Goal: Transaction & Acquisition: Book appointment/travel/reservation

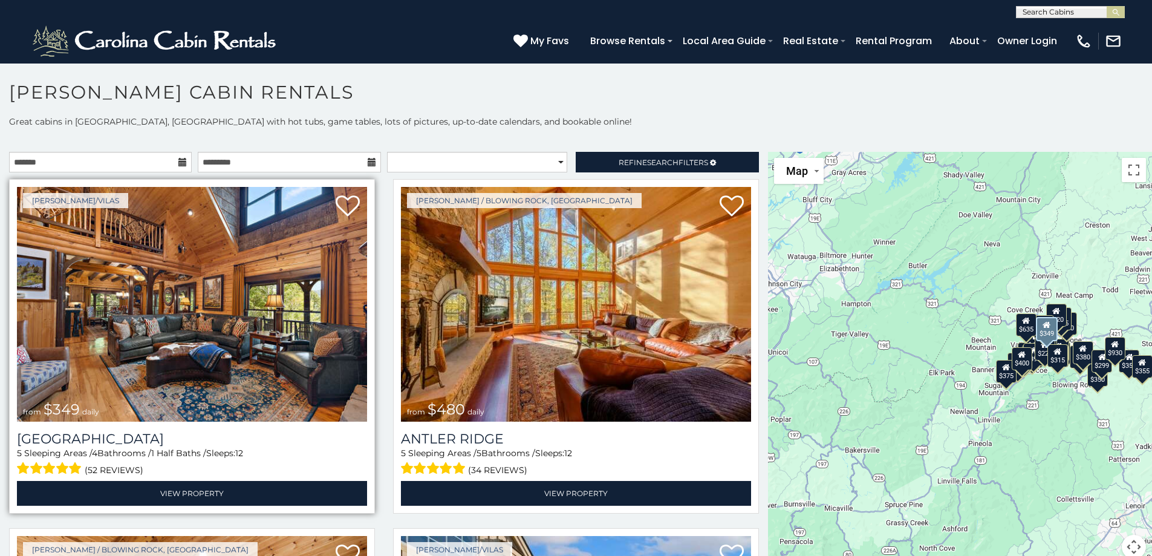
click at [189, 312] on img at bounding box center [192, 304] width 350 height 235
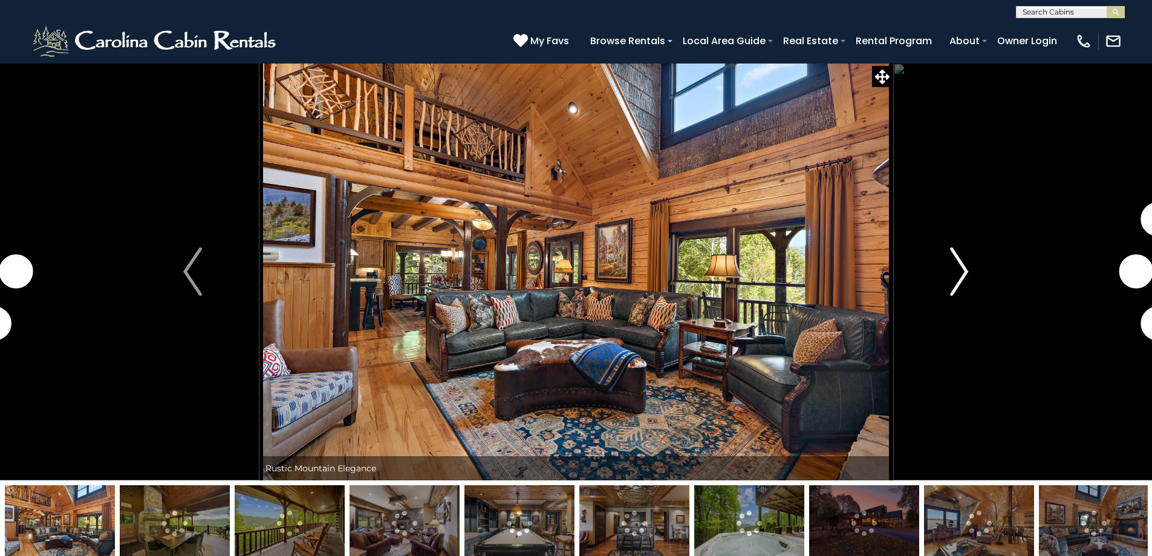
click at [960, 273] on img "Next" at bounding box center [959, 271] width 18 height 48
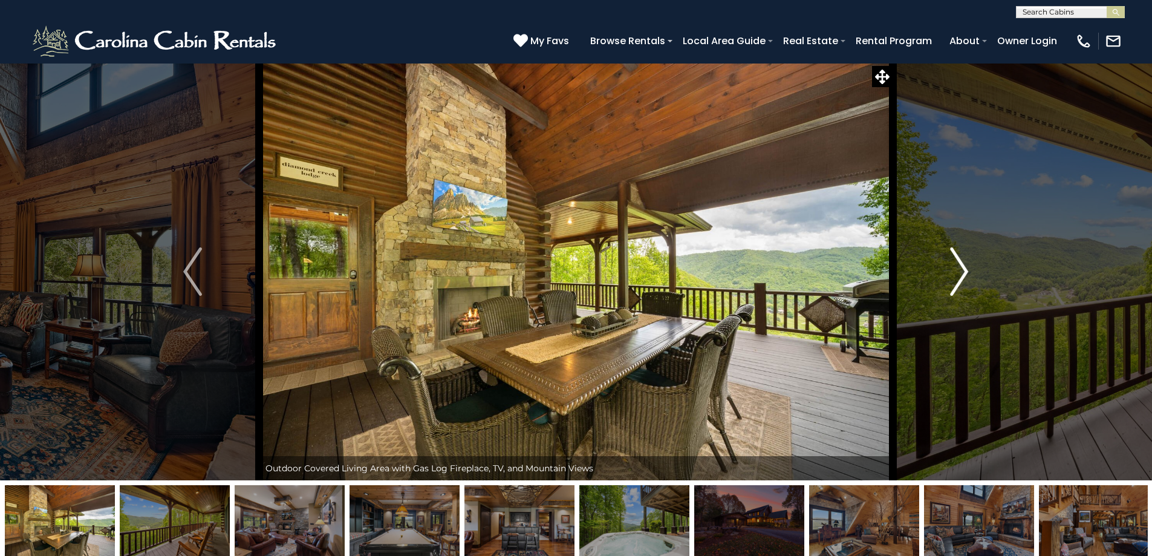
click at [965, 273] on img "Next" at bounding box center [959, 271] width 18 height 48
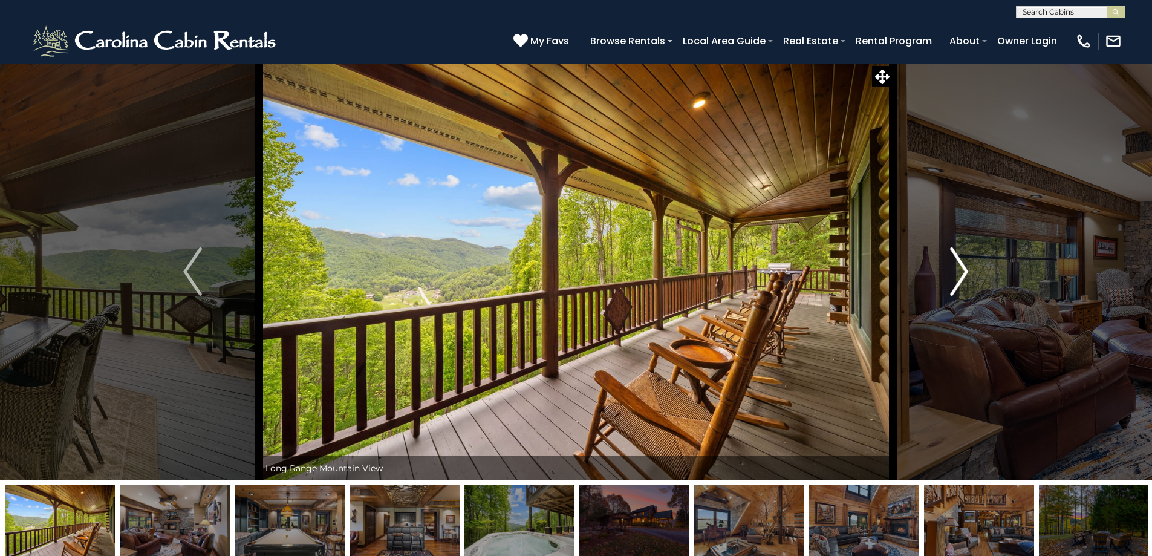
click at [965, 273] on img "Next" at bounding box center [959, 271] width 18 height 48
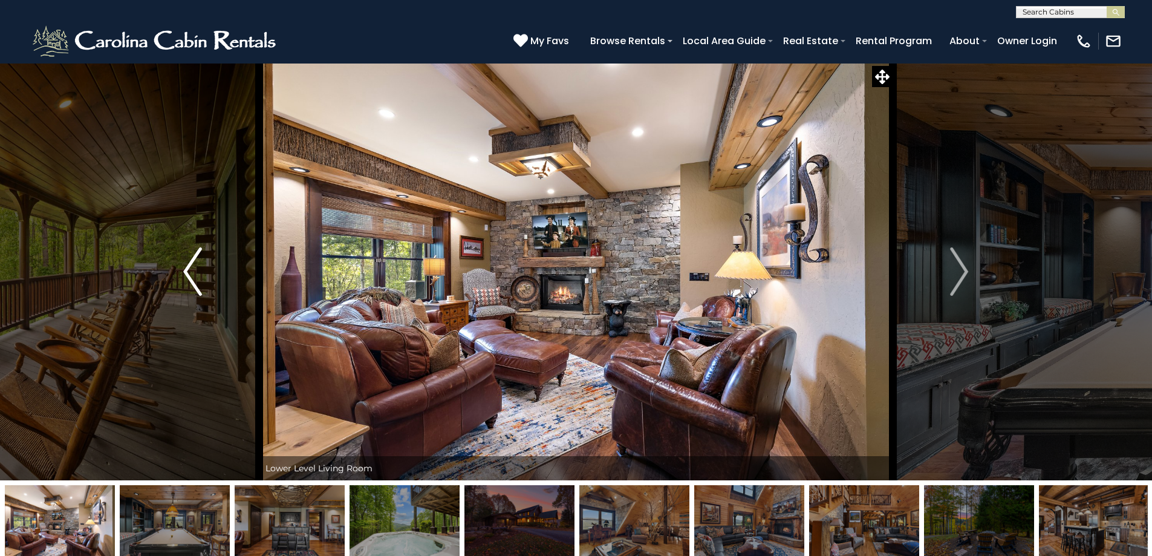
click at [192, 277] on img "Previous" at bounding box center [192, 271] width 18 height 48
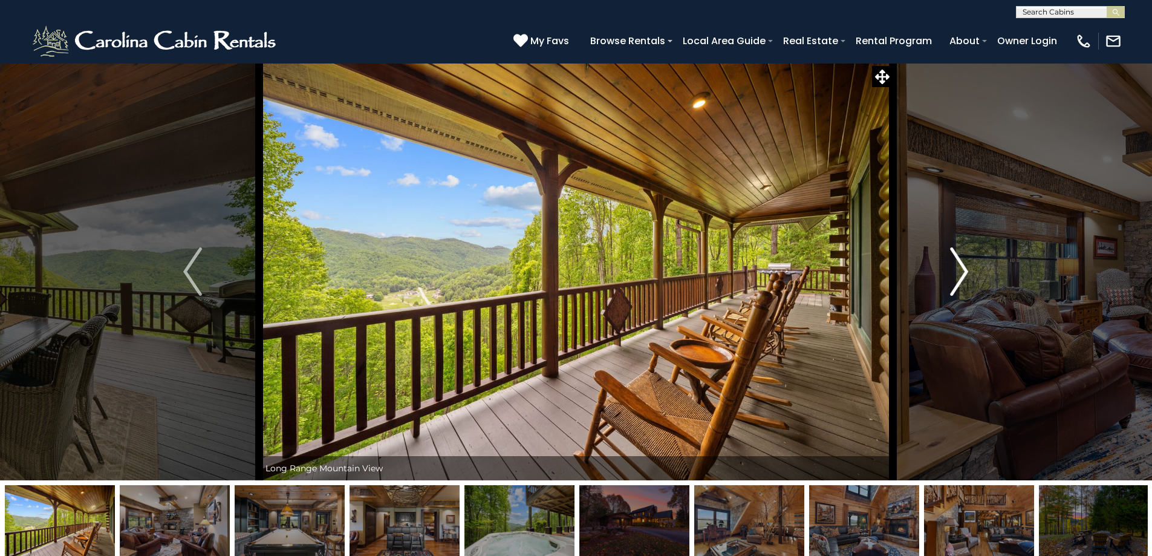
click at [964, 268] on img "Next" at bounding box center [959, 271] width 18 height 48
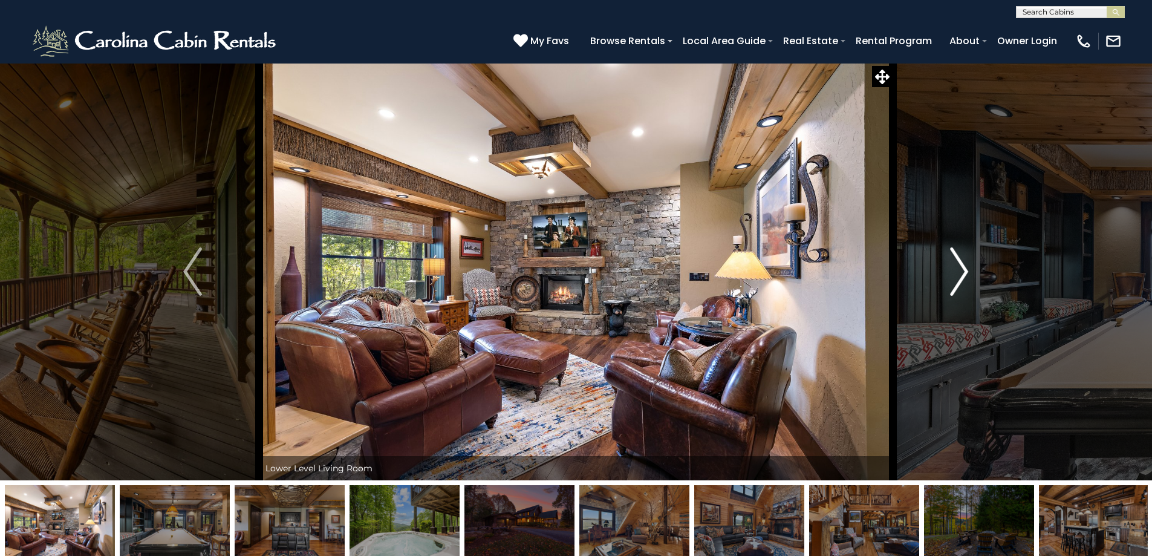
click at [964, 268] on img "Next" at bounding box center [959, 271] width 18 height 48
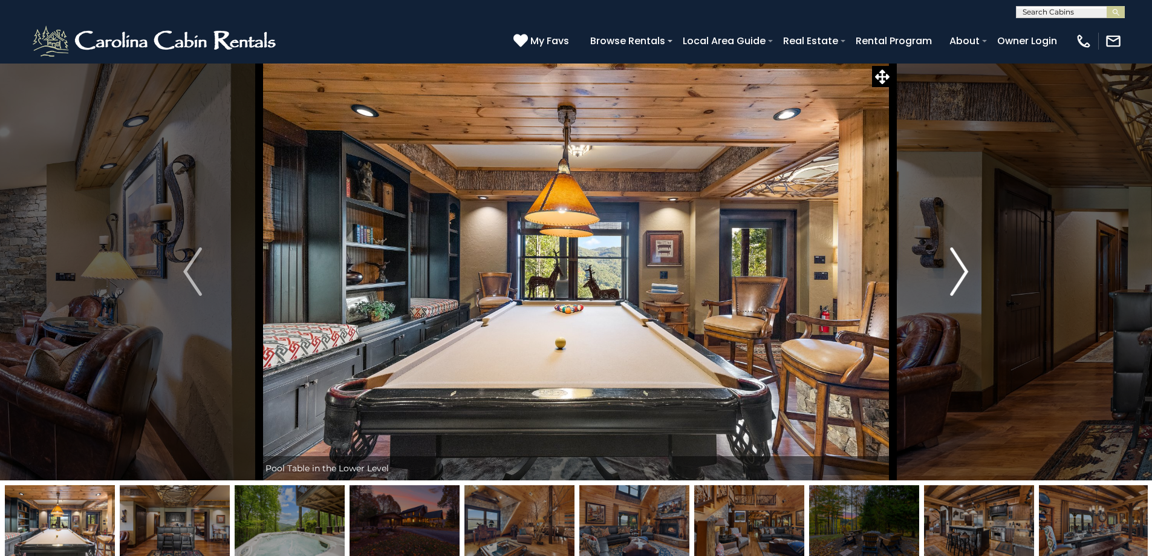
click at [964, 268] on img "Next" at bounding box center [959, 271] width 18 height 48
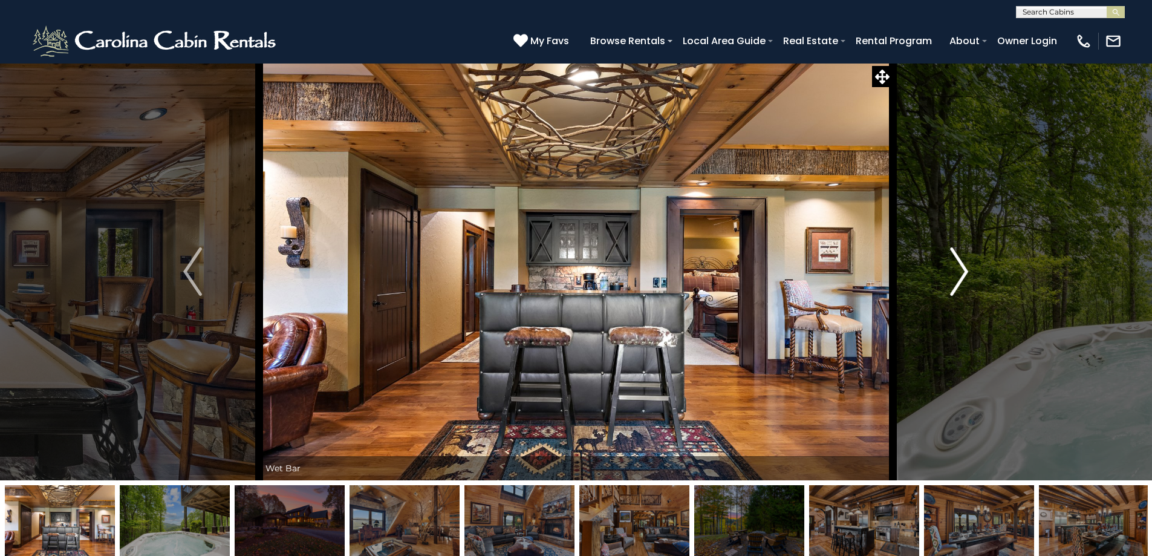
click at [964, 268] on img "Next" at bounding box center [959, 271] width 18 height 48
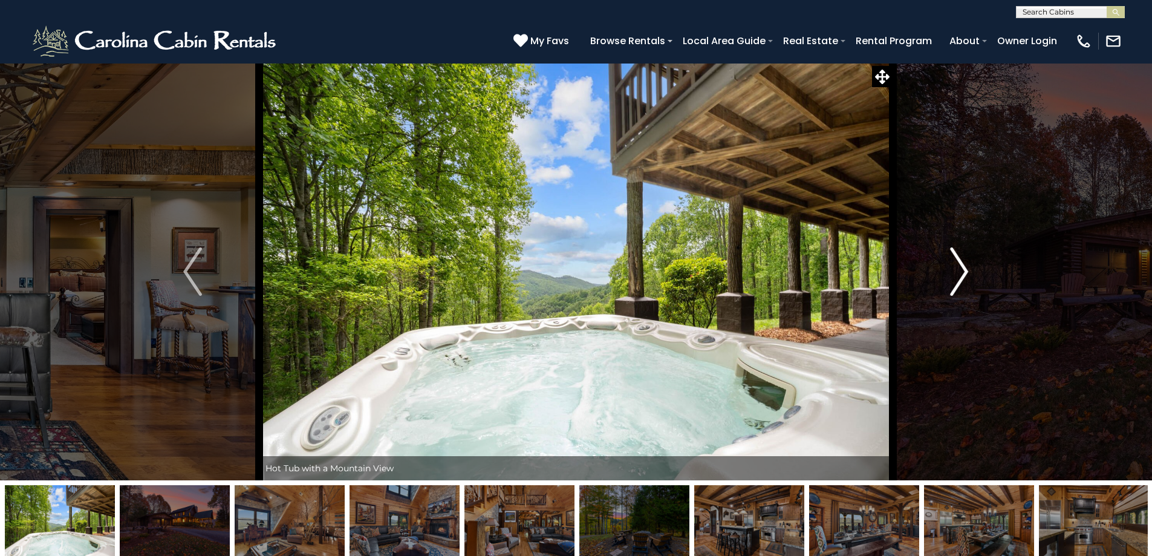
click at [964, 268] on img "Next" at bounding box center [959, 271] width 18 height 48
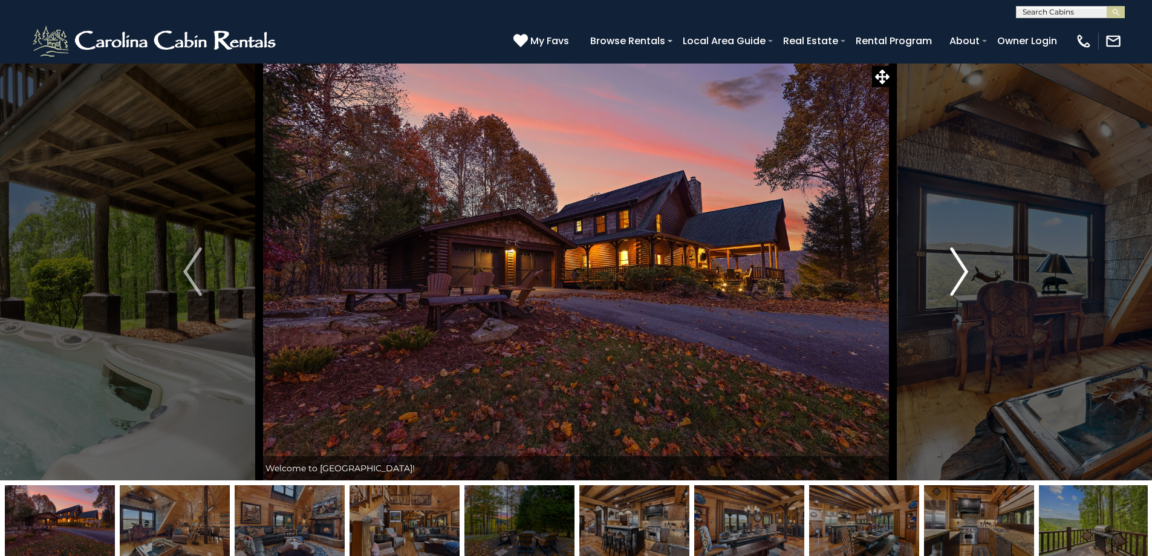
click at [964, 268] on img "Next" at bounding box center [959, 271] width 18 height 48
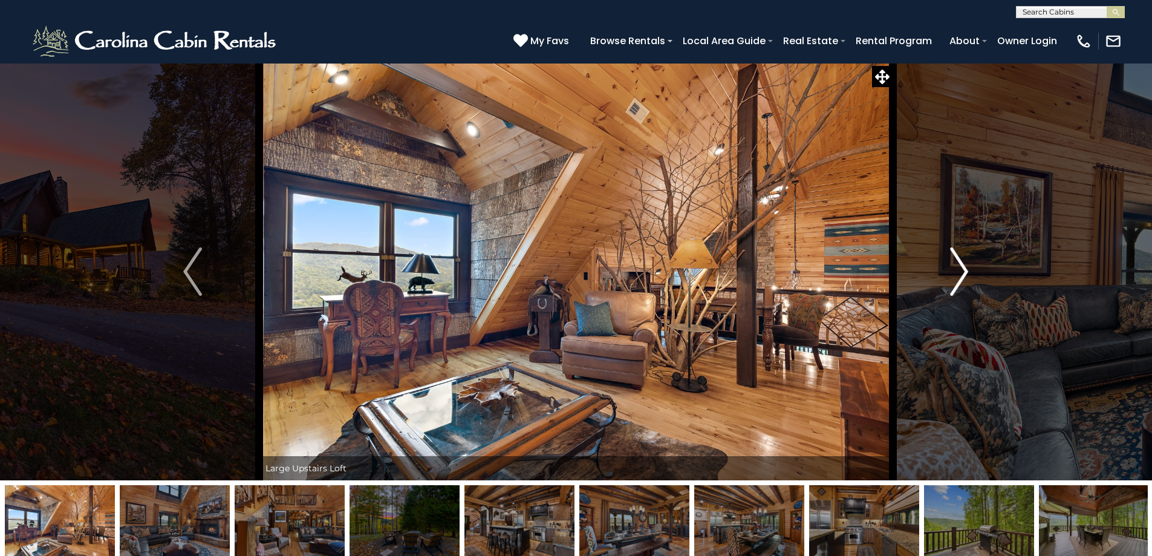
click at [964, 268] on img "Next" at bounding box center [959, 271] width 18 height 48
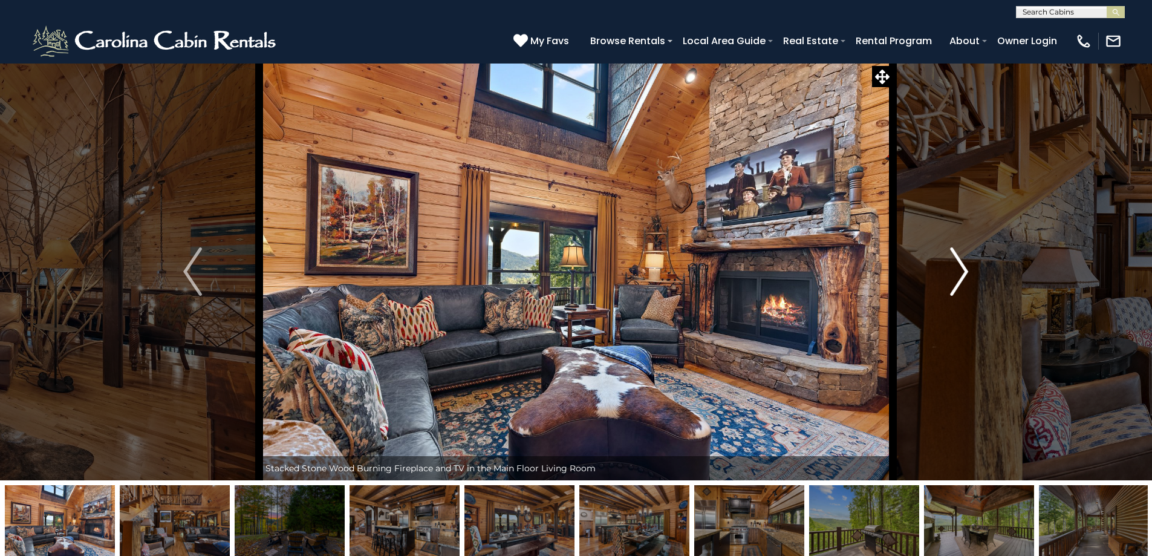
click at [964, 268] on img "Next" at bounding box center [959, 271] width 18 height 48
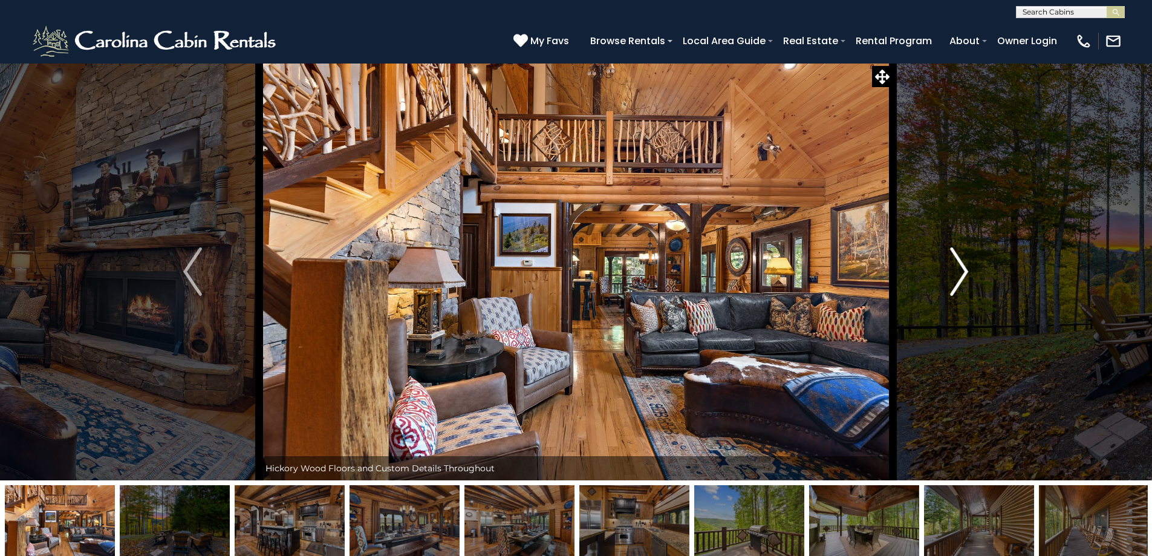
click at [964, 268] on img "Next" at bounding box center [959, 271] width 18 height 48
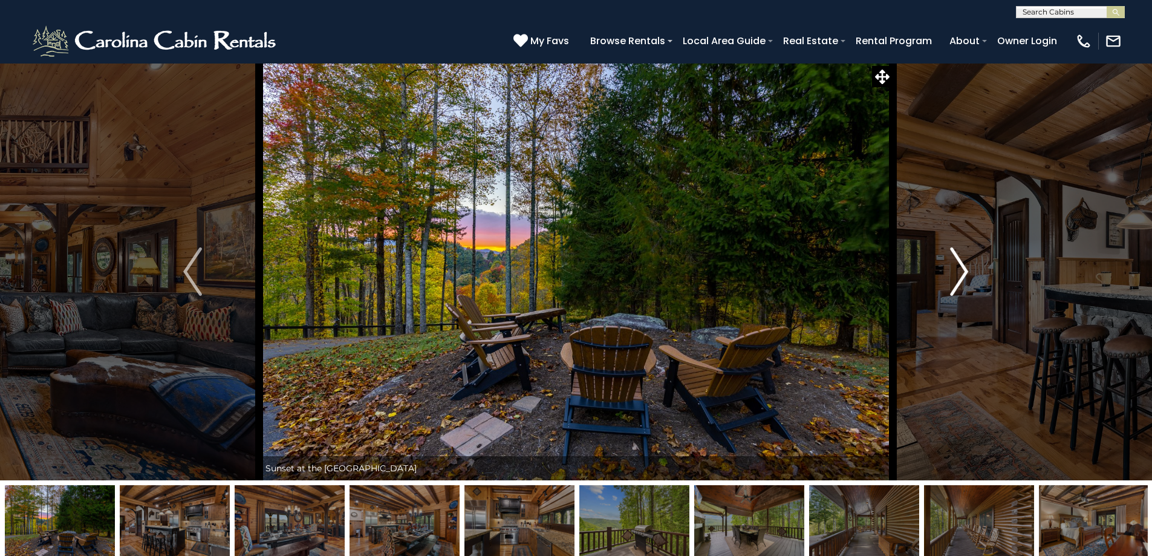
click at [964, 268] on img "Next" at bounding box center [959, 271] width 18 height 48
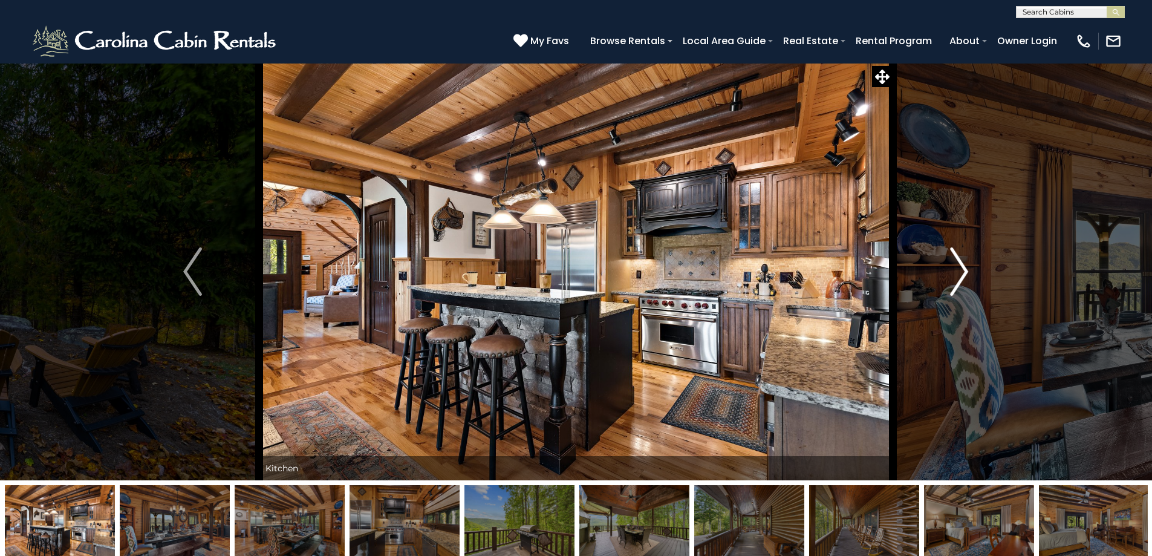
click at [964, 268] on img "Next" at bounding box center [959, 271] width 18 height 48
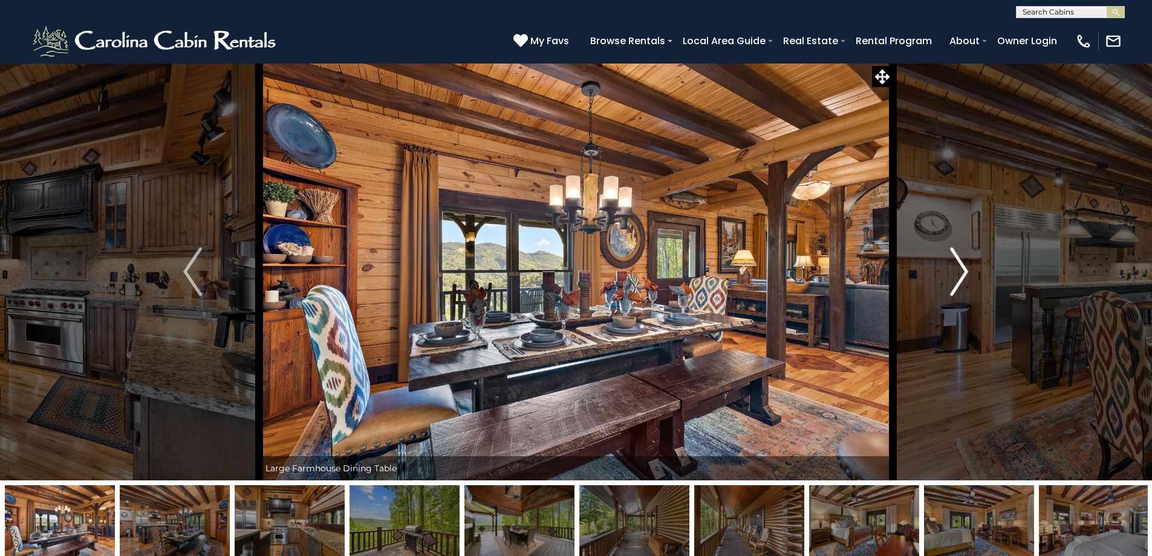
click at [964, 268] on img "Next" at bounding box center [959, 271] width 18 height 48
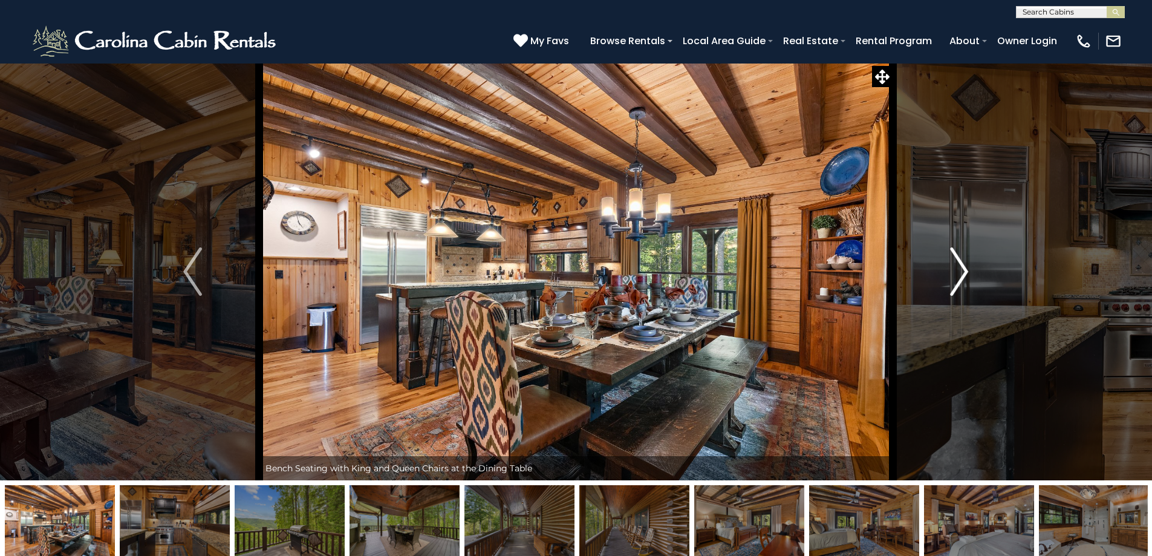
click at [964, 268] on img "Next" at bounding box center [959, 271] width 18 height 48
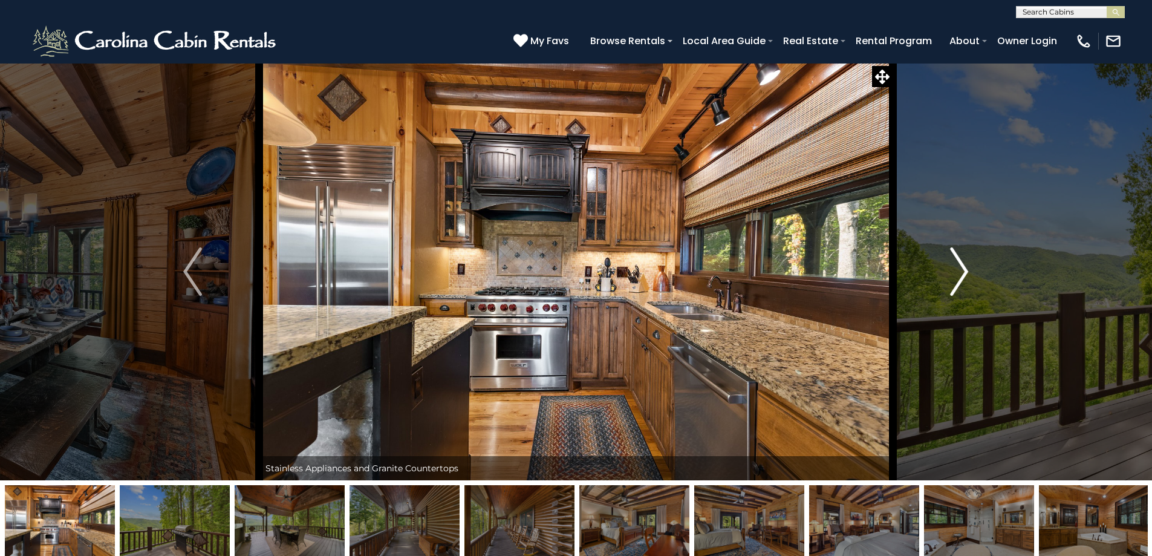
click at [964, 268] on img "Next" at bounding box center [959, 271] width 18 height 48
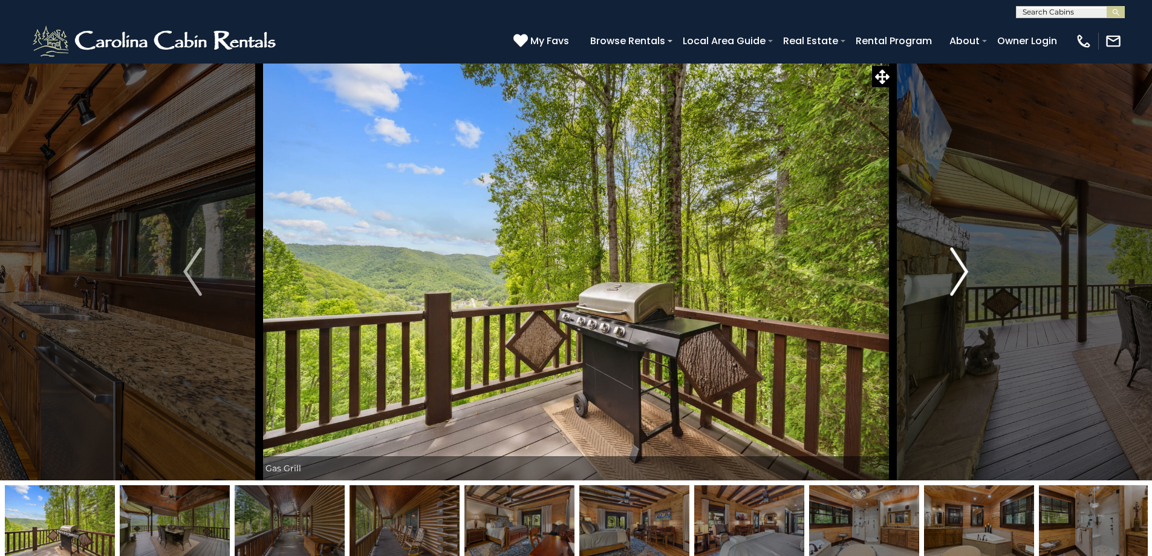
click at [964, 268] on img "Next" at bounding box center [959, 271] width 18 height 48
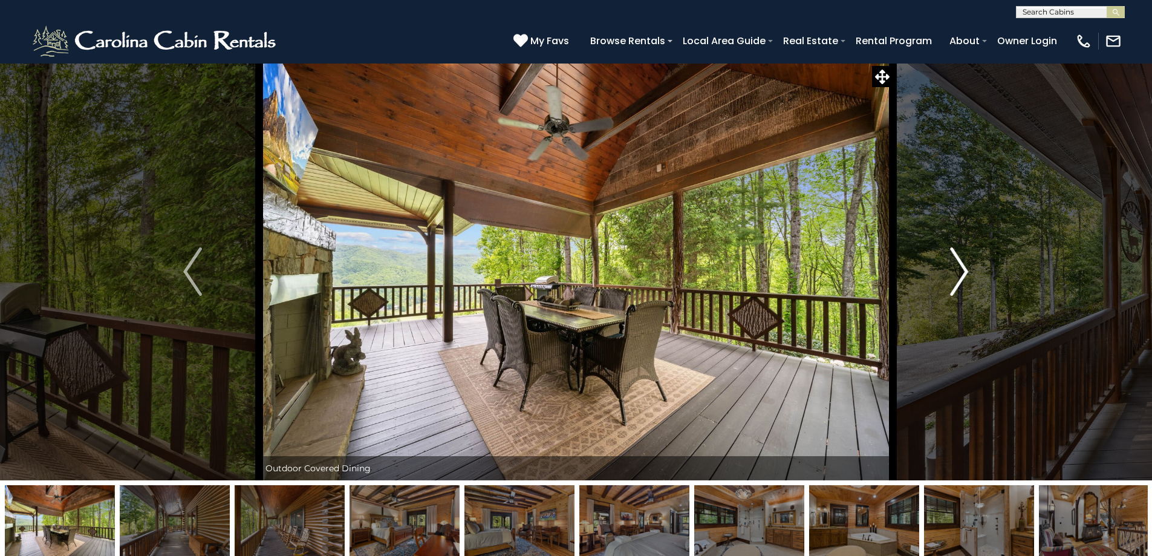
click at [964, 268] on img "Next" at bounding box center [959, 271] width 18 height 48
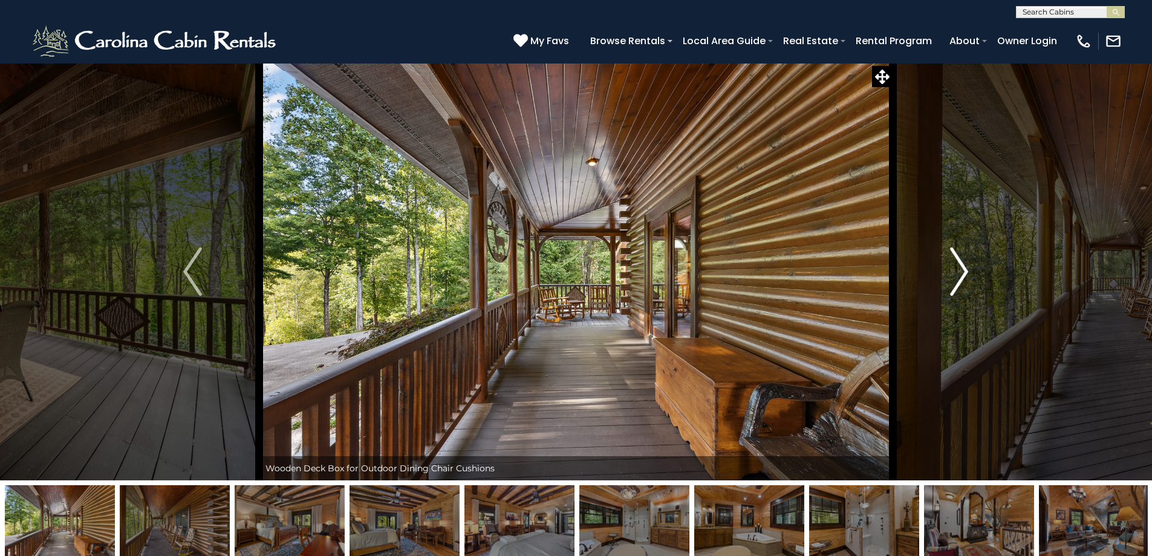
click at [964, 268] on img "Next" at bounding box center [959, 271] width 18 height 48
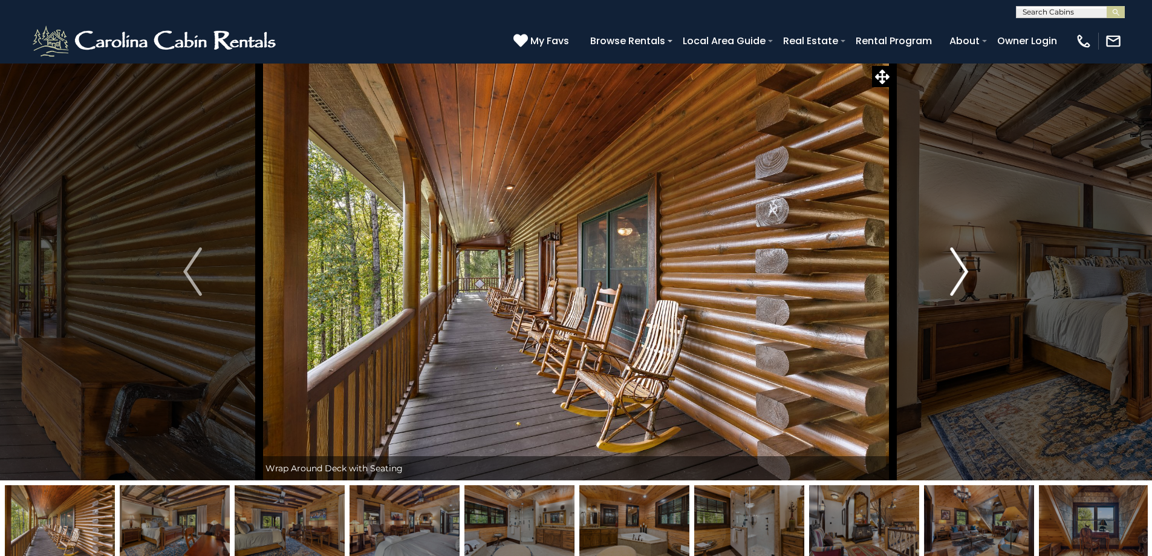
click at [964, 268] on img "Next" at bounding box center [959, 271] width 18 height 48
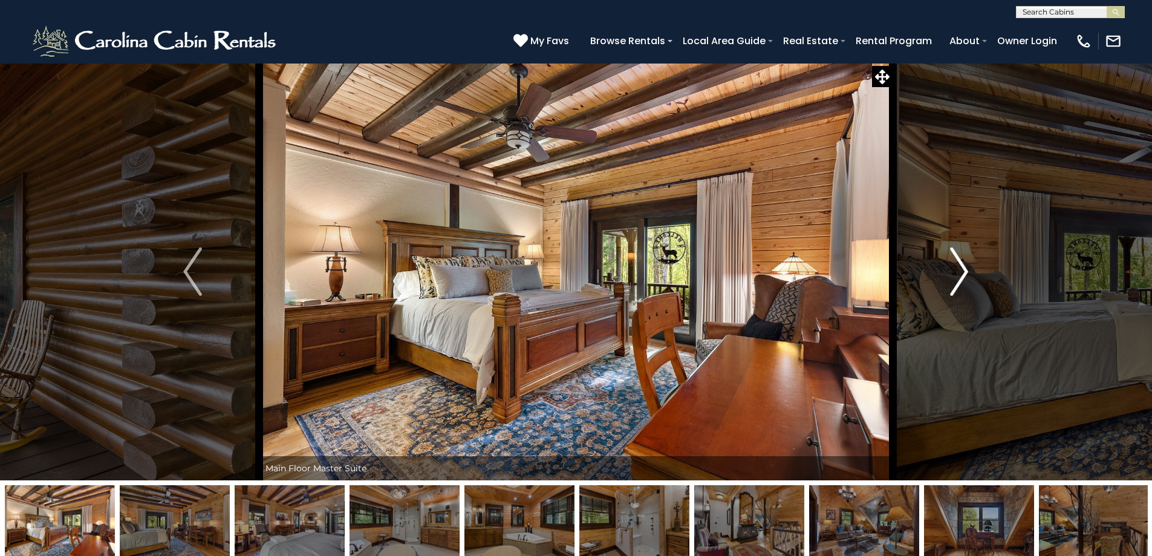
click at [964, 268] on img "Next" at bounding box center [959, 271] width 18 height 48
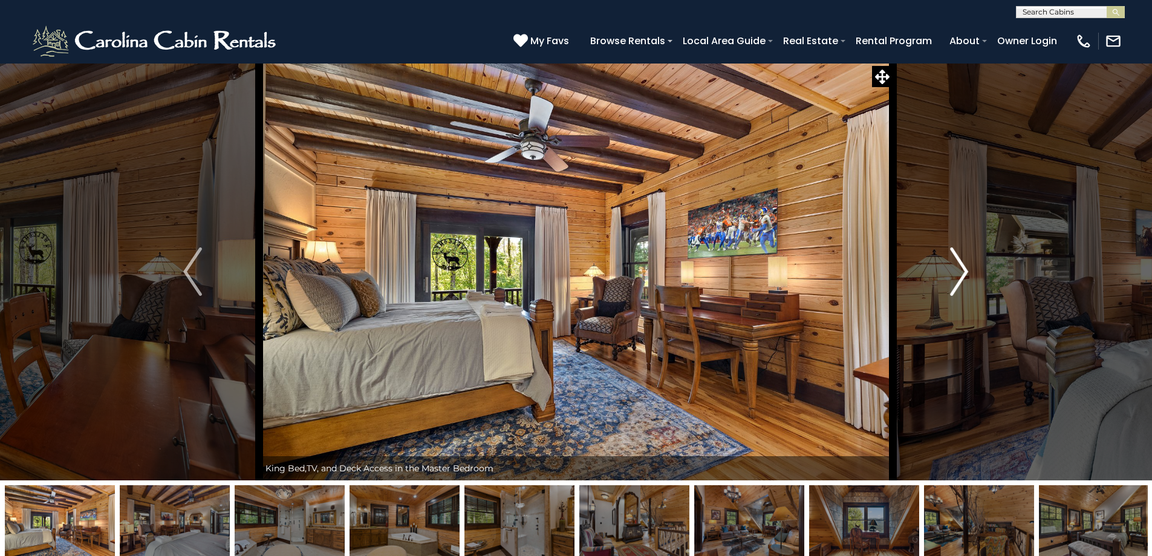
click at [964, 268] on img "Next" at bounding box center [959, 271] width 18 height 48
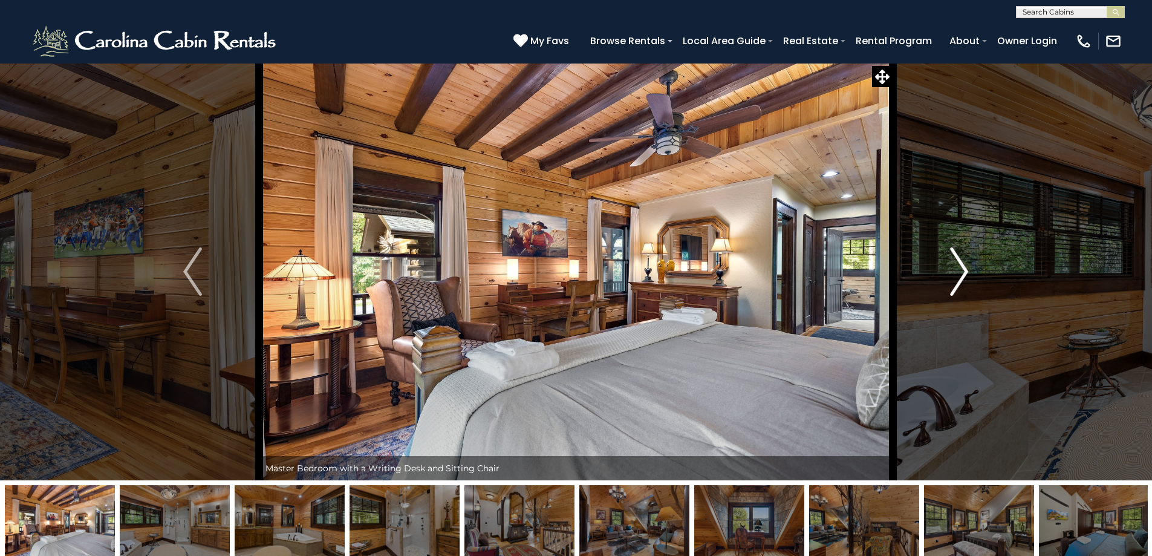
click at [964, 268] on img "Next" at bounding box center [959, 271] width 18 height 48
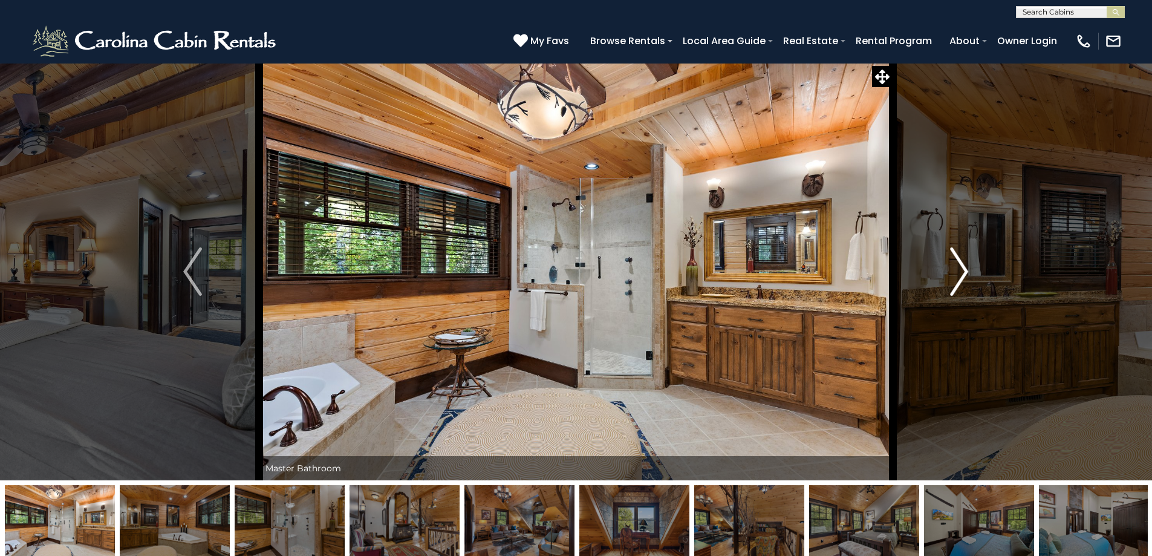
click at [964, 268] on img "Next" at bounding box center [959, 271] width 18 height 48
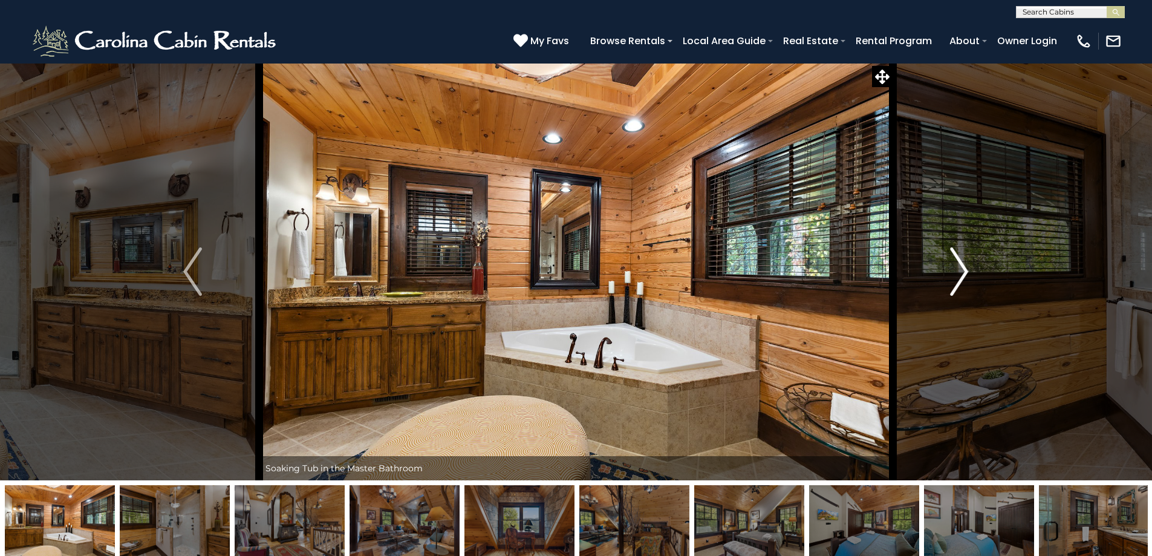
click at [964, 268] on img "Next" at bounding box center [959, 271] width 18 height 48
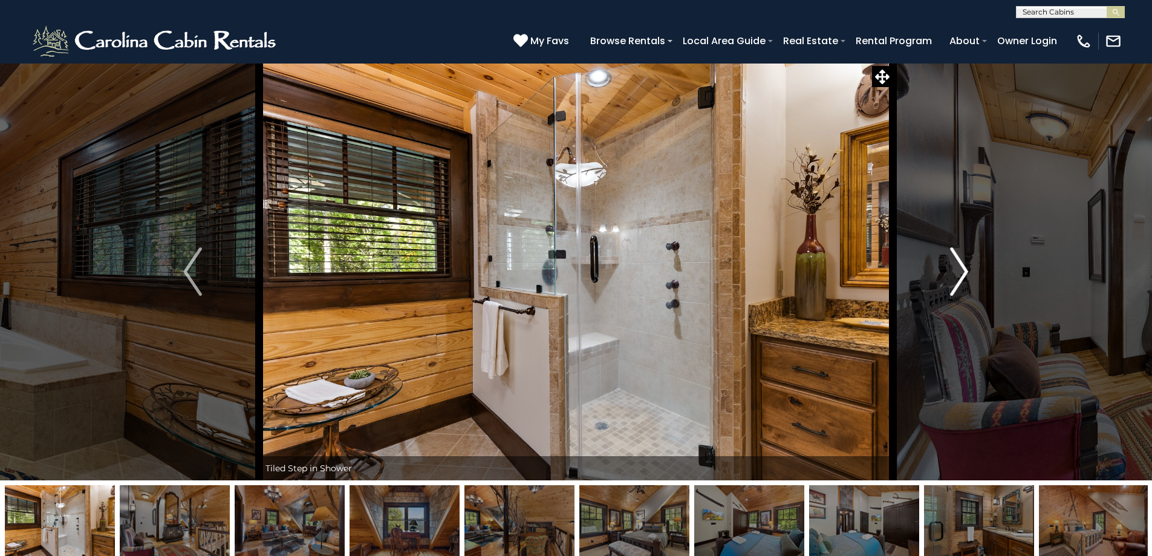
click at [964, 268] on img "Next" at bounding box center [959, 271] width 18 height 48
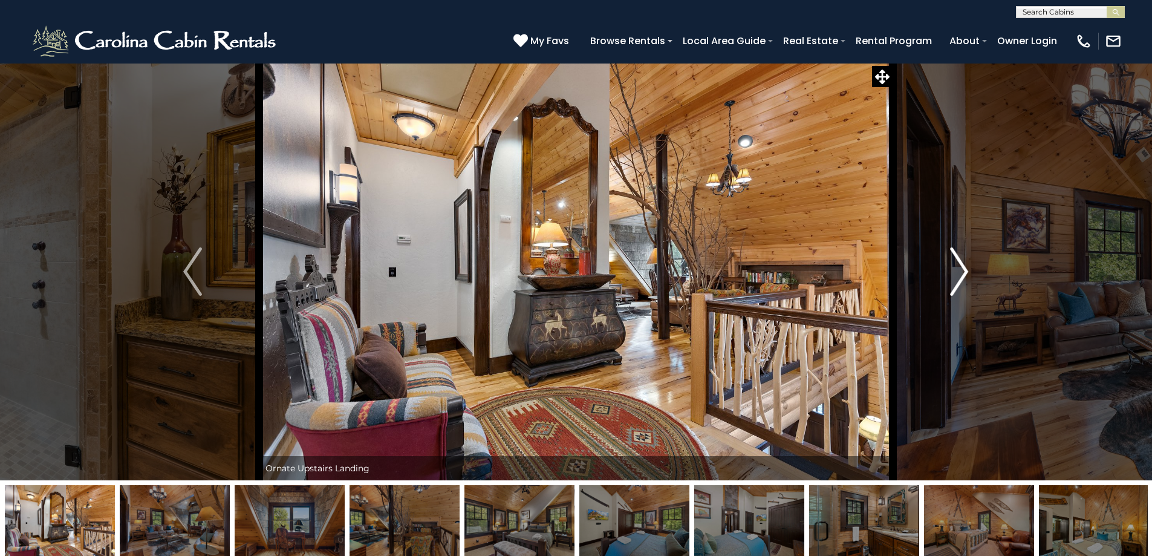
click at [964, 268] on img "Next" at bounding box center [959, 271] width 18 height 48
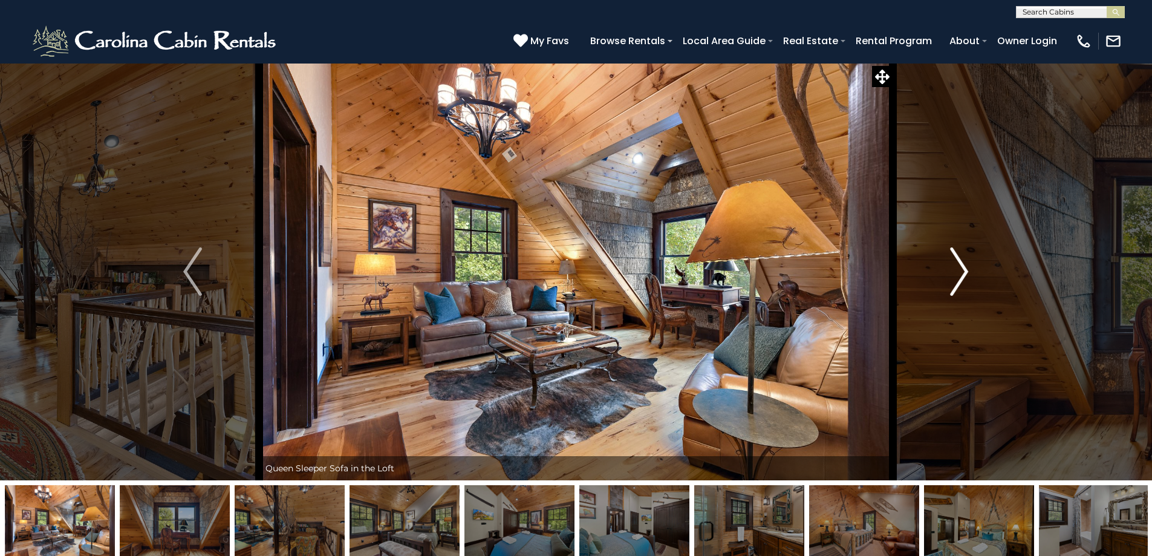
click at [964, 268] on img "Next" at bounding box center [959, 271] width 18 height 48
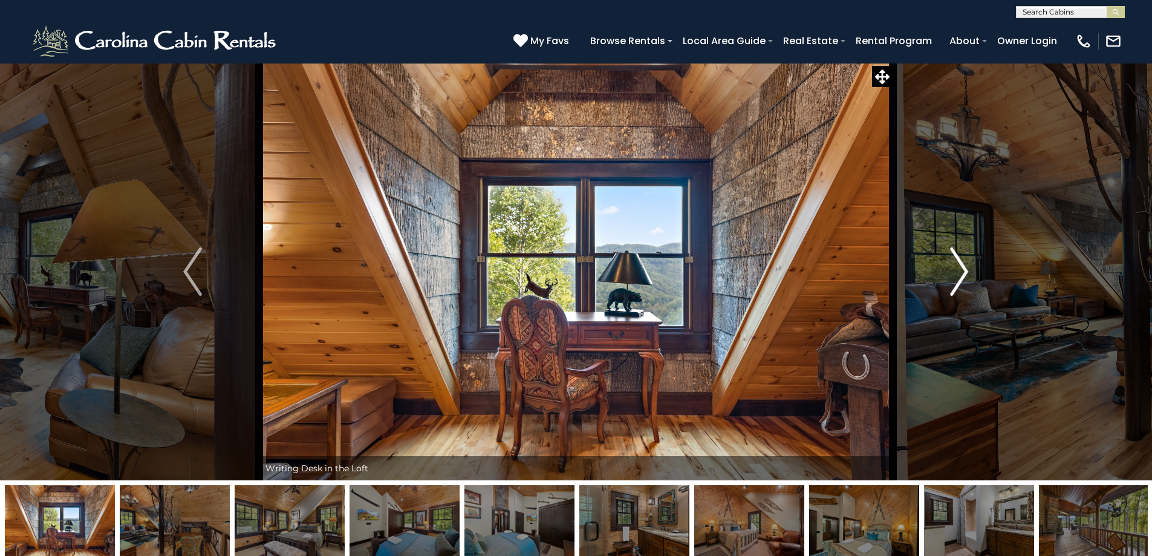
click at [964, 268] on img "Next" at bounding box center [959, 271] width 18 height 48
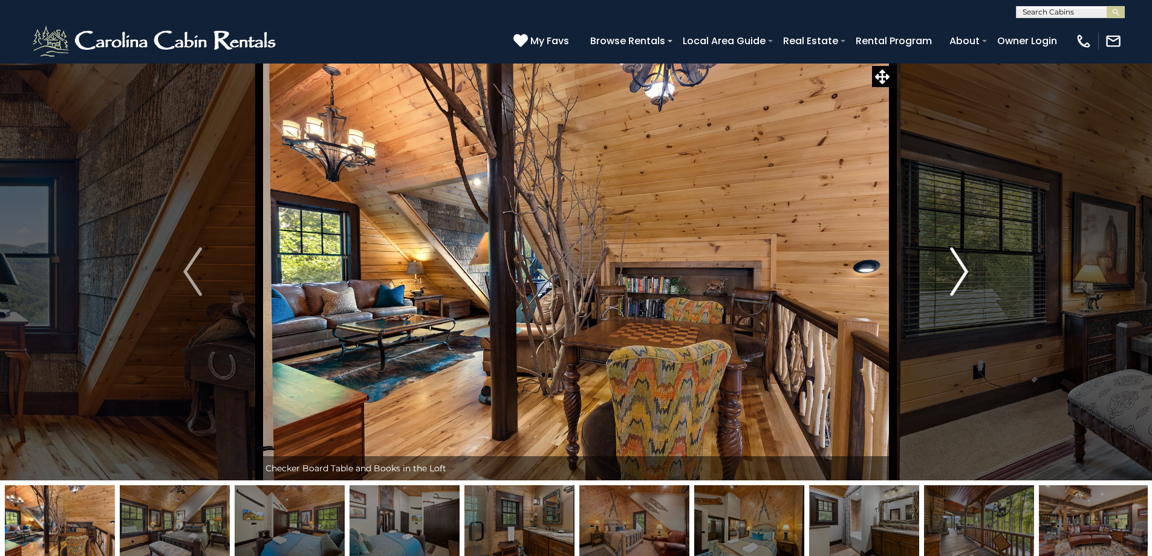
click at [964, 268] on img "Next" at bounding box center [959, 271] width 18 height 48
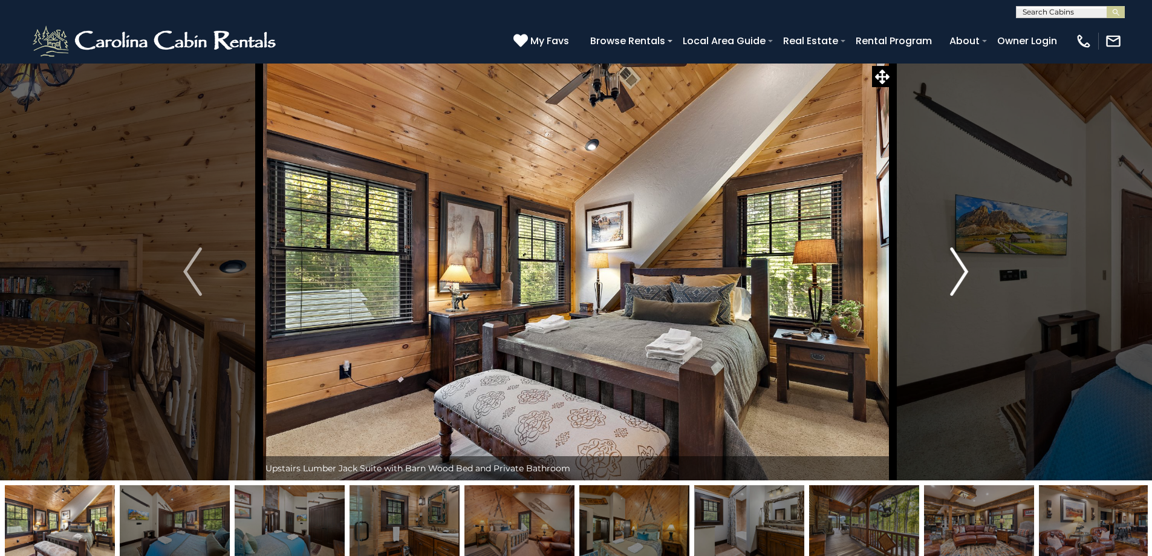
click at [964, 268] on img "Next" at bounding box center [959, 271] width 18 height 48
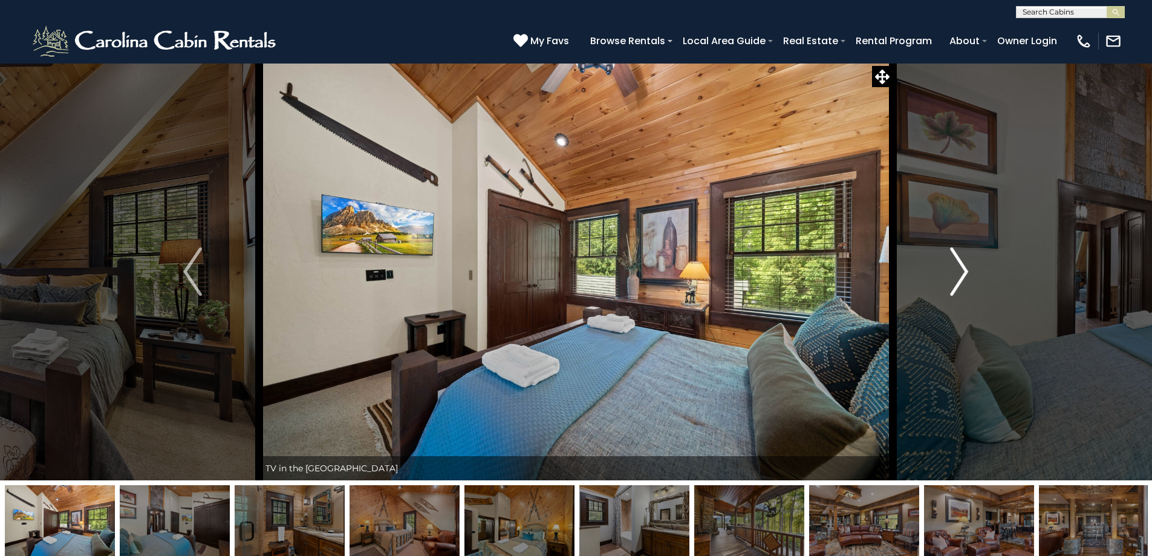
click at [964, 268] on img "Next" at bounding box center [959, 271] width 18 height 48
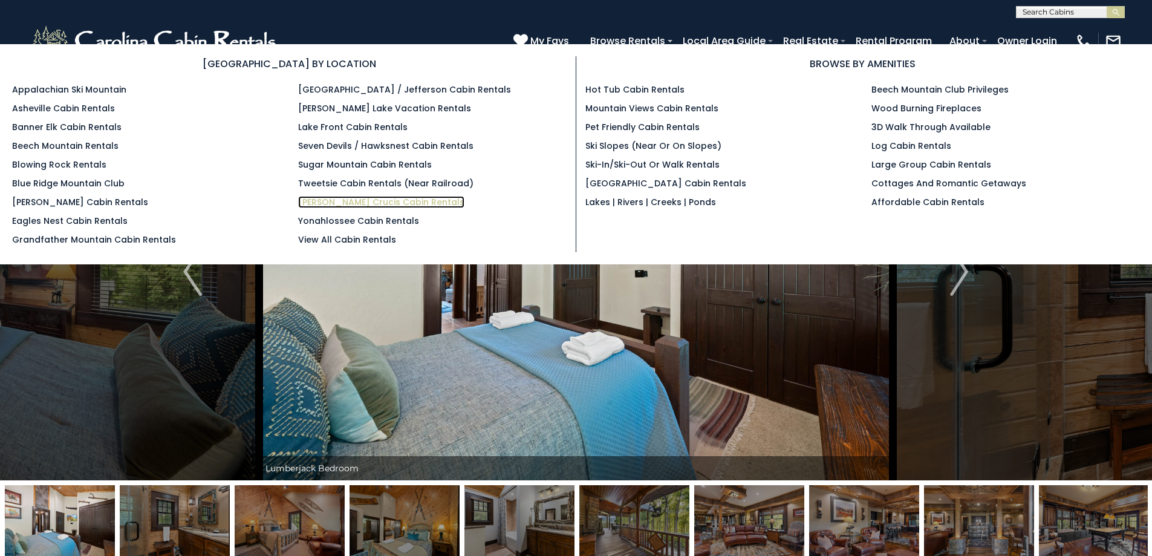
click at [331, 201] on link "[PERSON_NAME] Crucis Cabin Rentals" at bounding box center [381, 202] width 166 height 12
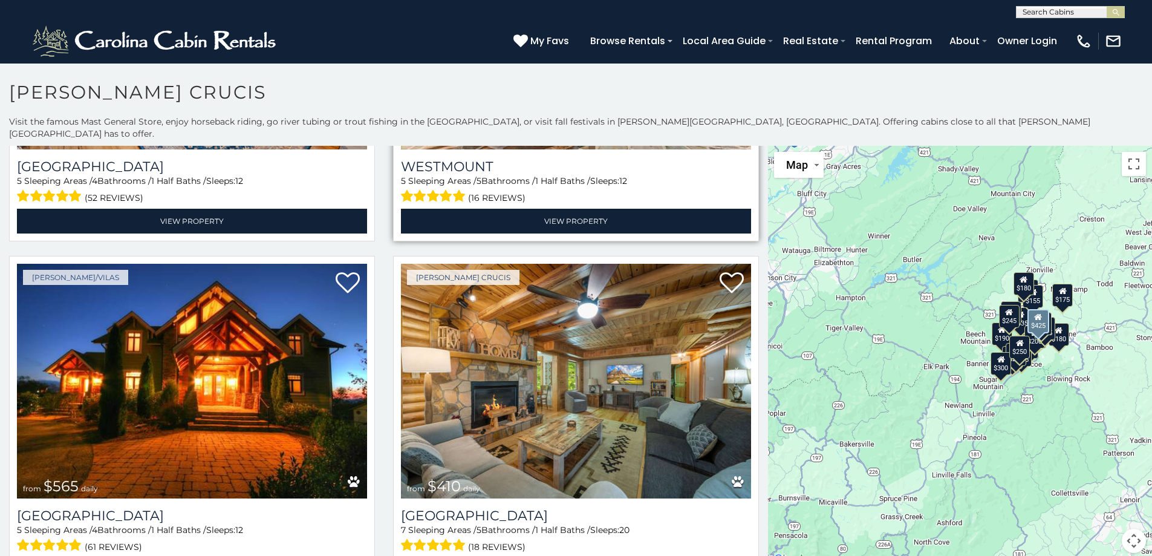
scroll to position [302, 0]
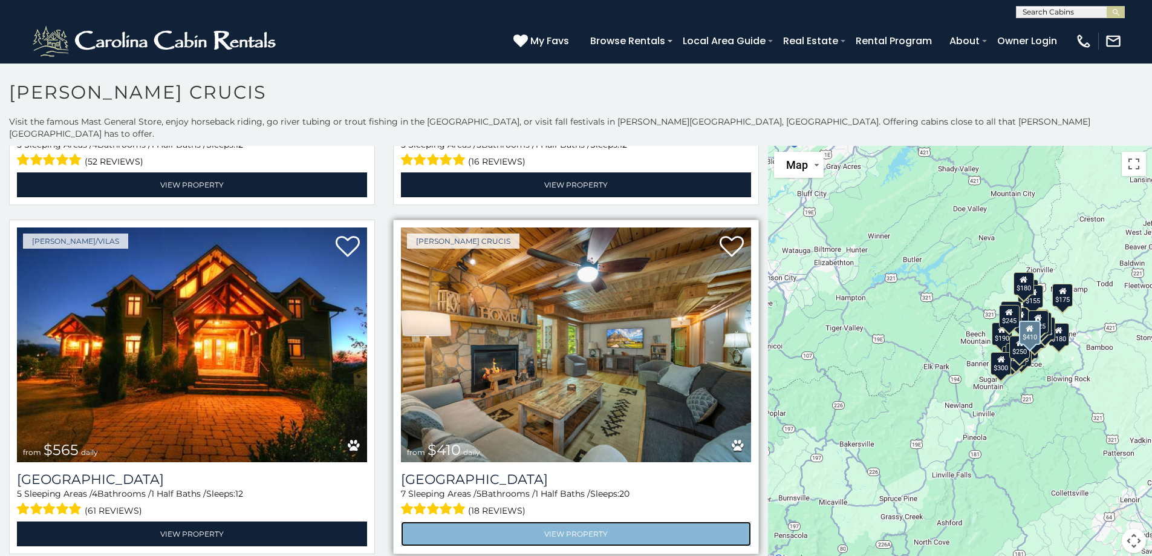
click at [570, 521] on link "View Property" at bounding box center [576, 533] width 350 height 25
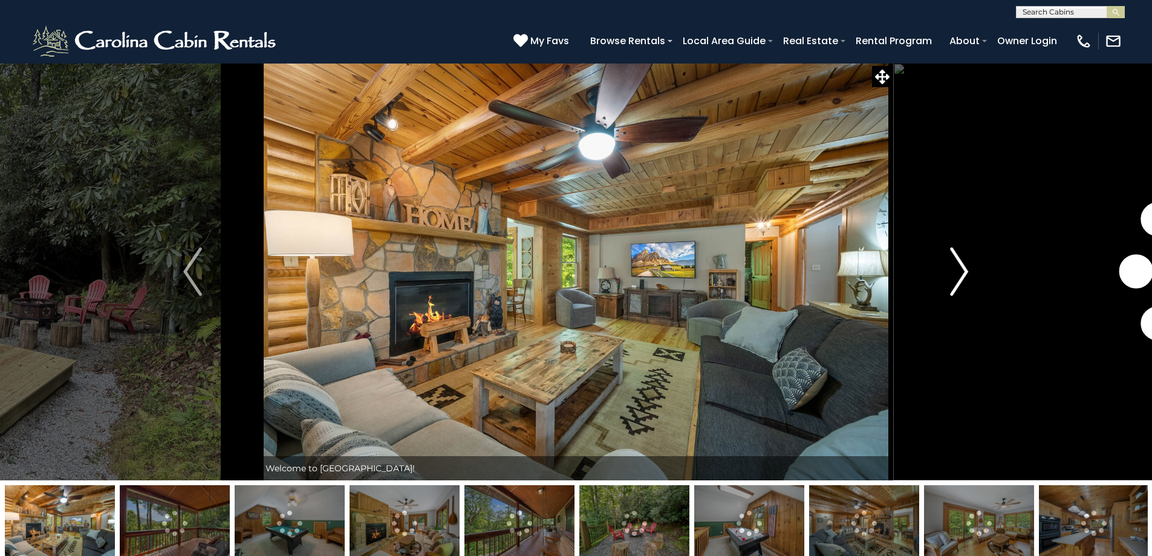
click at [963, 275] on img "Next" at bounding box center [959, 271] width 18 height 48
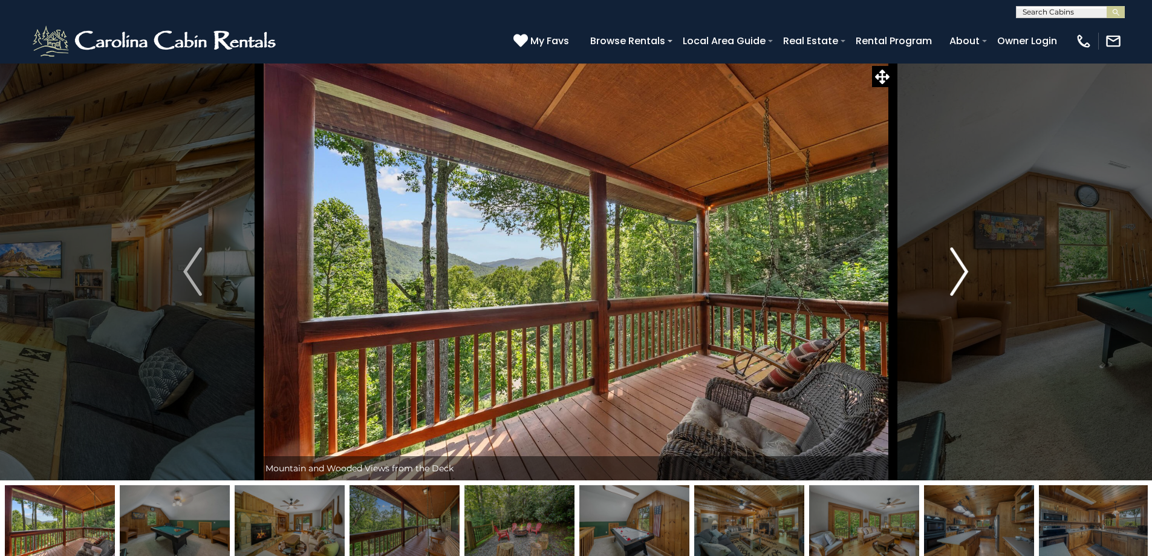
click at [963, 275] on img "Next" at bounding box center [959, 271] width 18 height 48
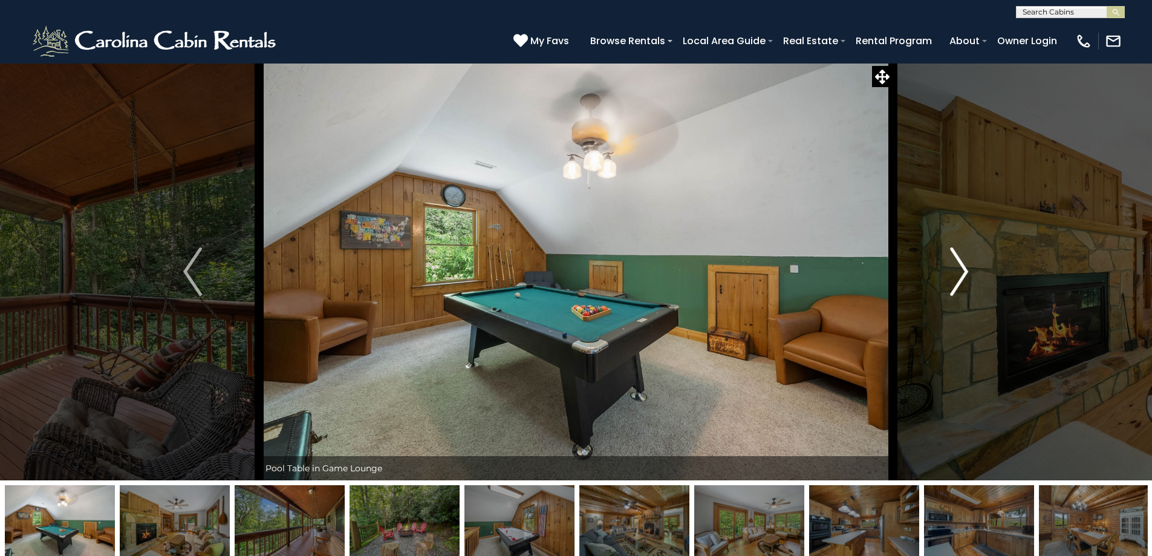
click at [963, 275] on img "Next" at bounding box center [959, 271] width 18 height 48
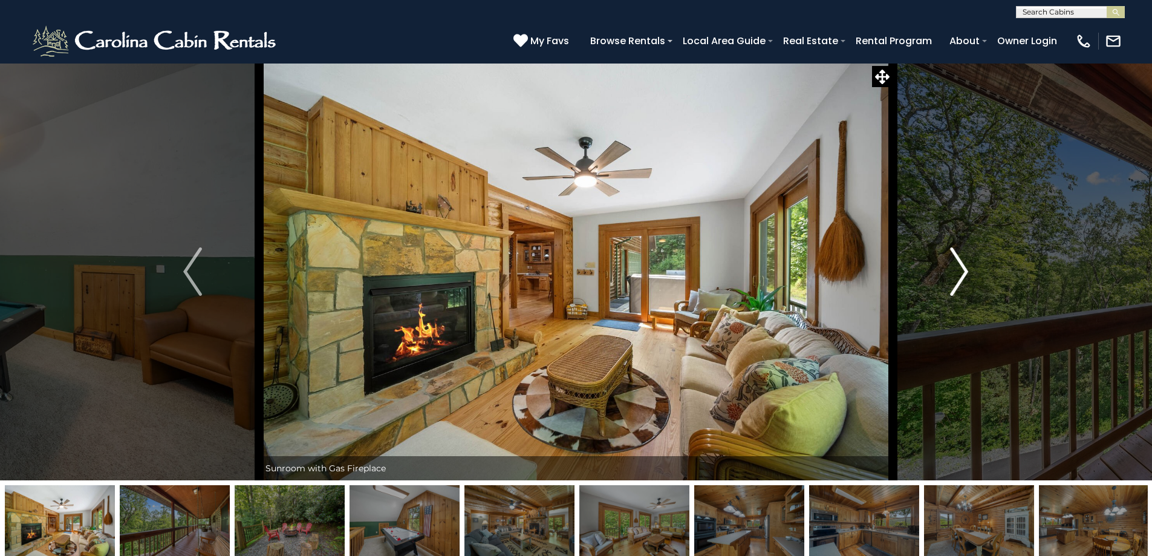
click at [963, 275] on img "Next" at bounding box center [959, 271] width 18 height 48
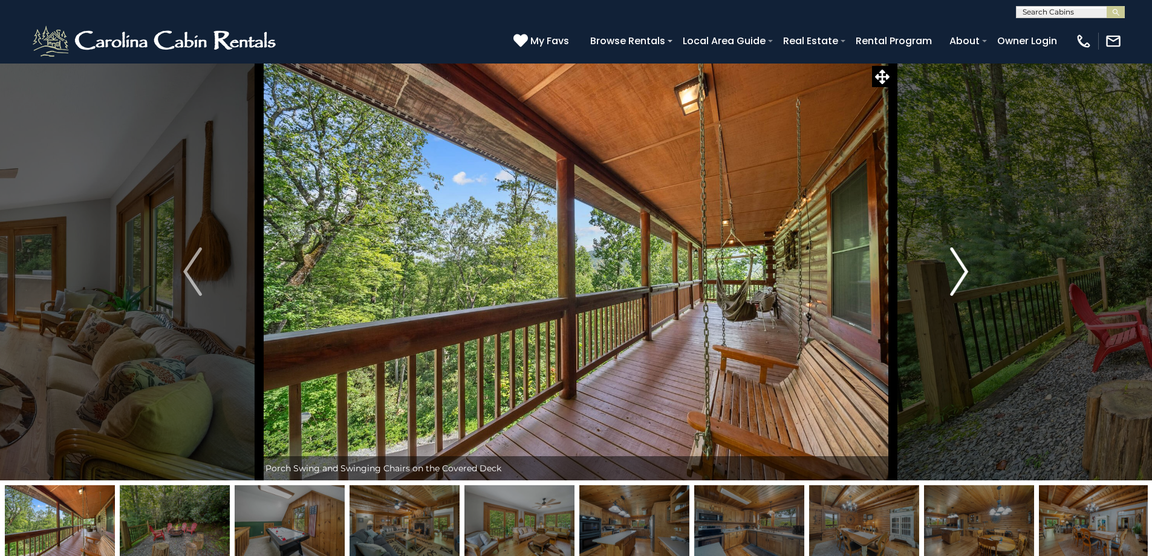
click at [963, 275] on img "Next" at bounding box center [959, 271] width 18 height 48
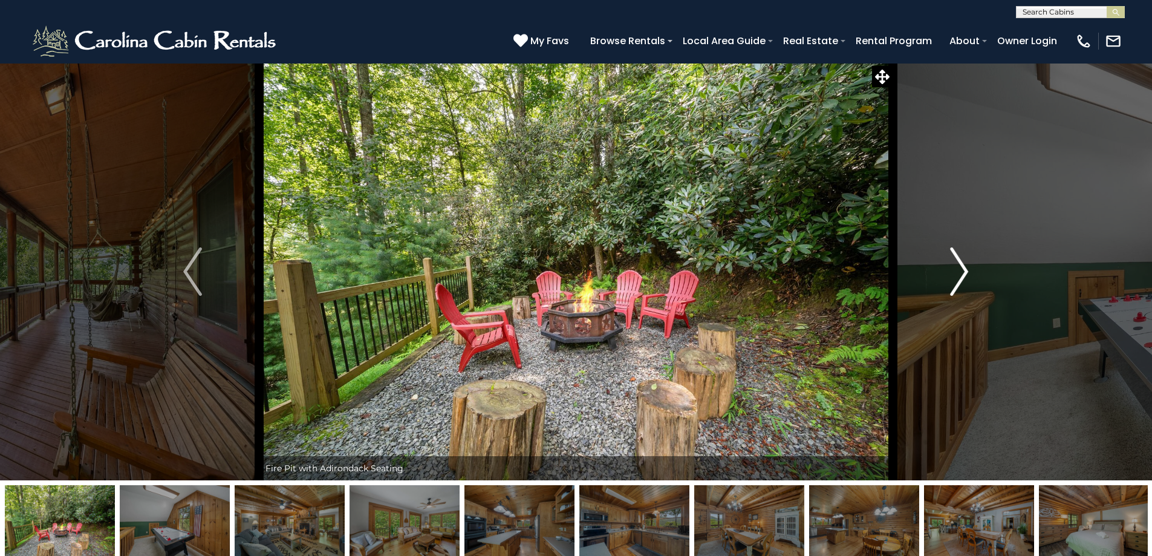
click at [963, 275] on img "Next" at bounding box center [959, 271] width 18 height 48
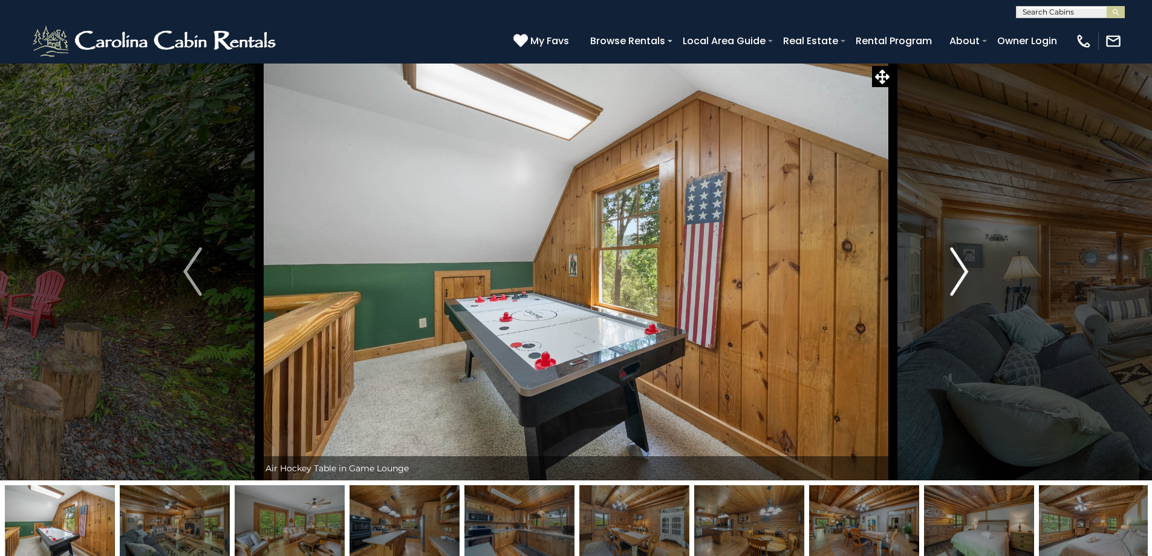
click at [963, 275] on img "Next" at bounding box center [959, 271] width 18 height 48
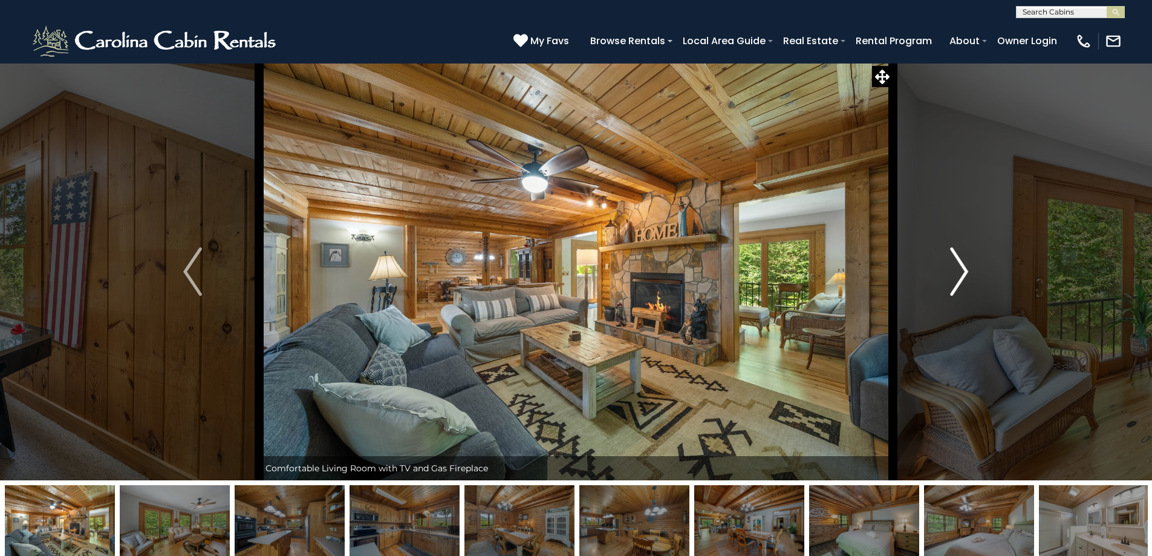
click at [963, 275] on img "Next" at bounding box center [959, 271] width 18 height 48
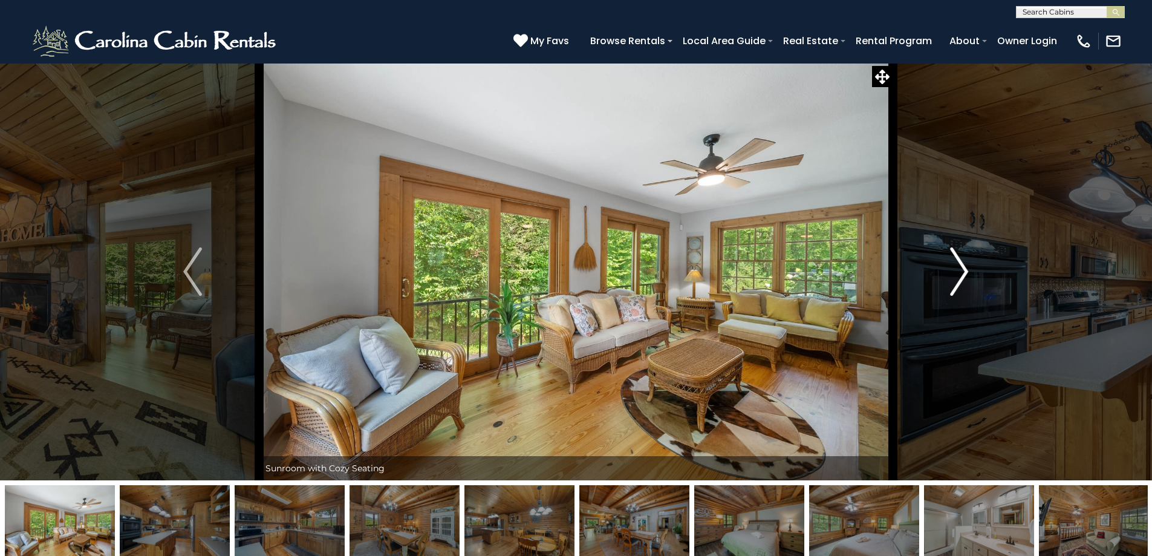
click at [963, 275] on img "Next" at bounding box center [959, 271] width 18 height 48
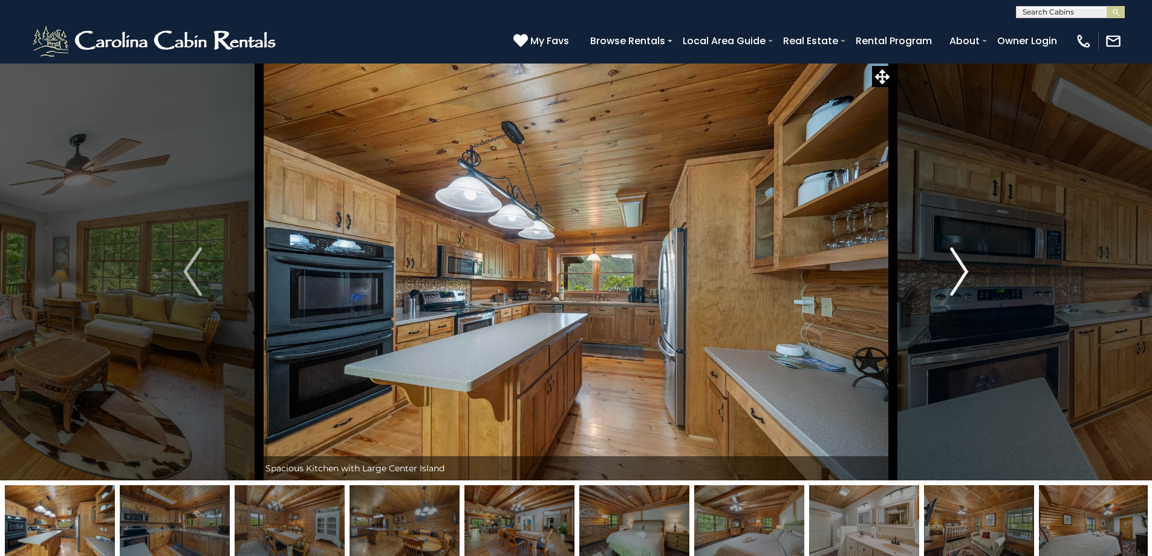
click at [963, 275] on img "Next" at bounding box center [959, 271] width 18 height 48
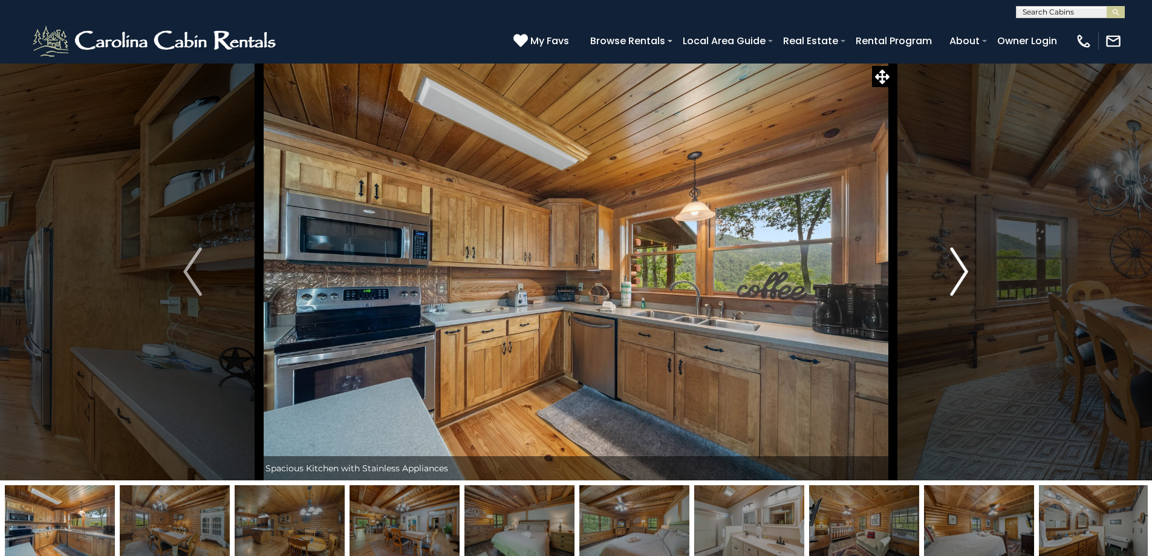
click at [963, 275] on img "Next" at bounding box center [959, 271] width 18 height 48
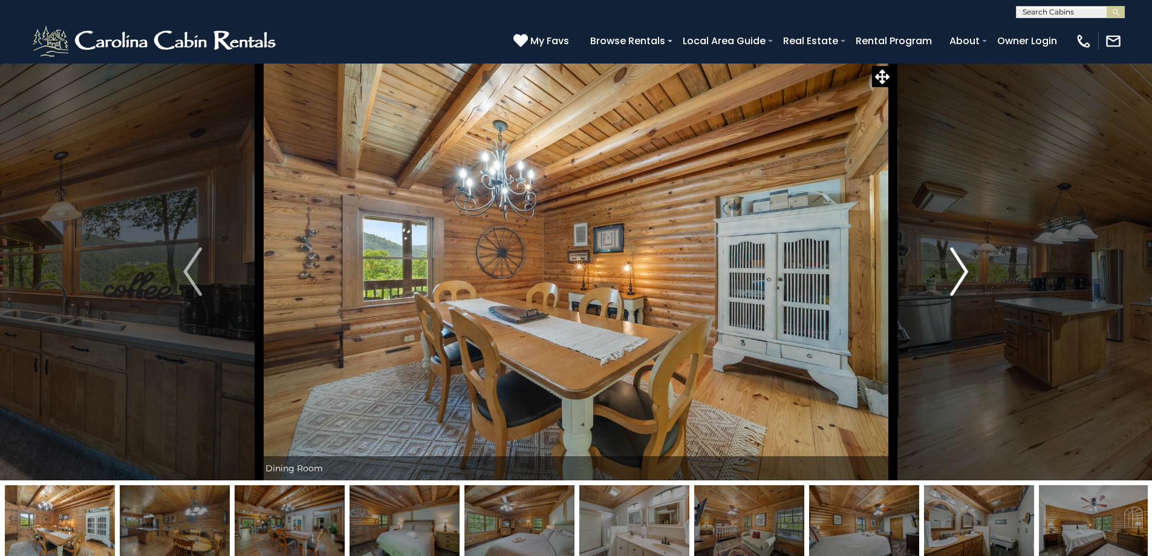
click at [963, 275] on img "Next" at bounding box center [959, 271] width 18 height 48
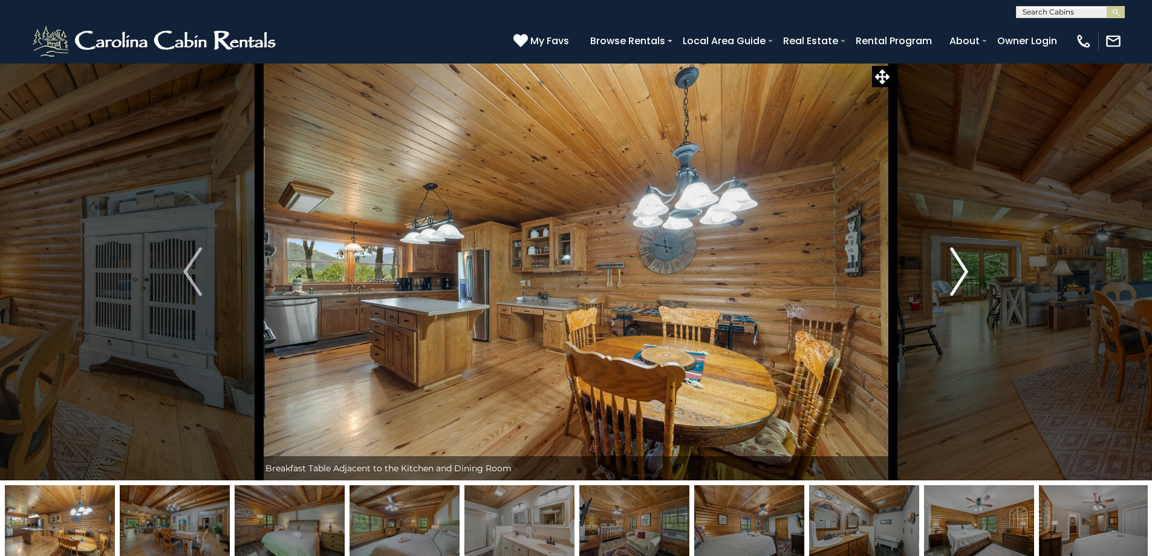
click at [963, 275] on img "Next" at bounding box center [959, 271] width 18 height 48
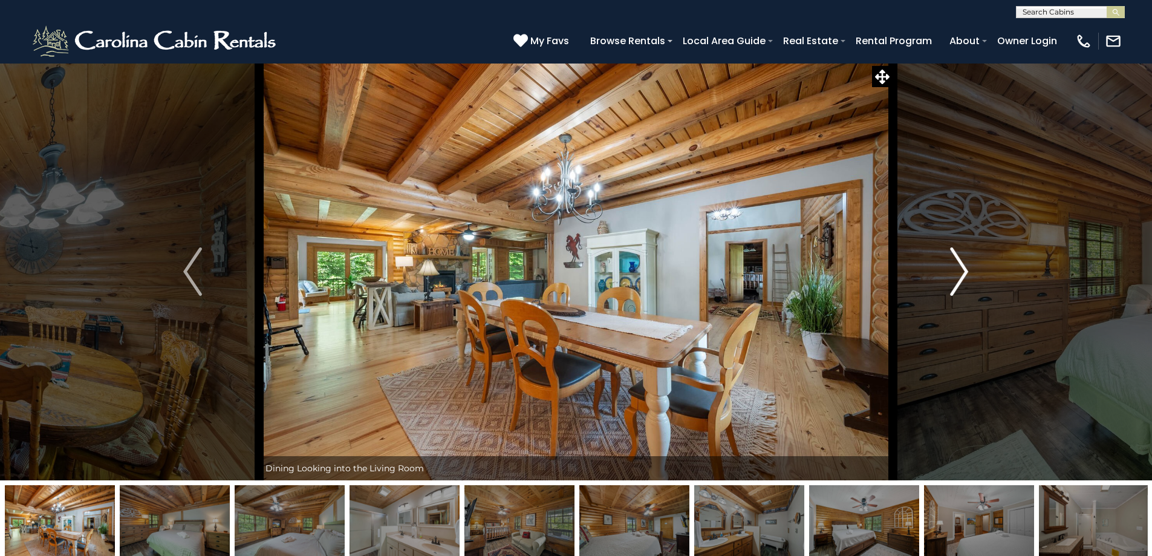
click at [963, 275] on img "Next" at bounding box center [959, 271] width 18 height 48
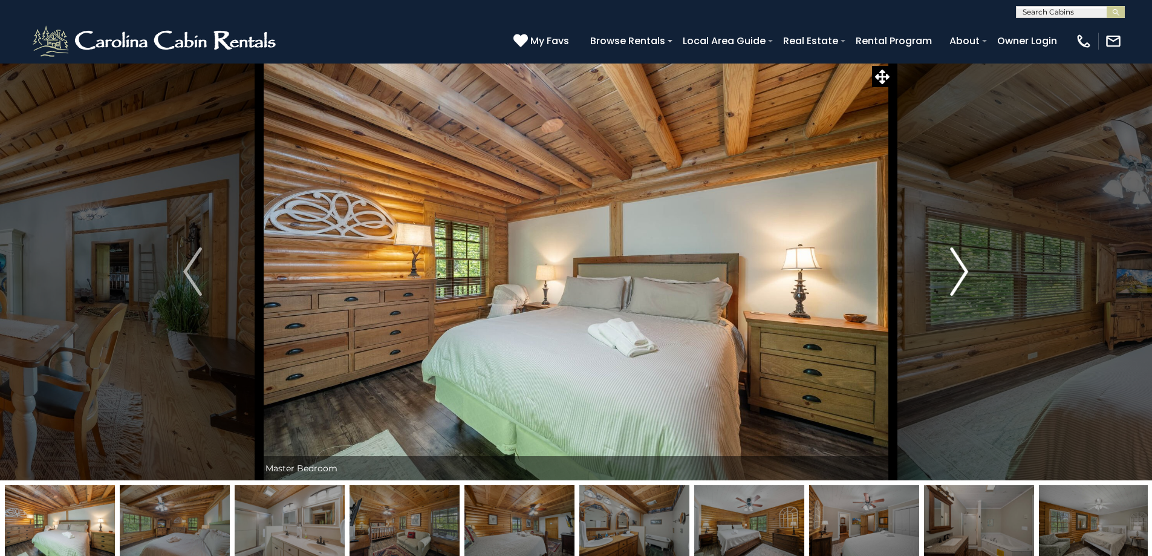
click at [963, 275] on img "Next" at bounding box center [959, 271] width 18 height 48
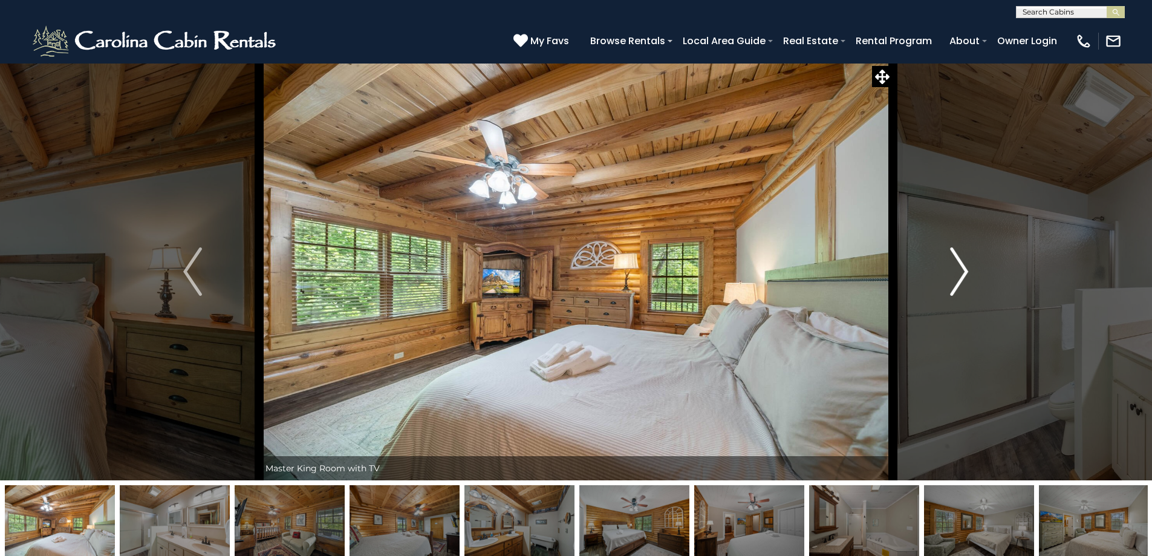
click at [963, 275] on img "Next" at bounding box center [959, 271] width 18 height 48
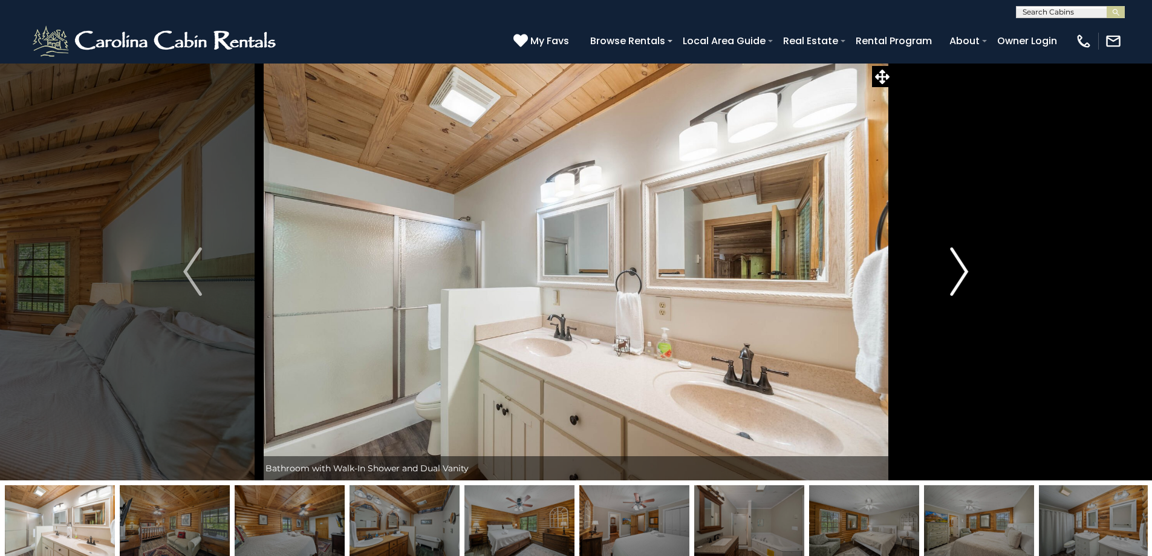
click at [963, 275] on img "Next" at bounding box center [959, 271] width 18 height 48
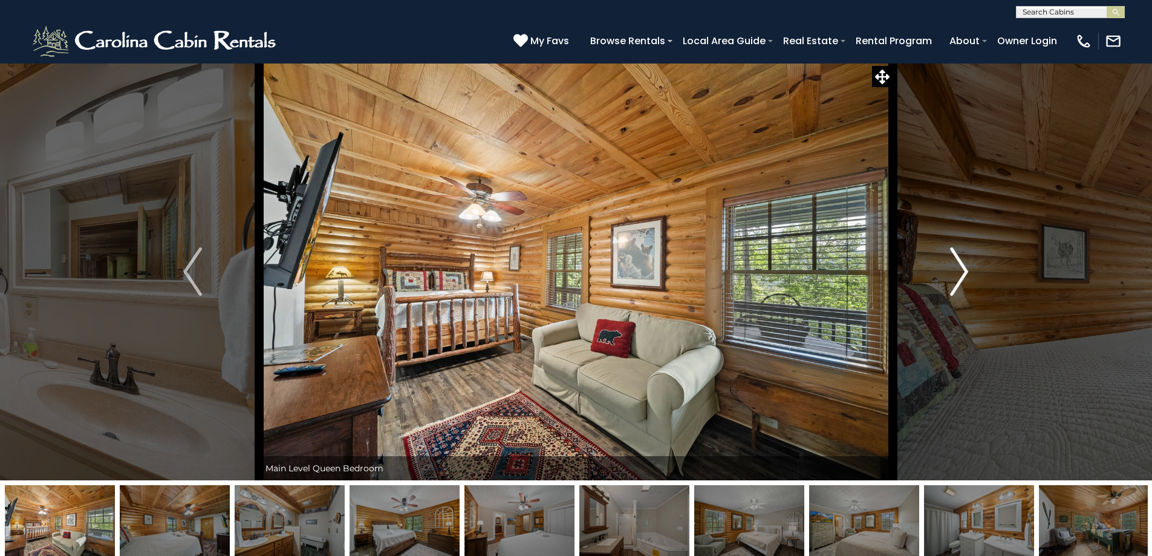
click at [963, 275] on img "Next" at bounding box center [959, 271] width 18 height 48
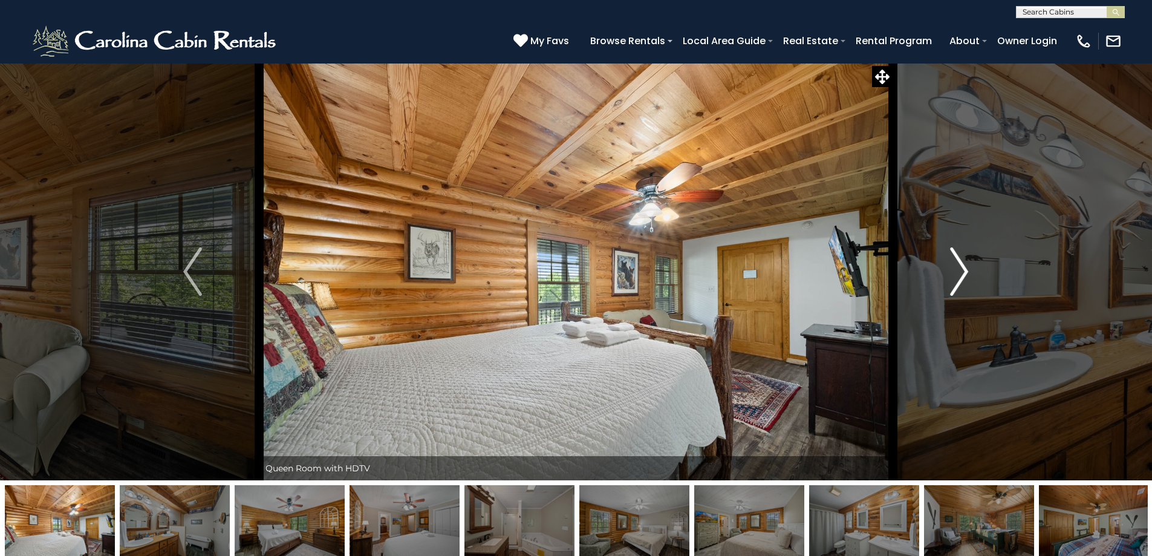
click at [963, 275] on img "Next" at bounding box center [959, 271] width 18 height 48
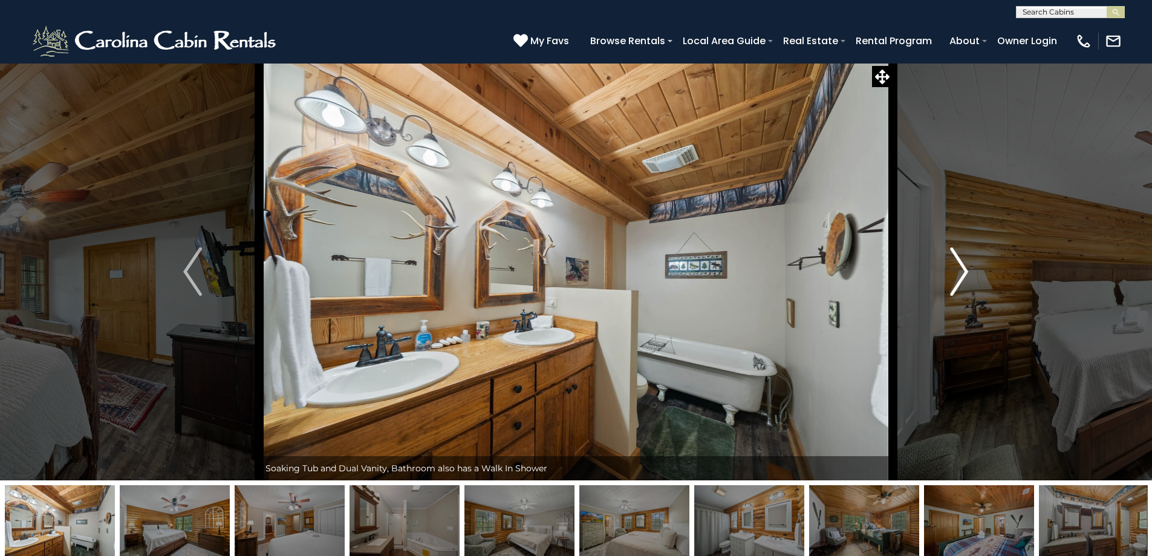
click at [963, 275] on img "Next" at bounding box center [959, 271] width 18 height 48
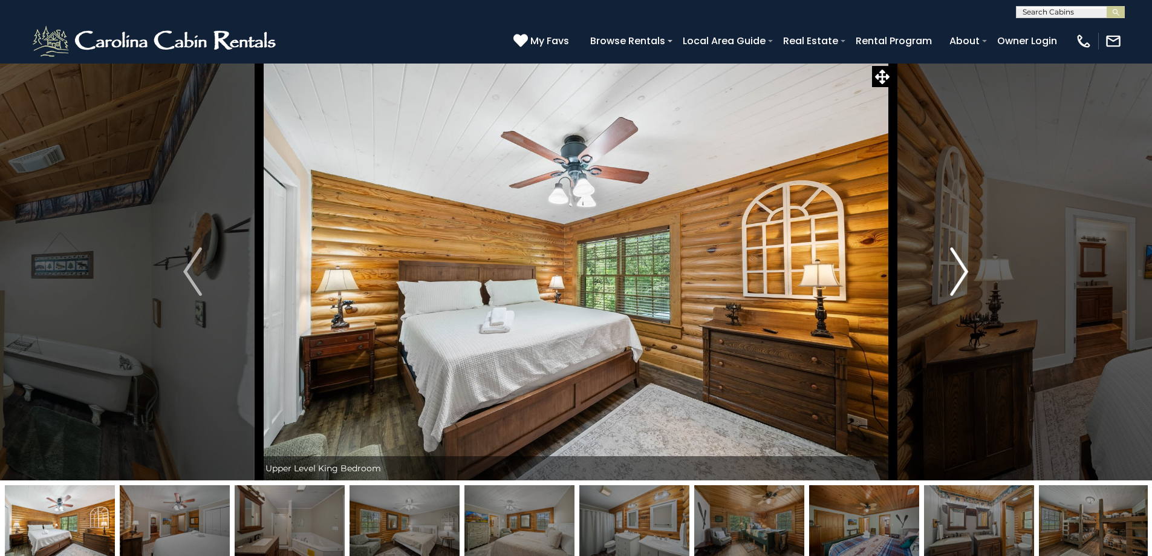
click at [963, 275] on img "Next" at bounding box center [959, 271] width 18 height 48
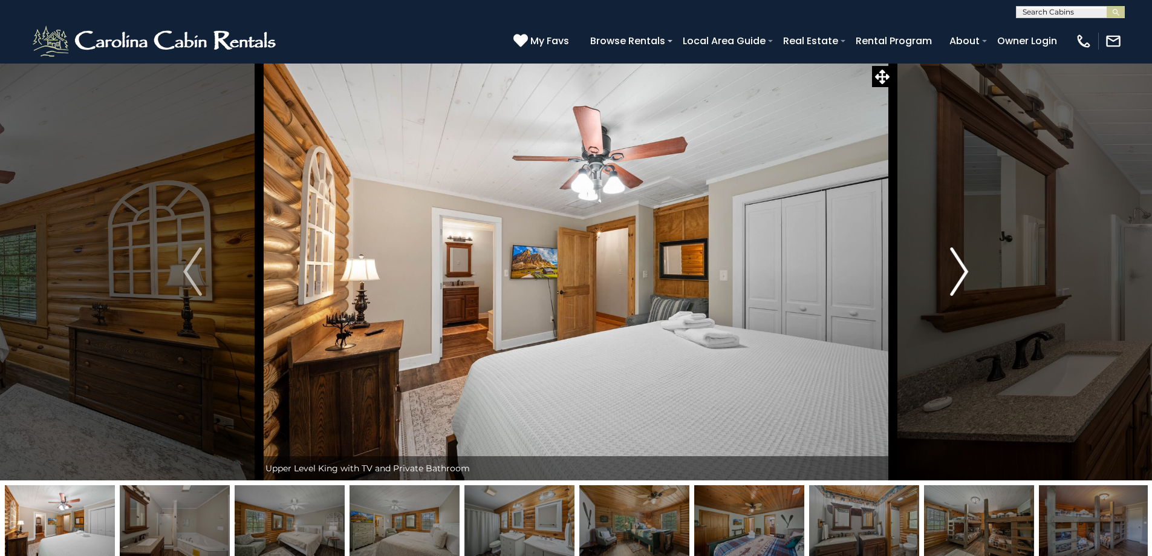
click at [963, 275] on img "Next" at bounding box center [959, 271] width 18 height 48
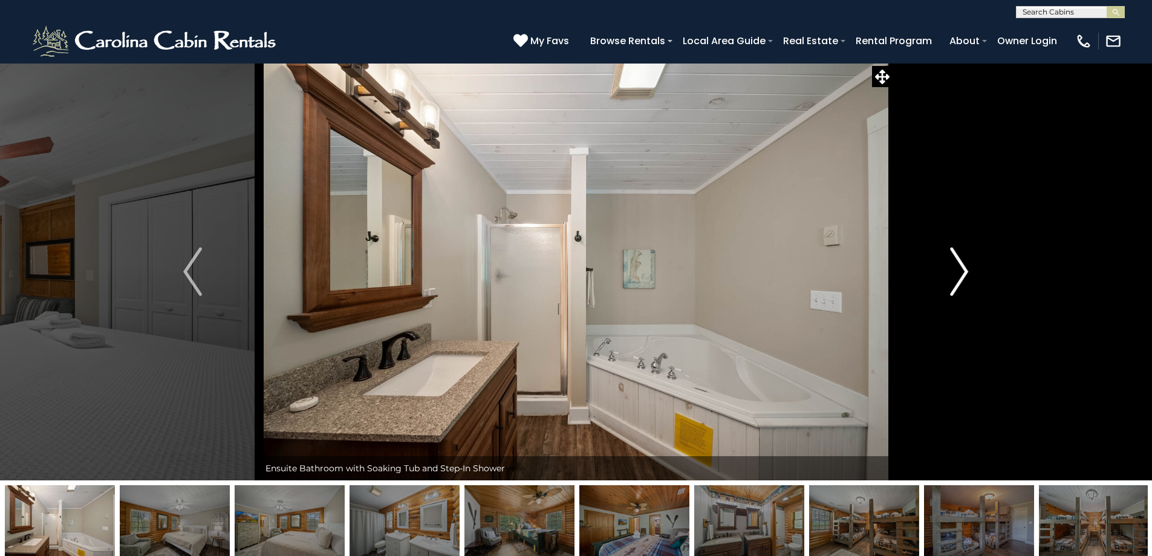
click at [963, 275] on img "Next" at bounding box center [959, 271] width 18 height 48
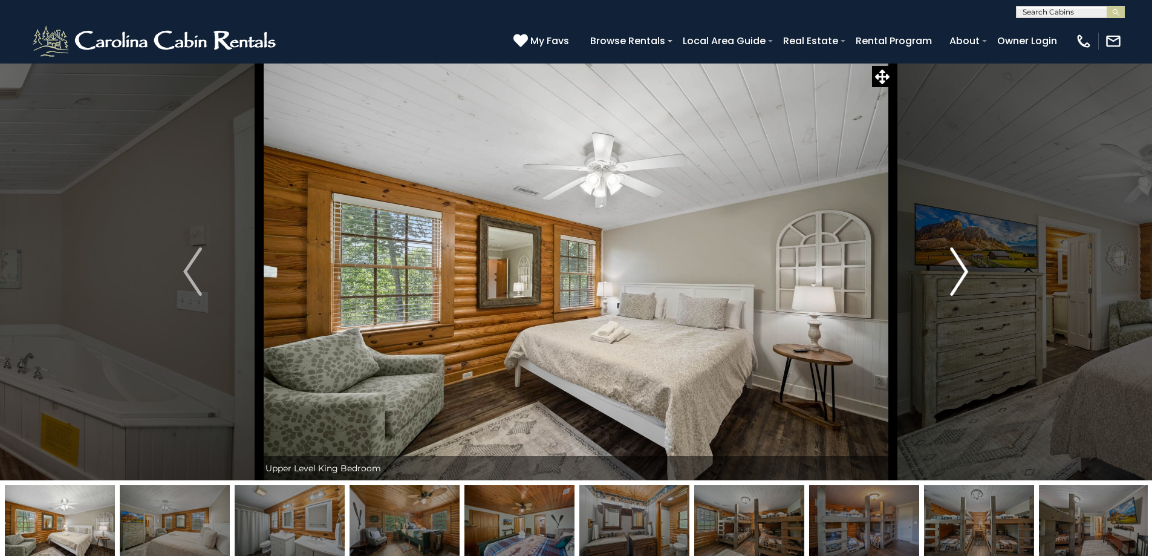
click at [963, 275] on img "Next" at bounding box center [959, 271] width 18 height 48
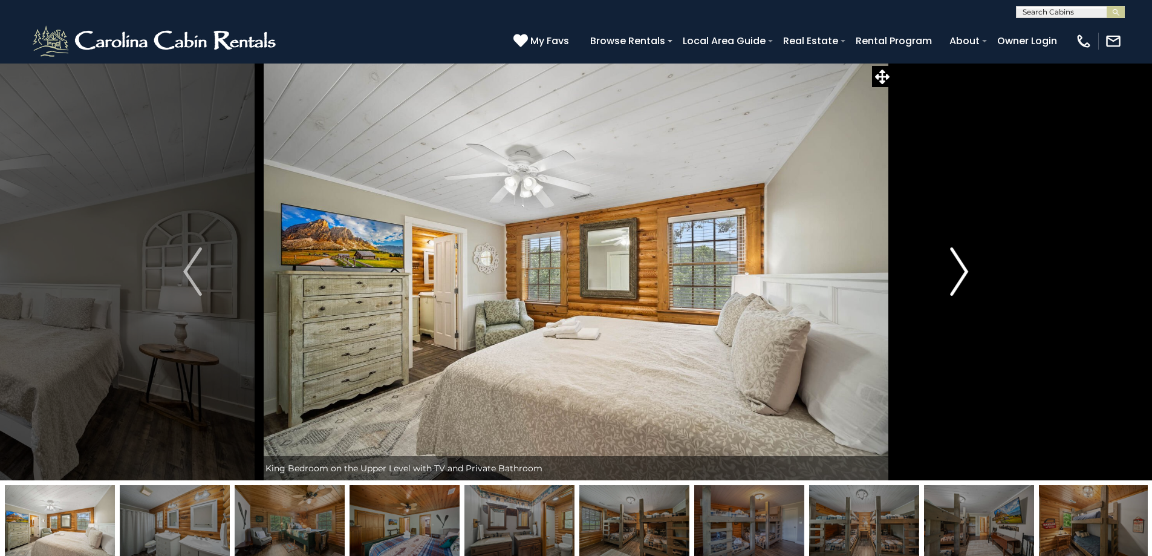
click at [963, 275] on img "Next" at bounding box center [959, 271] width 18 height 48
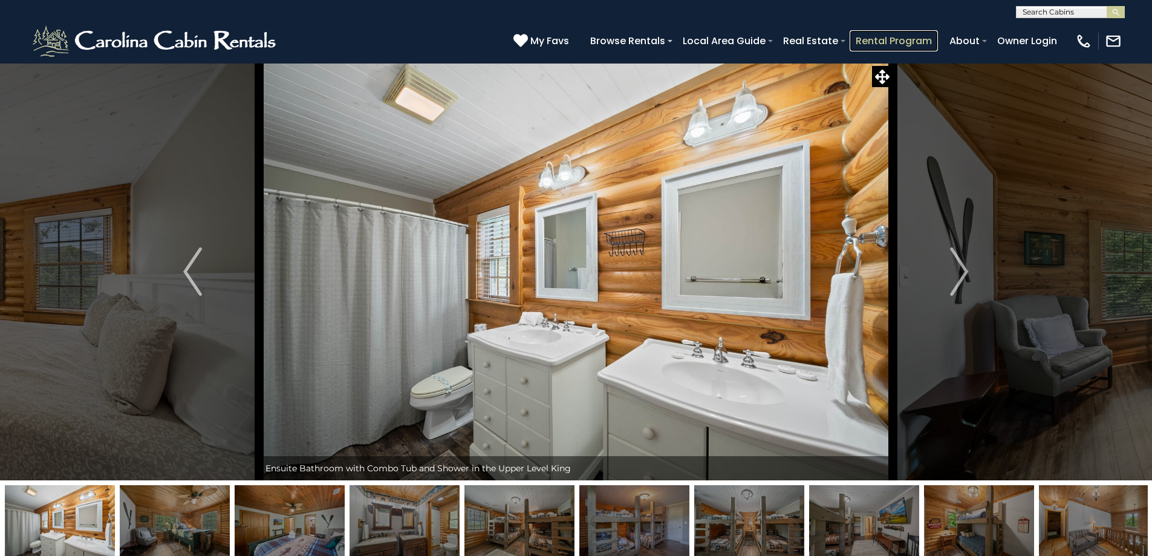
click at [909, 42] on link "Rental Program" at bounding box center [894, 40] width 88 height 21
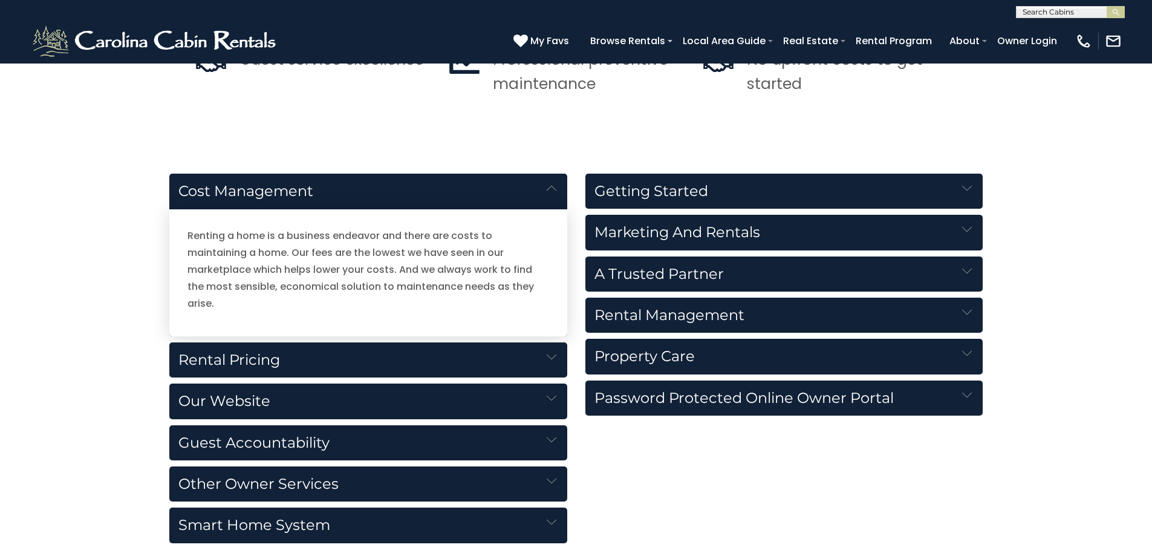
scroll to position [1270, 0]
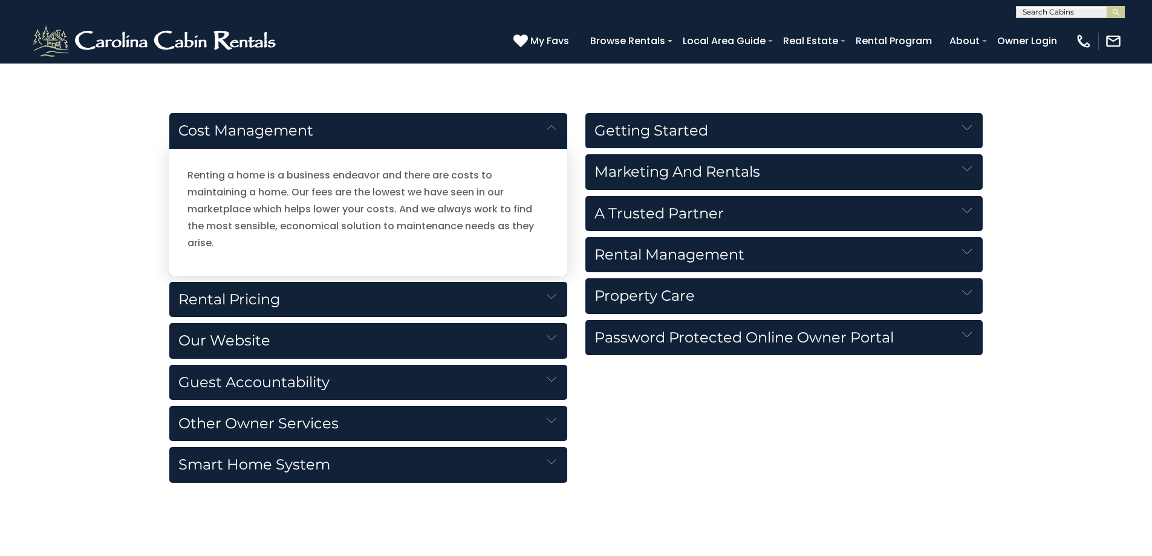
click at [510, 285] on h5 "Rental Pricing" at bounding box center [368, 299] width 398 height 35
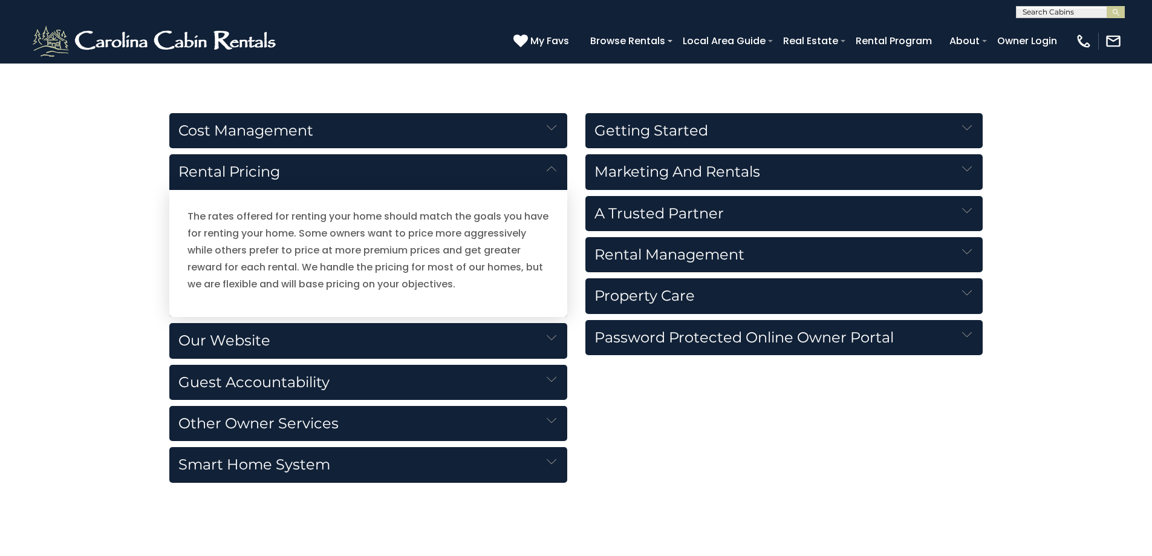
click at [402, 383] on h5 "Guest Accountability" at bounding box center [368, 382] width 398 height 35
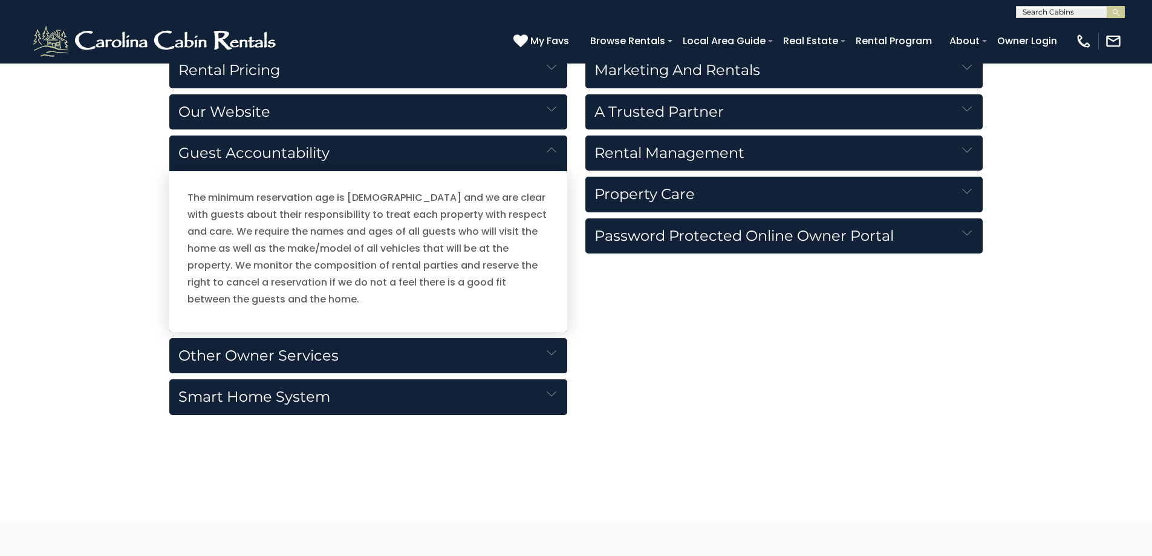
scroll to position [1391, 0]
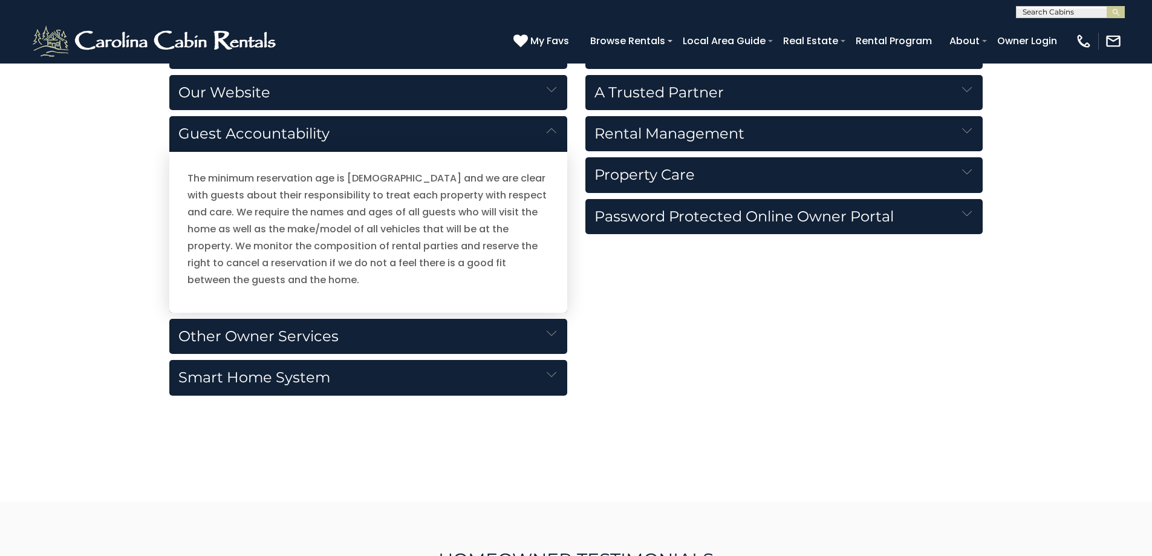
click at [383, 335] on h5 "Other Owner Services" at bounding box center [368, 336] width 398 height 35
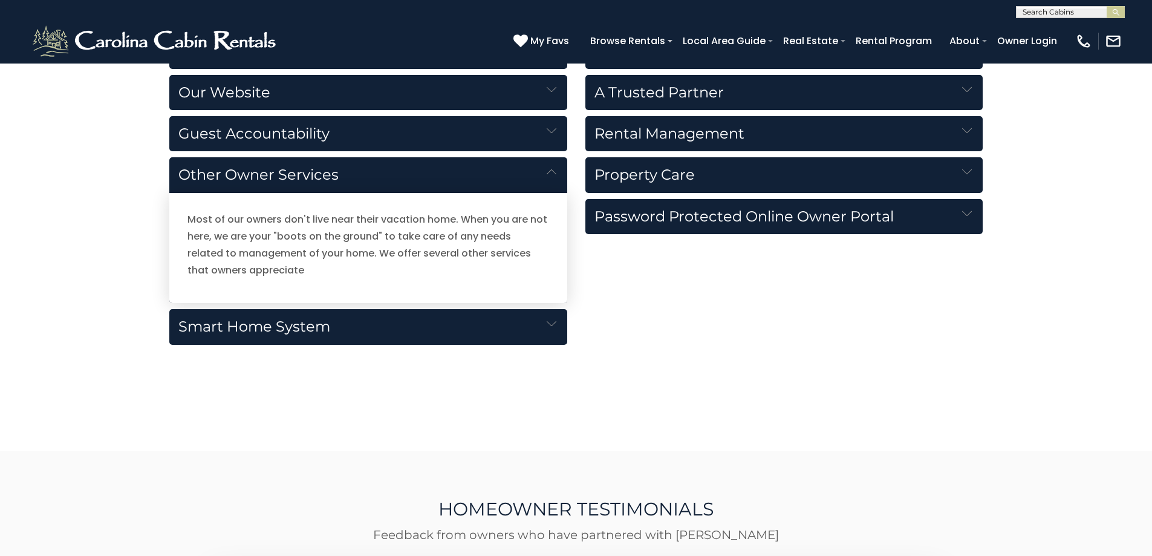
click at [383, 335] on h5 "Smart Home System" at bounding box center [368, 326] width 398 height 35
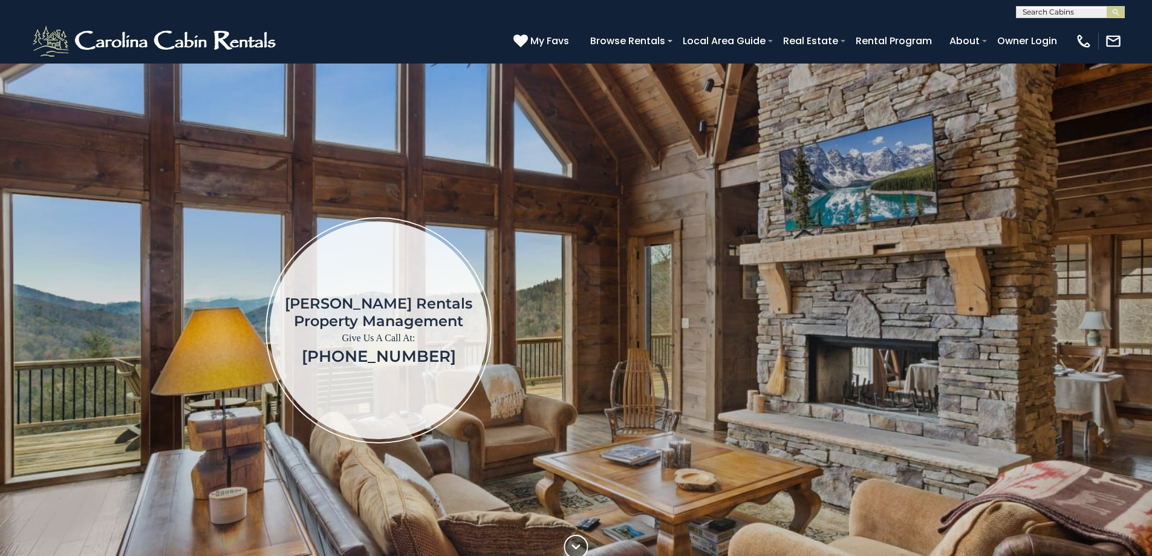
scroll to position [1, 0]
click at [1083, 12] on input "text" at bounding box center [1069, 14] width 106 height 12
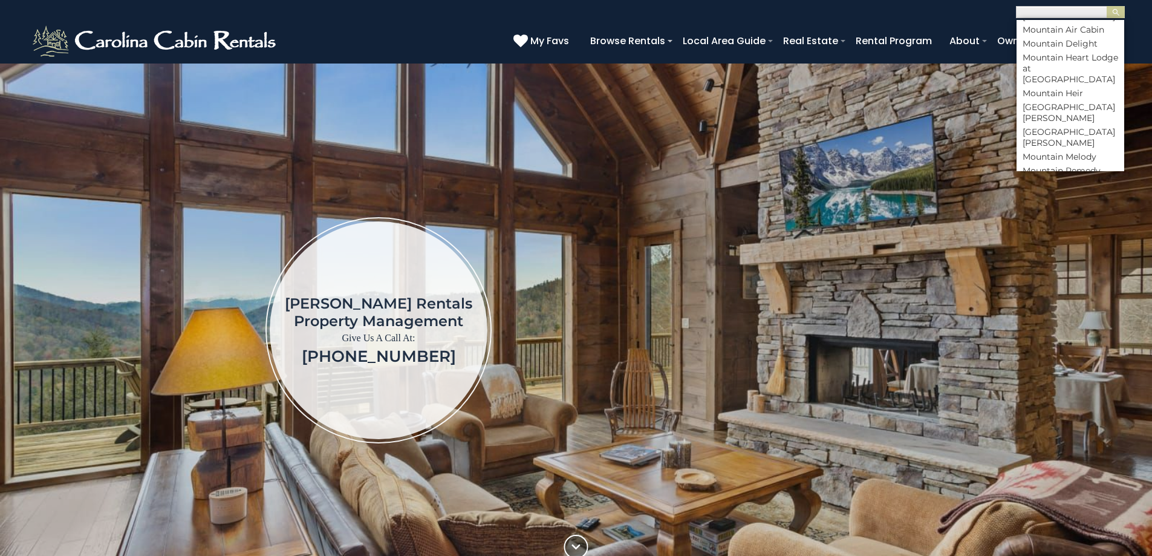
scroll to position [3930, 0]
click at [1056, 88] on li "Mountain Meadows" at bounding box center [1070, 77] width 108 height 22
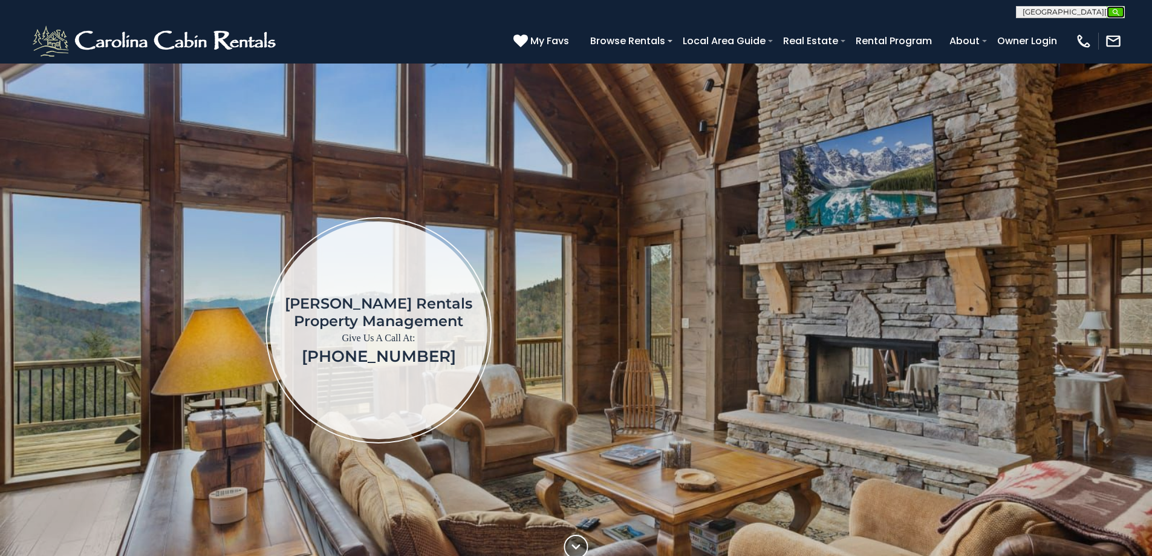
click at [1113, 13] on img "submit" at bounding box center [1115, 12] width 9 height 9
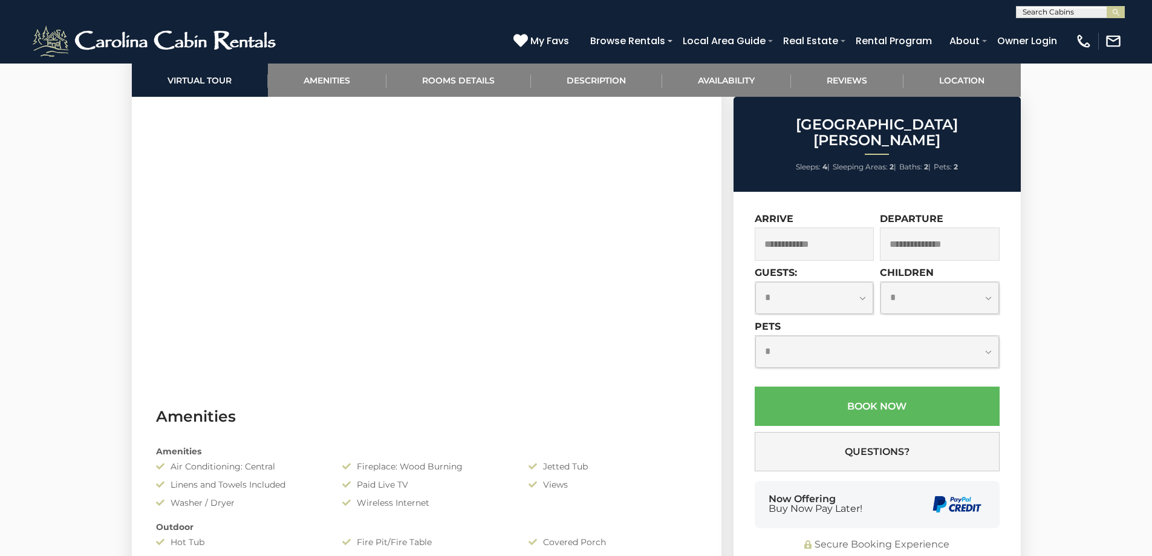
scroll to position [544, 0]
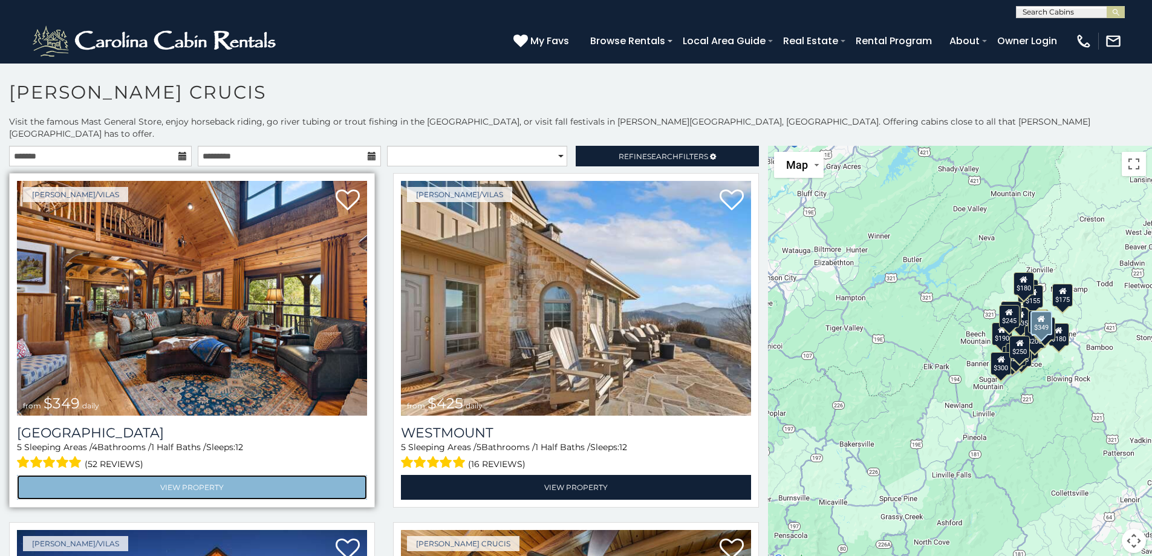
click at [183, 475] on link "View Property" at bounding box center [192, 487] width 350 height 25
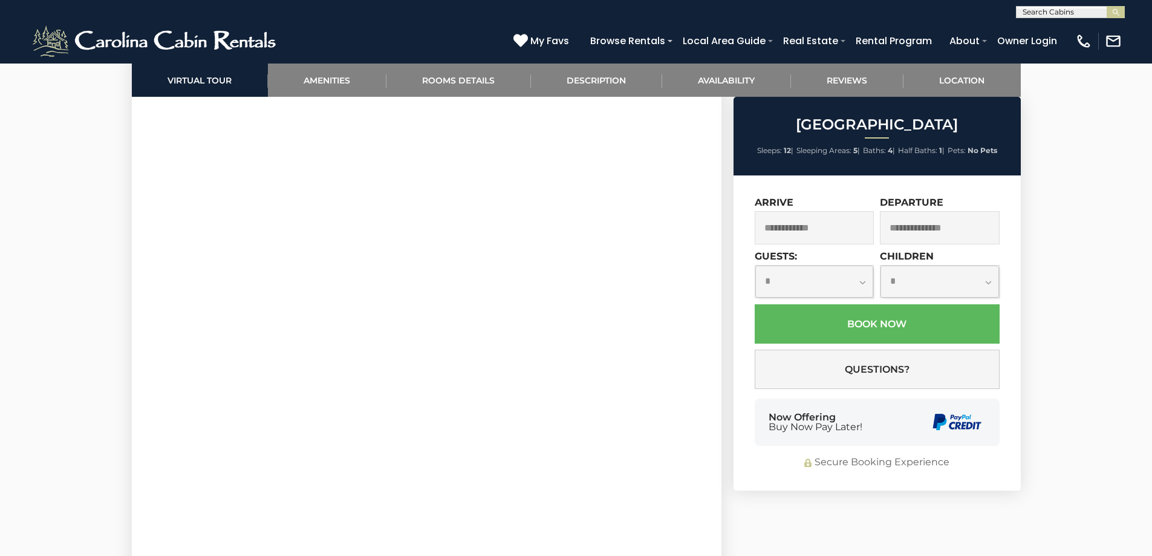
scroll to position [665, 0]
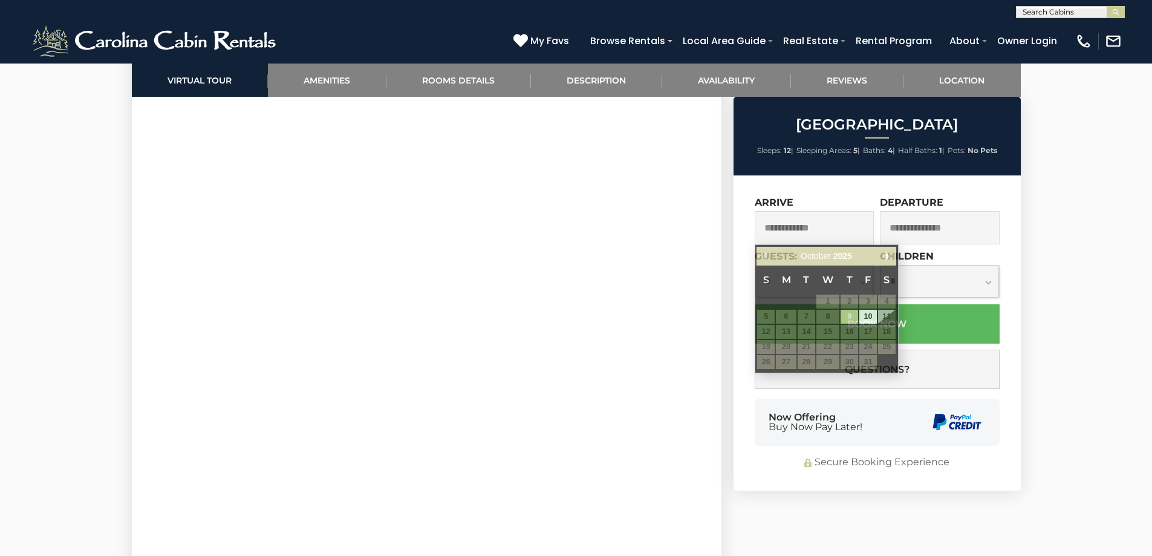
click at [851, 229] on input "text" at bounding box center [815, 227] width 120 height 33
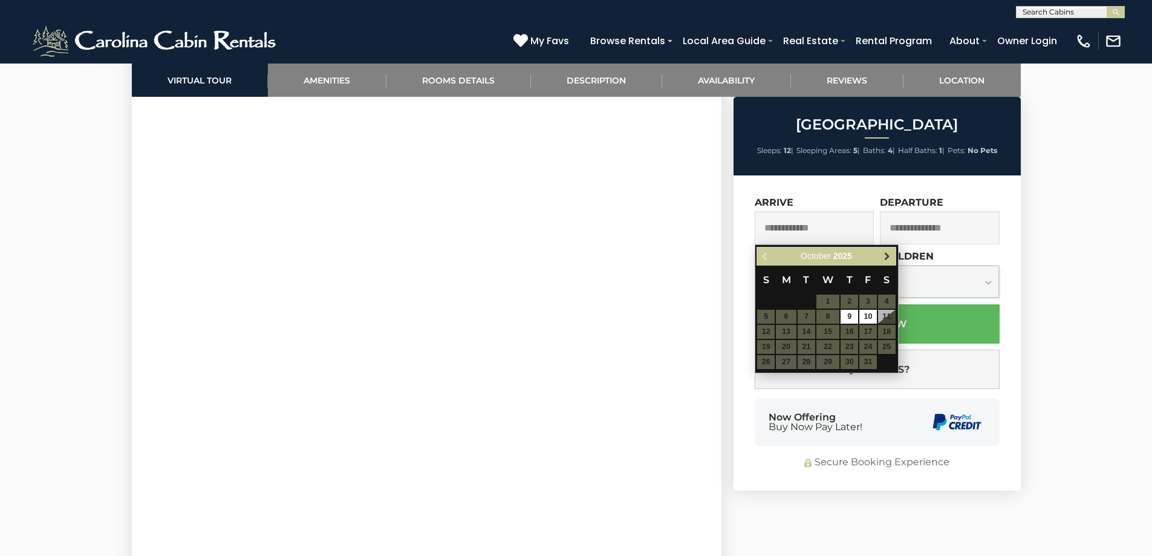
click at [885, 258] on span "Next" at bounding box center [887, 257] width 10 height 10
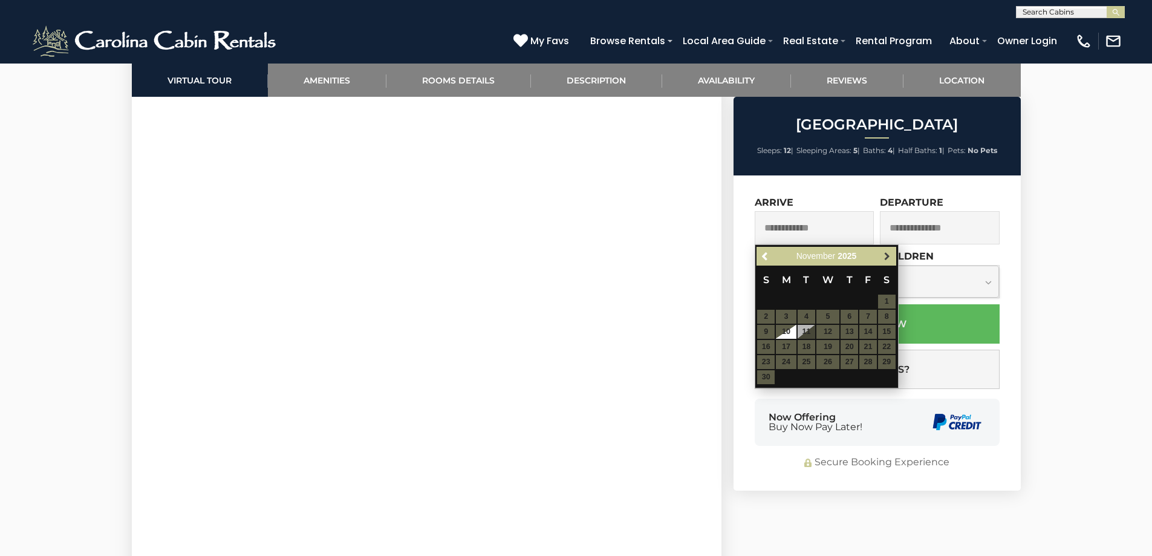
click at [887, 255] on span "Next" at bounding box center [887, 257] width 10 height 10
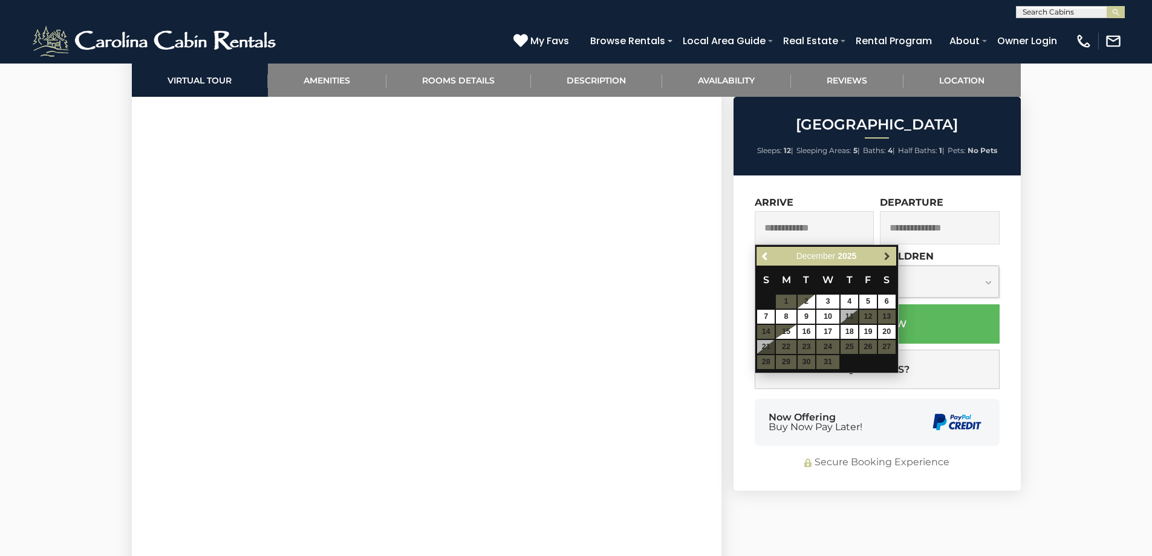
click at [888, 255] on span "Next" at bounding box center [887, 257] width 10 height 10
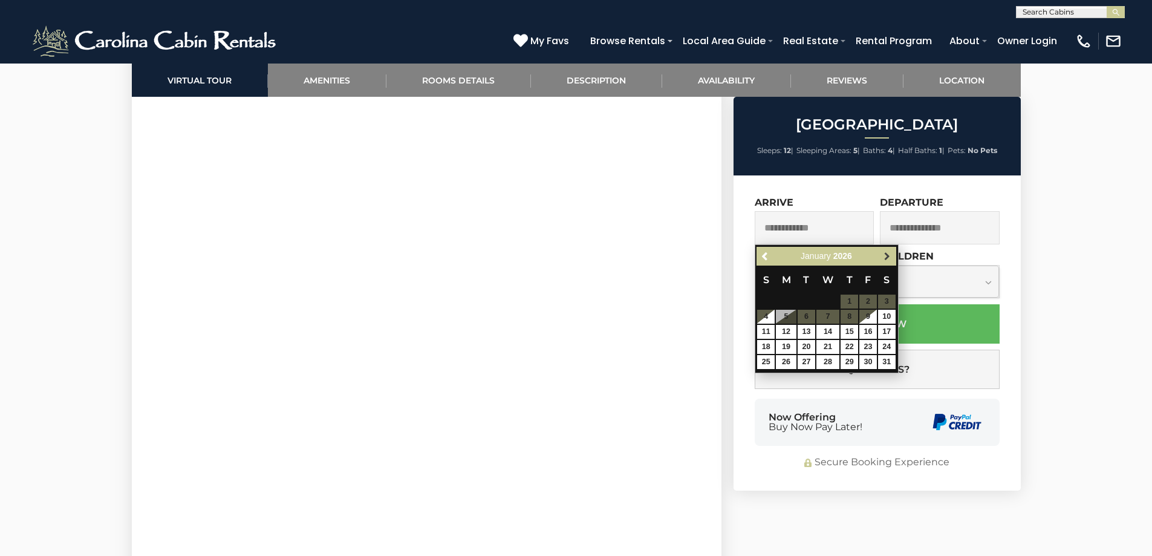
click at [886, 255] on span "Next" at bounding box center [887, 257] width 10 height 10
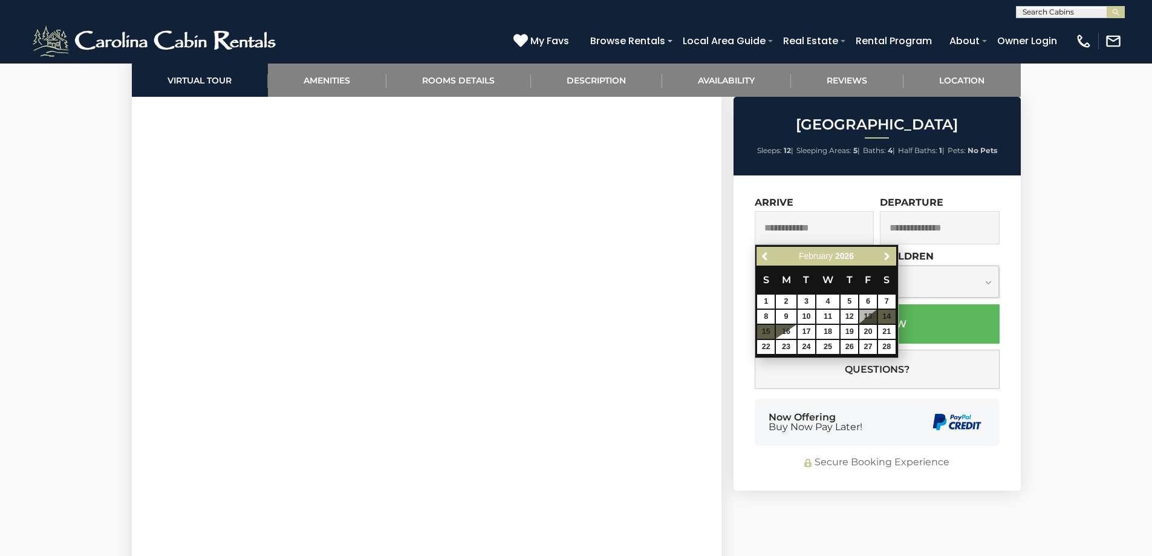
click at [886, 255] on span "Next" at bounding box center [887, 257] width 10 height 10
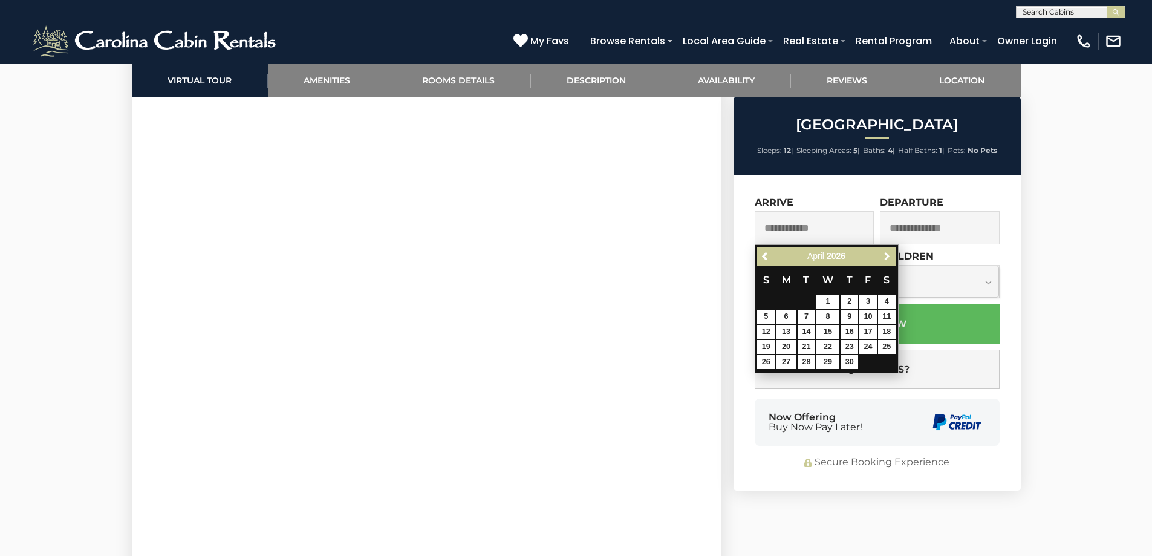
click at [886, 255] on span "Next" at bounding box center [887, 257] width 10 height 10
click at [763, 258] on span "Previous" at bounding box center [766, 257] width 10 height 10
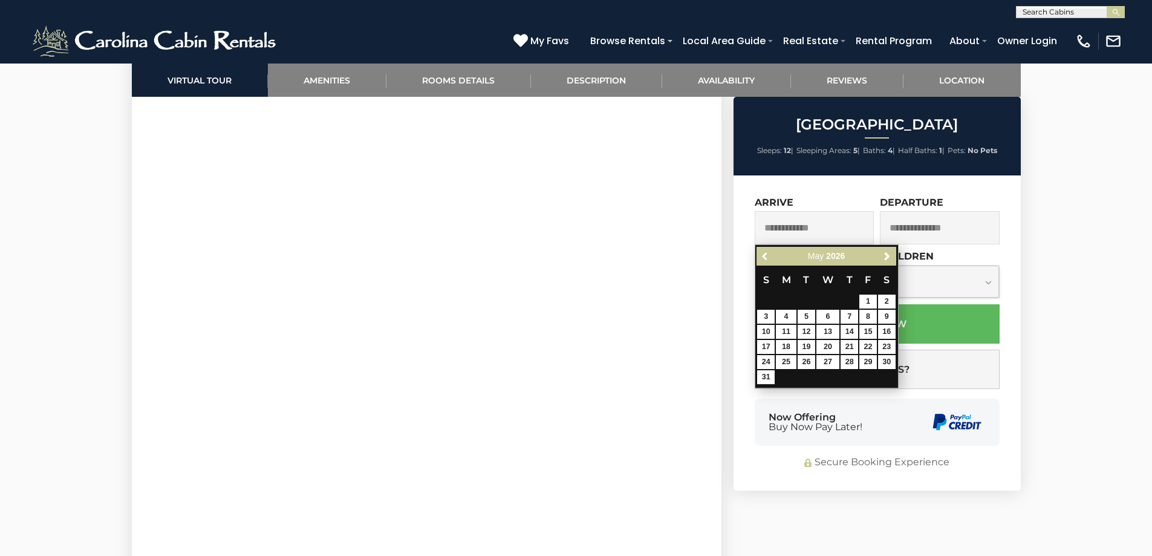
click at [763, 258] on span "Previous" at bounding box center [766, 257] width 10 height 10
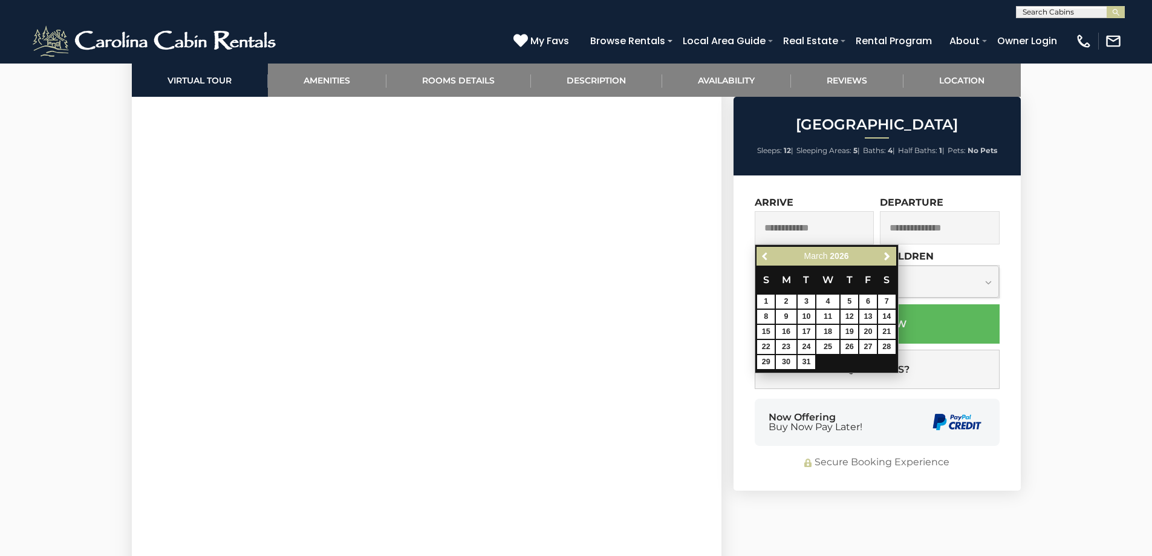
click at [763, 258] on span "Previous" at bounding box center [766, 257] width 10 height 10
click at [743, 273] on div "**********" at bounding box center [876, 332] width 287 height 315
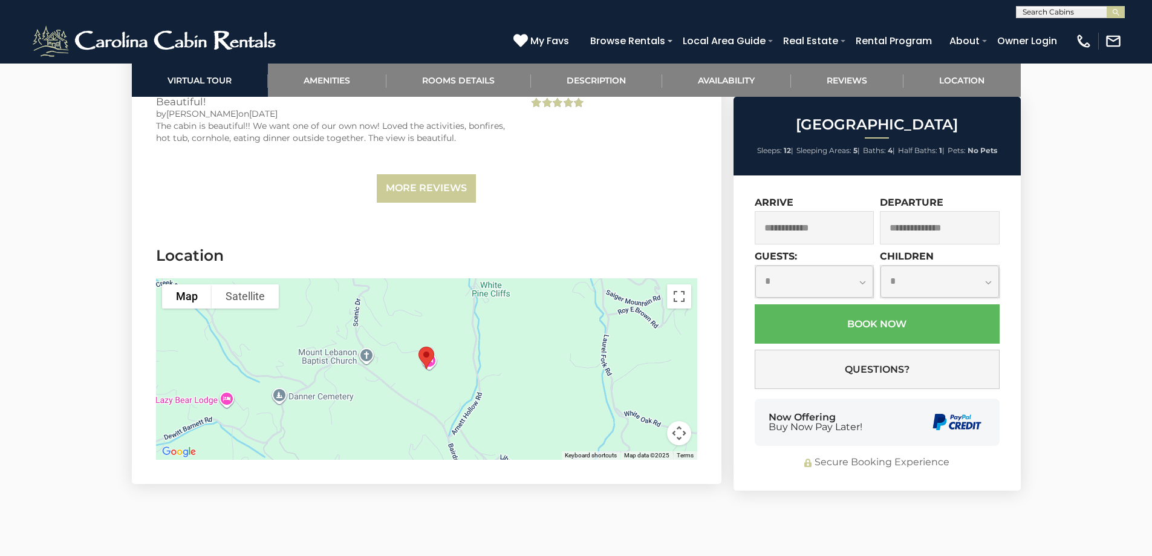
scroll to position [3326, 0]
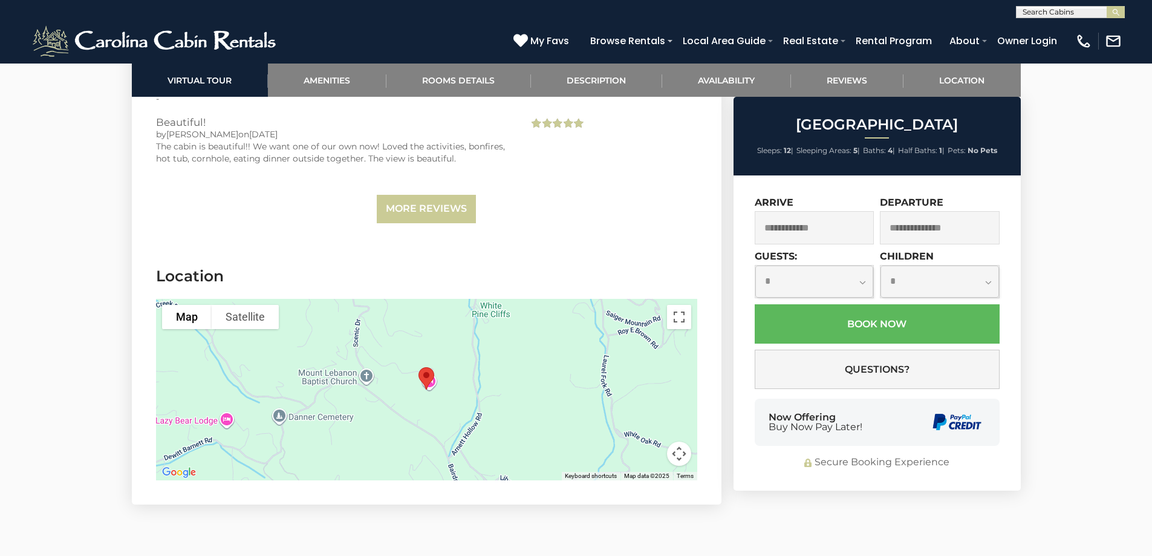
click at [441, 386] on div at bounding box center [426, 389] width 541 height 181
click at [390, 392] on div at bounding box center [426, 389] width 541 height 181
click at [678, 305] on button "Toggle fullscreen view" at bounding box center [679, 317] width 24 height 24
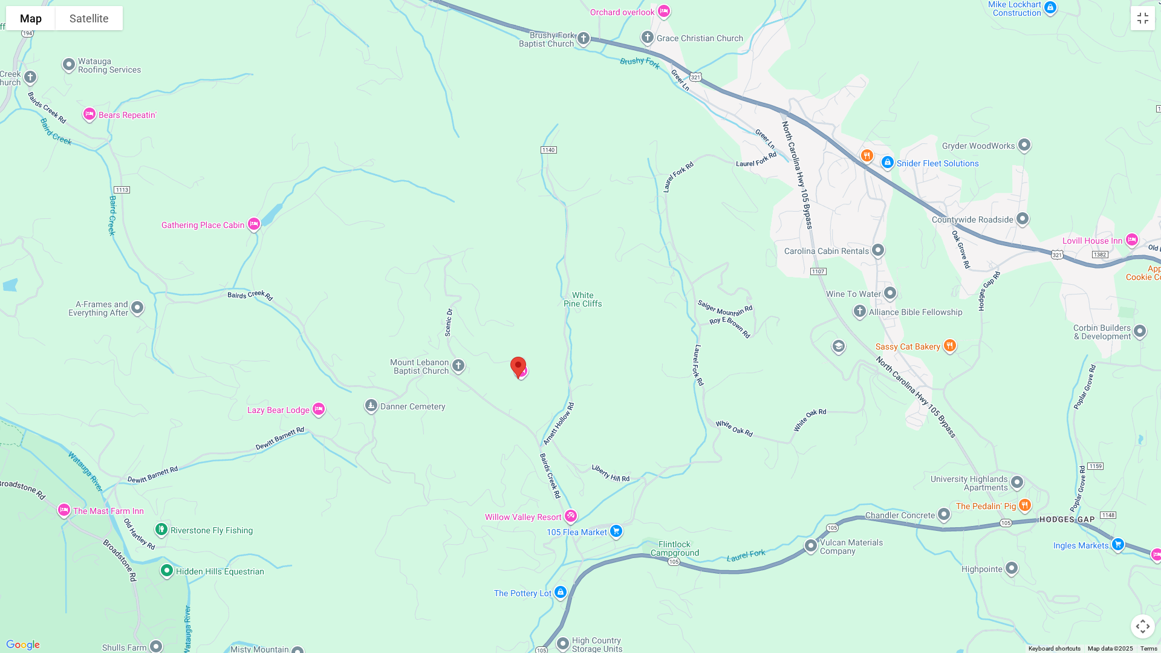
drag, startPoint x: 582, startPoint y: 440, endPoint x: 518, endPoint y: 493, distance: 82.5
click at [518, 493] on div at bounding box center [580, 326] width 1161 height 653
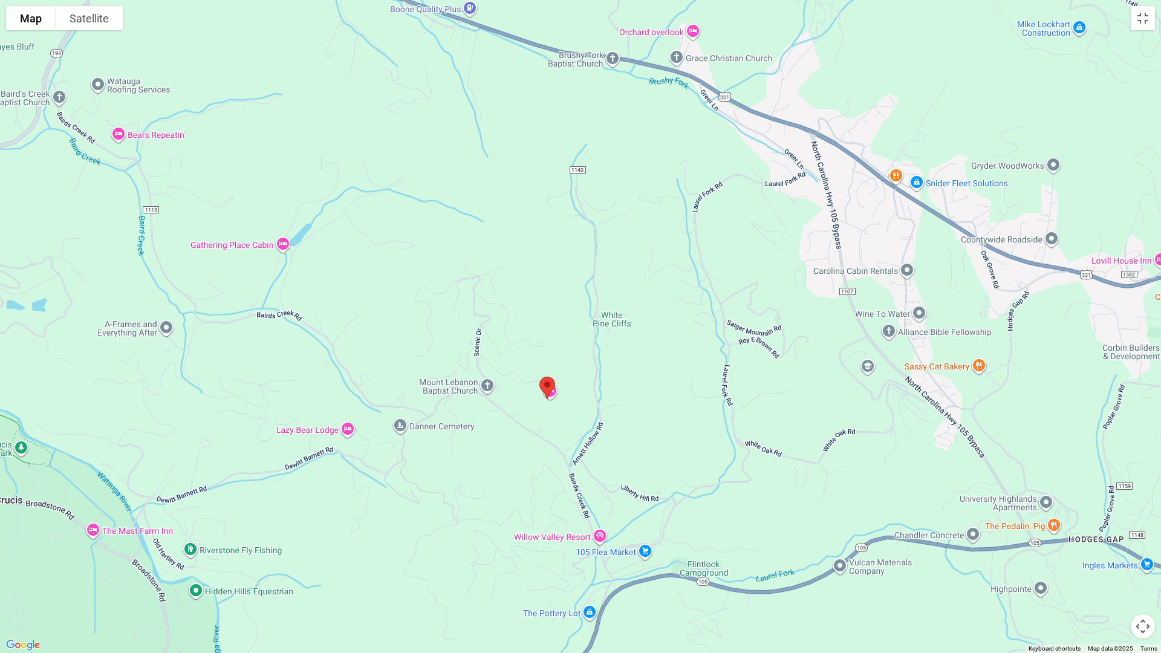
drag, startPoint x: 496, startPoint y: 442, endPoint x: 526, endPoint y: 464, distance: 37.6
click at [526, 464] on div at bounding box center [580, 326] width 1161 height 653
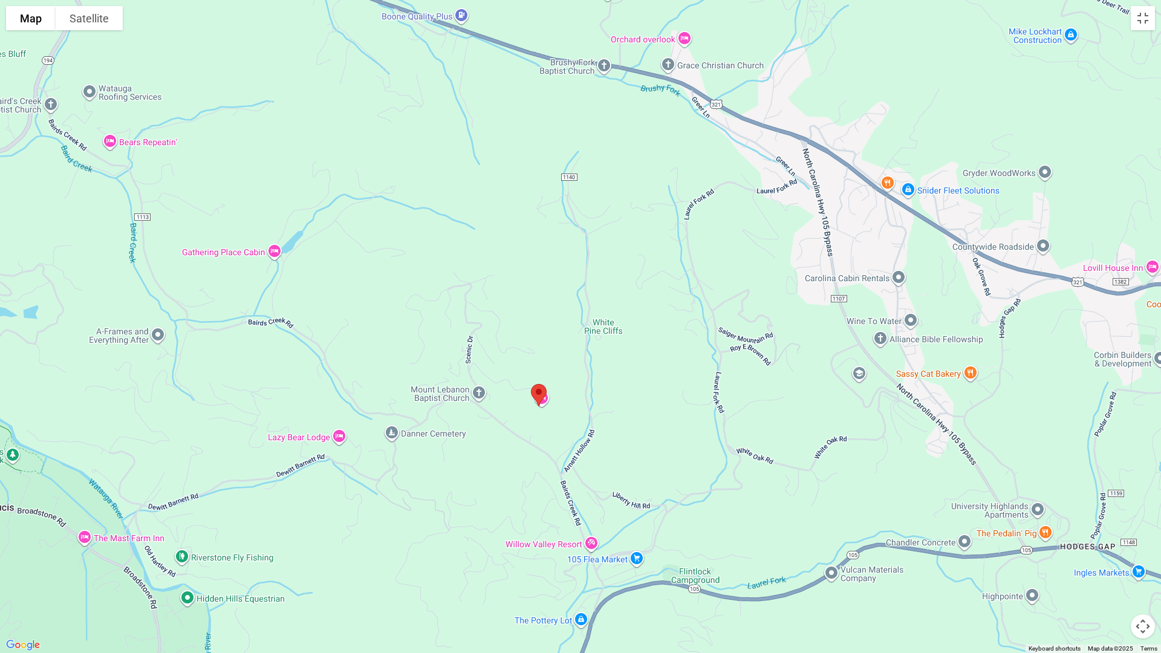
drag, startPoint x: 515, startPoint y: 447, endPoint x: 506, endPoint y: 456, distance: 12.4
click at [506, 456] on div at bounding box center [580, 326] width 1161 height 653
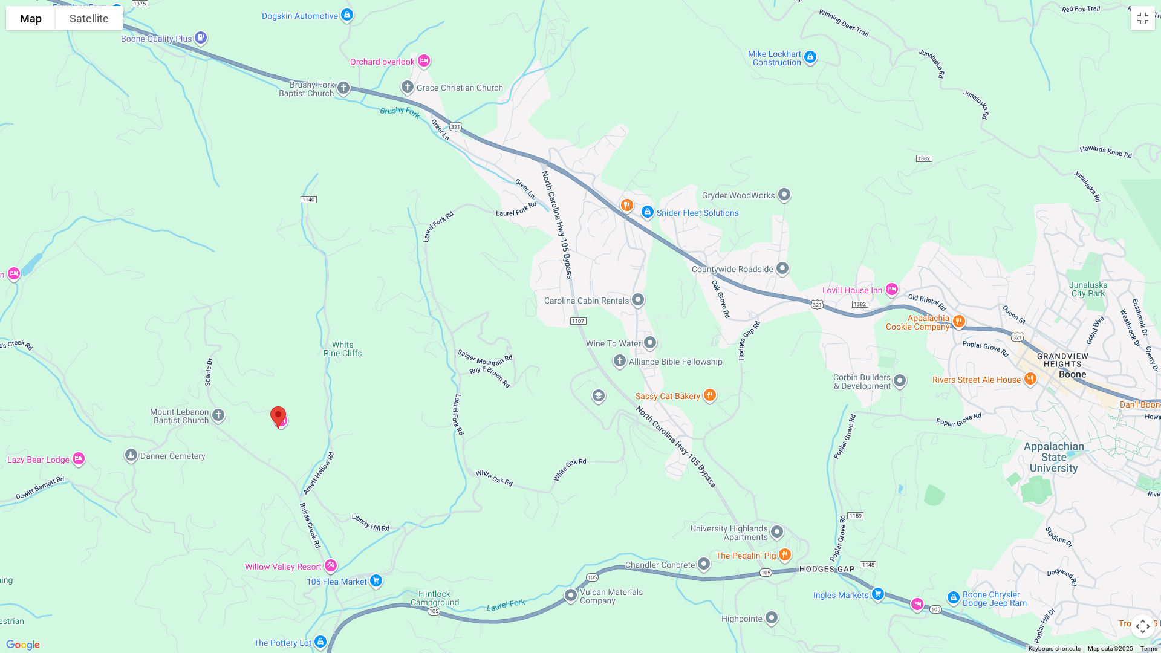
drag, startPoint x: 744, startPoint y: 417, endPoint x: 476, endPoint y: 441, distance: 269.5
click at [476, 441] on div at bounding box center [580, 326] width 1161 height 653
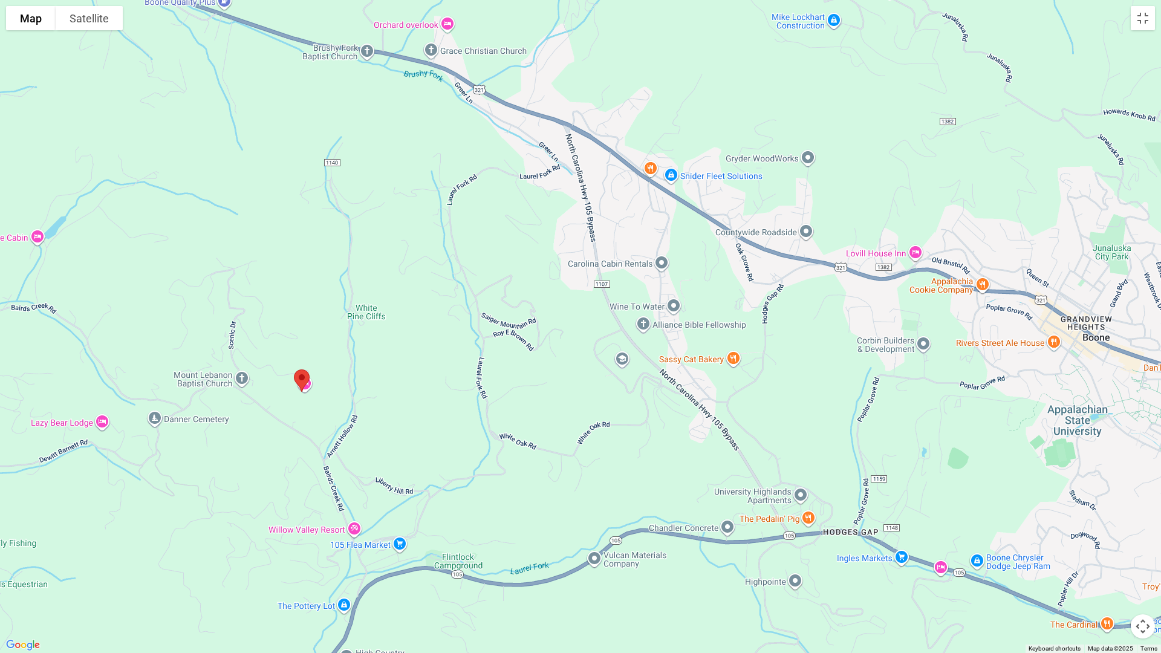
drag, startPoint x: 807, startPoint y: 440, endPoint x: 834, endPoint y: 404, distance: 45.0
click at [834, 404] on div at bounding box center [580, 326] width 1161 height 653
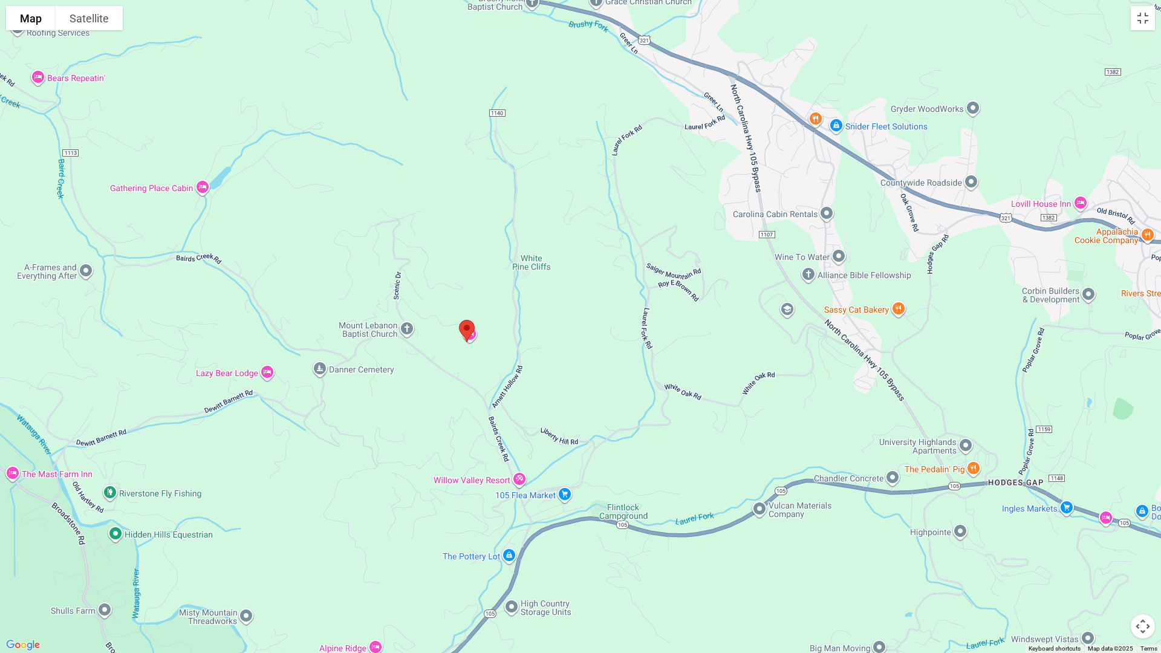
drag, startPoint x: 606, startPoint y: 438, endPoint x: 782, endPoint y: 386, distance: 183.5
click at [782, 386] on div at bounding box center [580, 326] width 1161 height 653
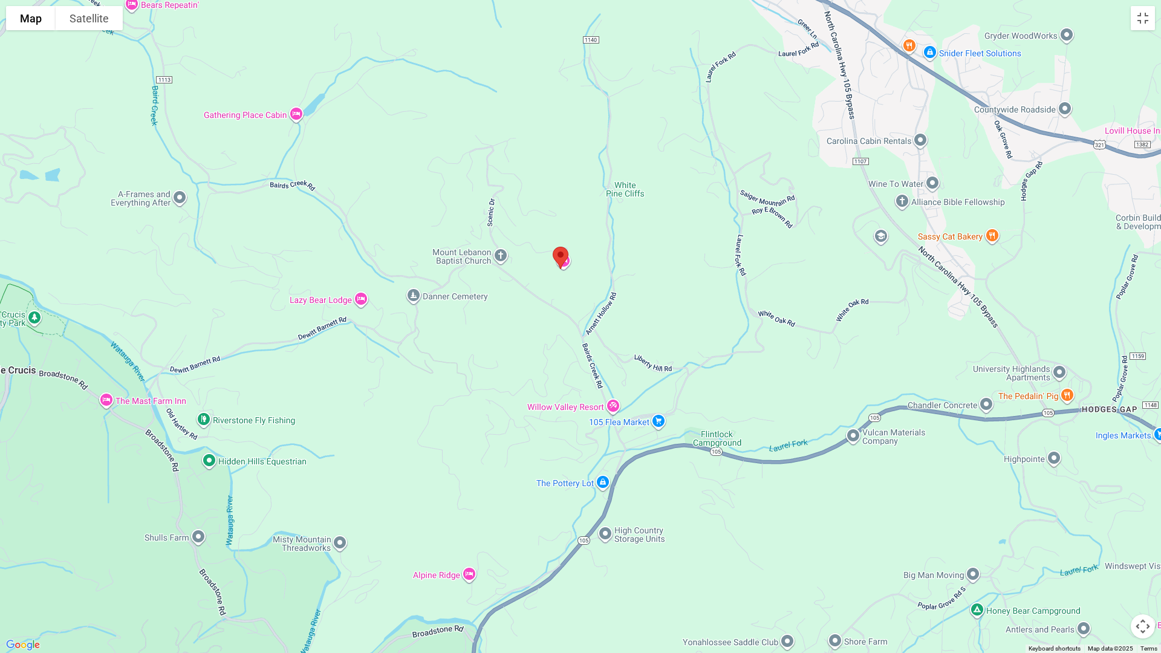
drag, startPoint x: 567, startPoint y: 432, endPoint x: 653, endPoint y: 360, distance: 112.0
click at [653, 360] on div at bounding box center [580, 326] width 1161 height 653
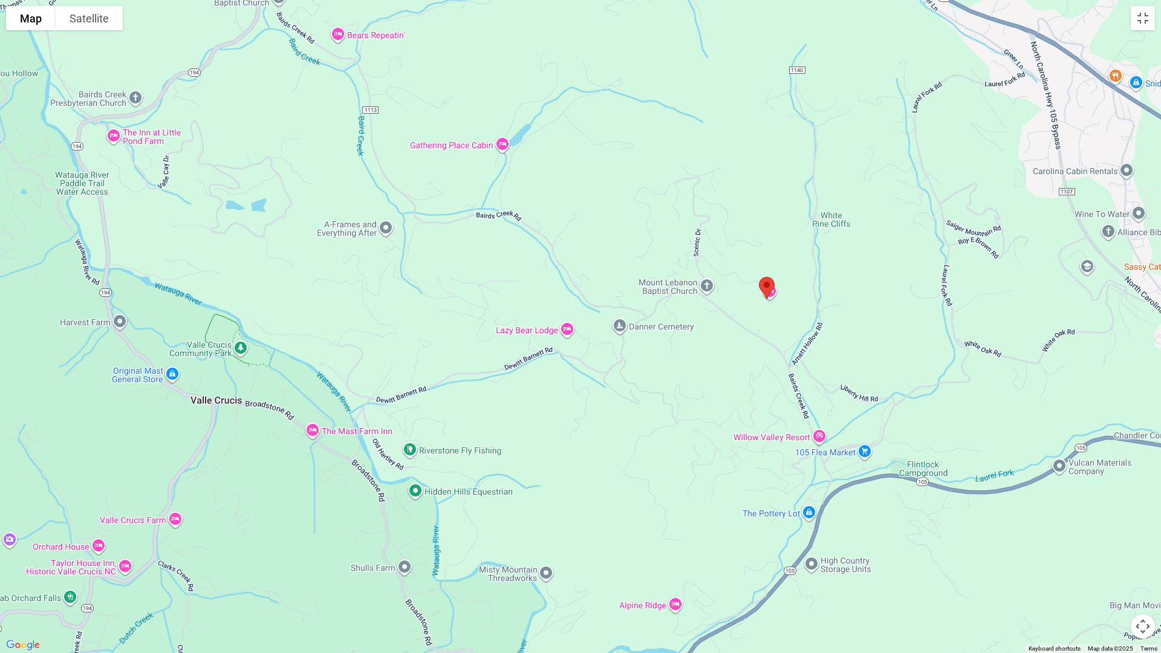
drag, startPoint x: 482, startPoint y: 392, endPoint x: 689, endPoint y: 423, distance: 209.6
click at [689, 423] on div at bounding box center [580, 326] width 1161 height 653
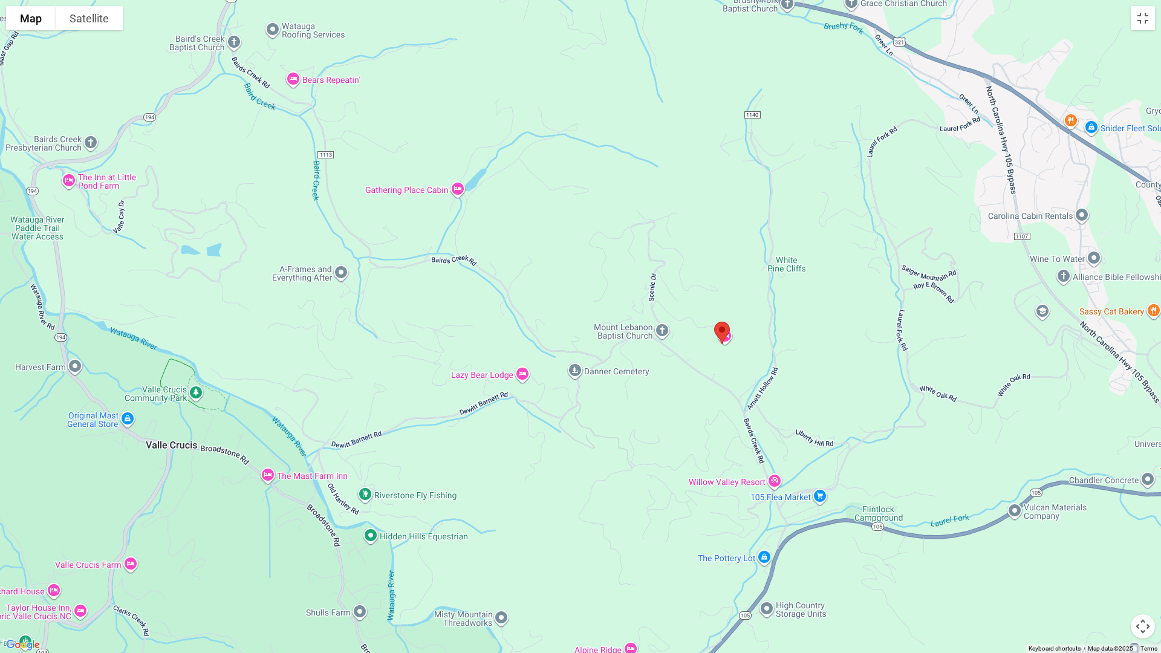
drag, startPoint x: 717, startPoint y: 460, endPoint x: 665, endPoint y: 512, distance: 73.5
click at [665, 512] on div at bounding box center [580, 326] width 1161 height 653
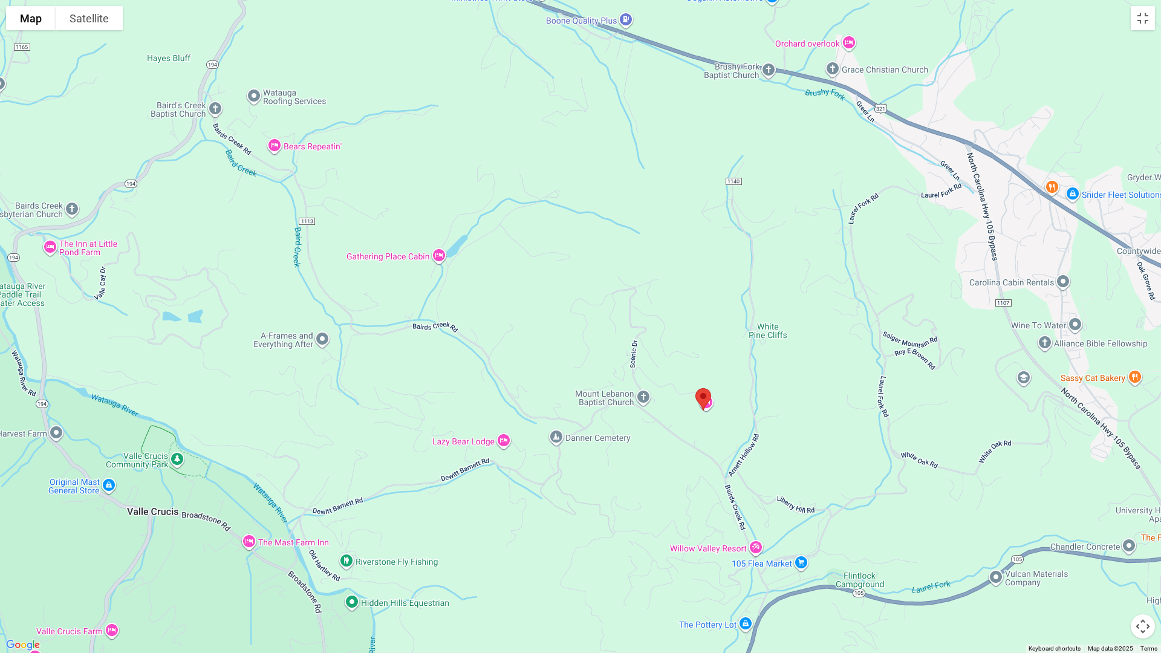
drag, startPoint x: 673, startPoint y: 445, endPoint x: 663, endPoint y: 482, distance: 38.3
click at [663, 482] on div at bounding box center [580, 326] width 1161 height 653
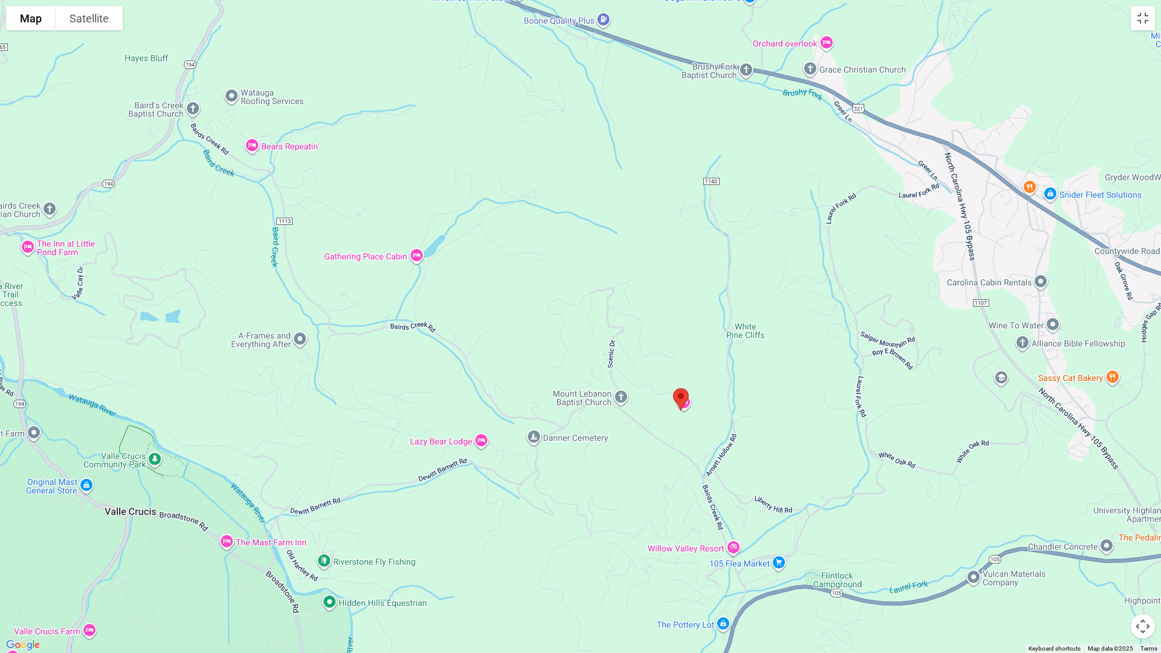
drag, startPoint x: 658, startPoint y: 458, endPoint x: 636, endPoint y: 460, distance: 22.4
click at [636, 460] on div at bounding box center [580, 326] width 1161 height 653
click at [696, 437] on div at bounding box center [580, 326] width 1161 height 653
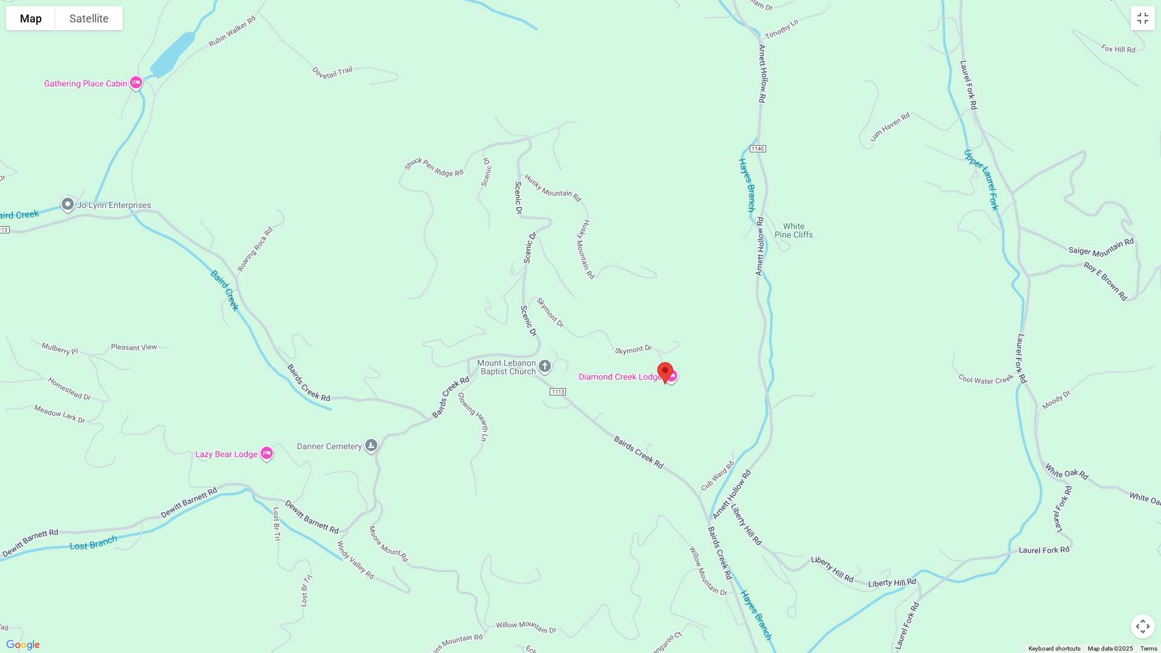
click at [677, 420] on div at bounding box center [580, 326] width 1161 height 653
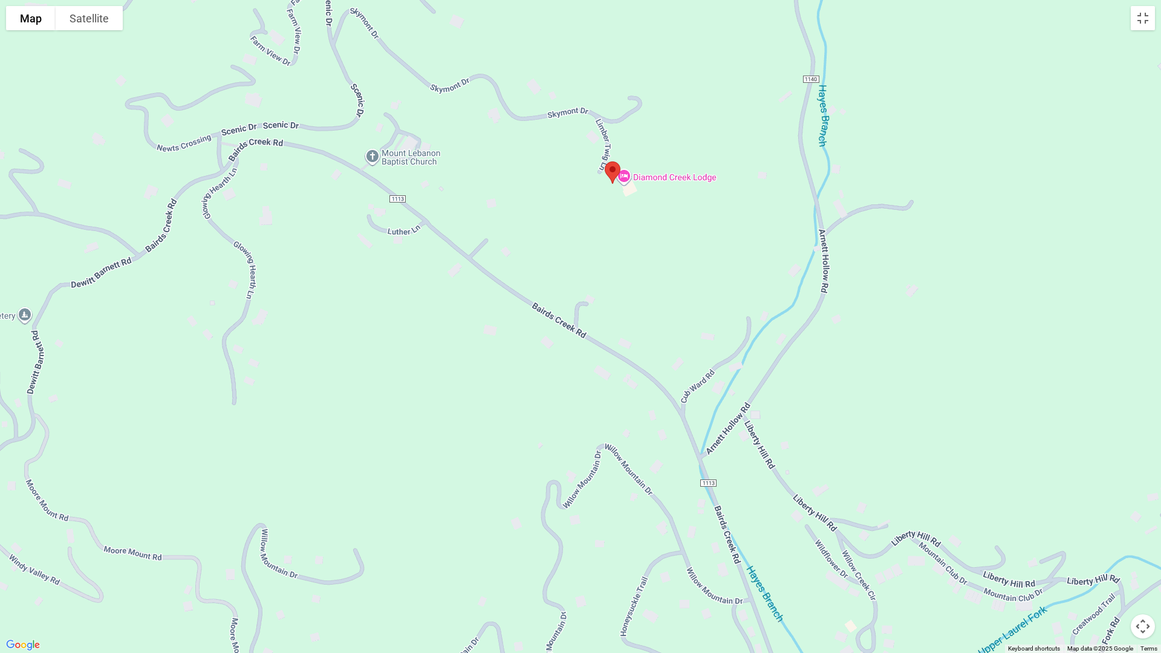
drag, startPoint x: 677, startPoint y: 464, endPoint x: 636, endPoint y: 296, distance: 173.2
click at [636, 296] on div at bounding box center [580, 326] width 1161 height 653
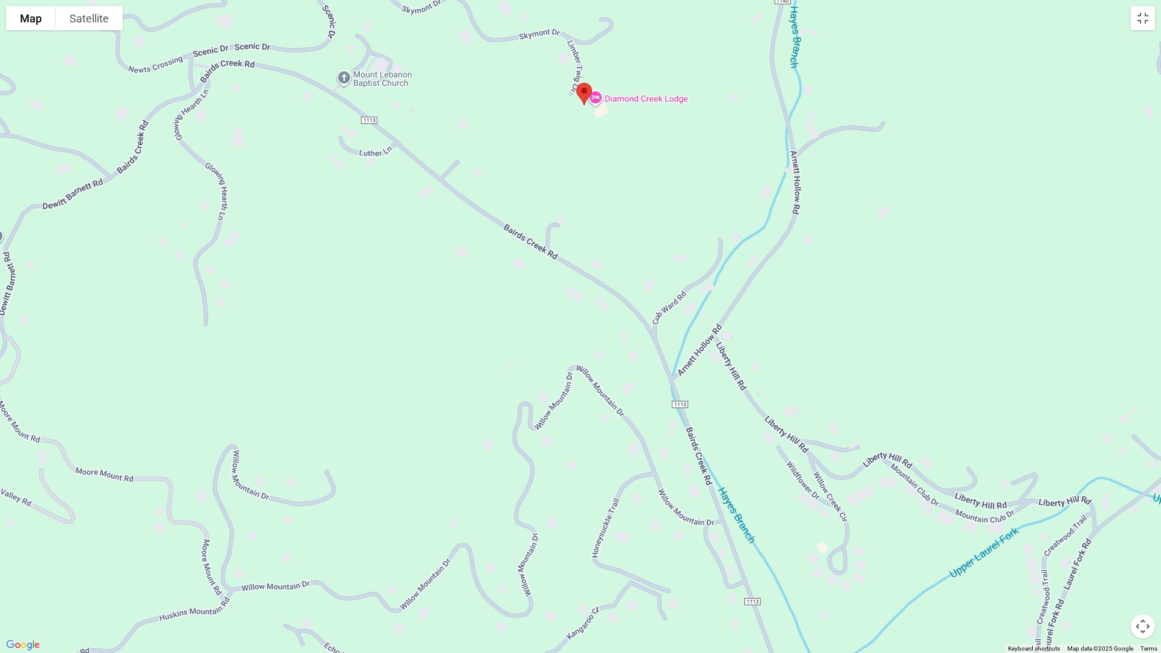
drag, startPoint x: 664, startPoint y: 483, endPoint x: 636, endPoint y: 403, distance: 85.3
click at [636, 403] on div at bounding box center [580, 326] width 1161 height 653
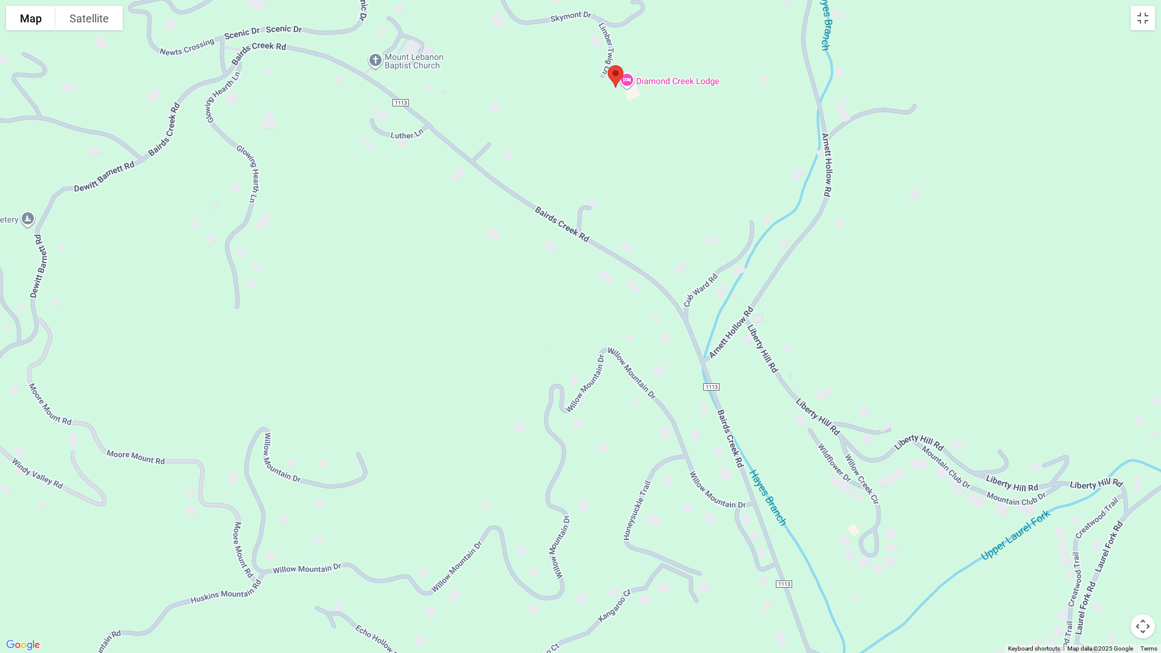
drag, startPoint x: 585, startPoint y: 467, endPoint x: 614, endPoint y: 459, distance: 30.1
click at [614, 459] on div at bounding box center [580, 326] width 1161 height 653
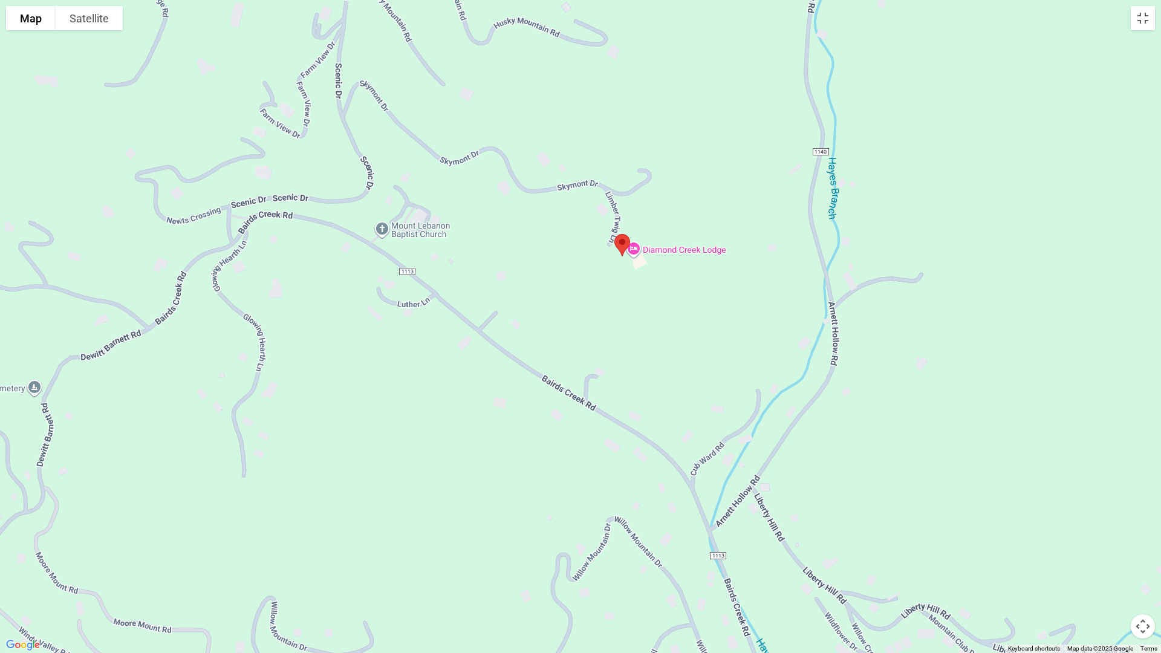
drag, startPoint x: 634, startPoint y: 391, endPoint x: 646, endPoint y: 558, distance: 167.3
click at [646, 555] on div at bounding box center [580, 326] width 1161 height 653
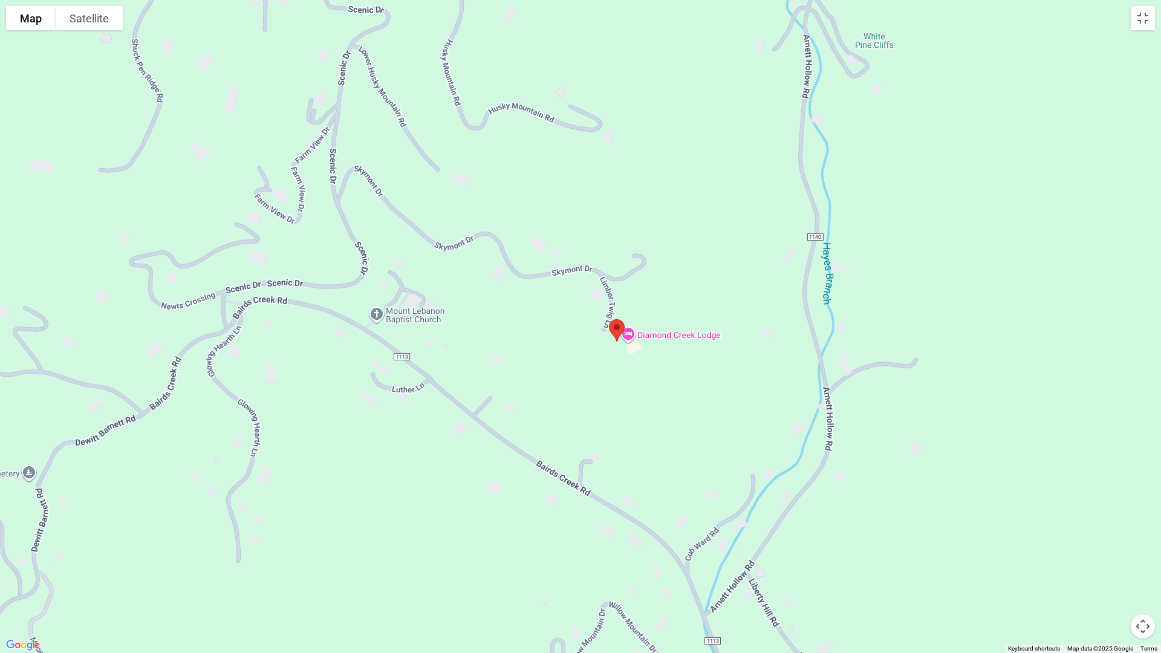
drag, startPoint x: 643, startPoint y: 429, endPoint x: 636, endPoint y: 512, distance: 83.2
click at [636, 512] on div at bounding box center [580, 326] width 1161 height 653
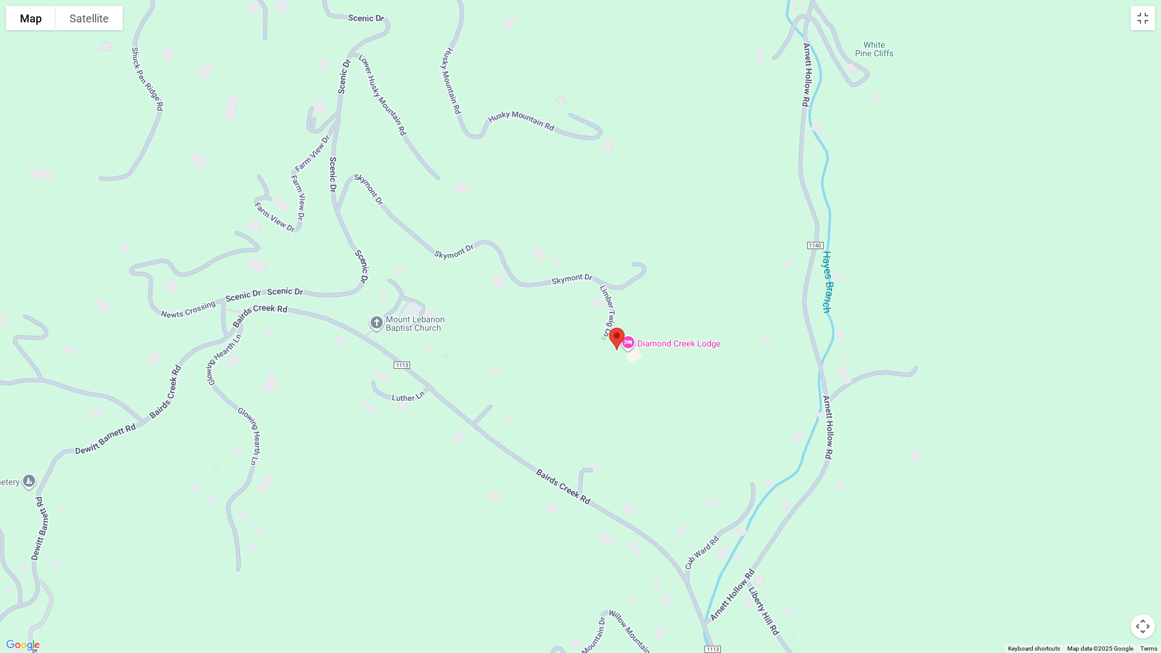
click at [639, 420] on div at bounding box center [580, 326] width 1161 height 653
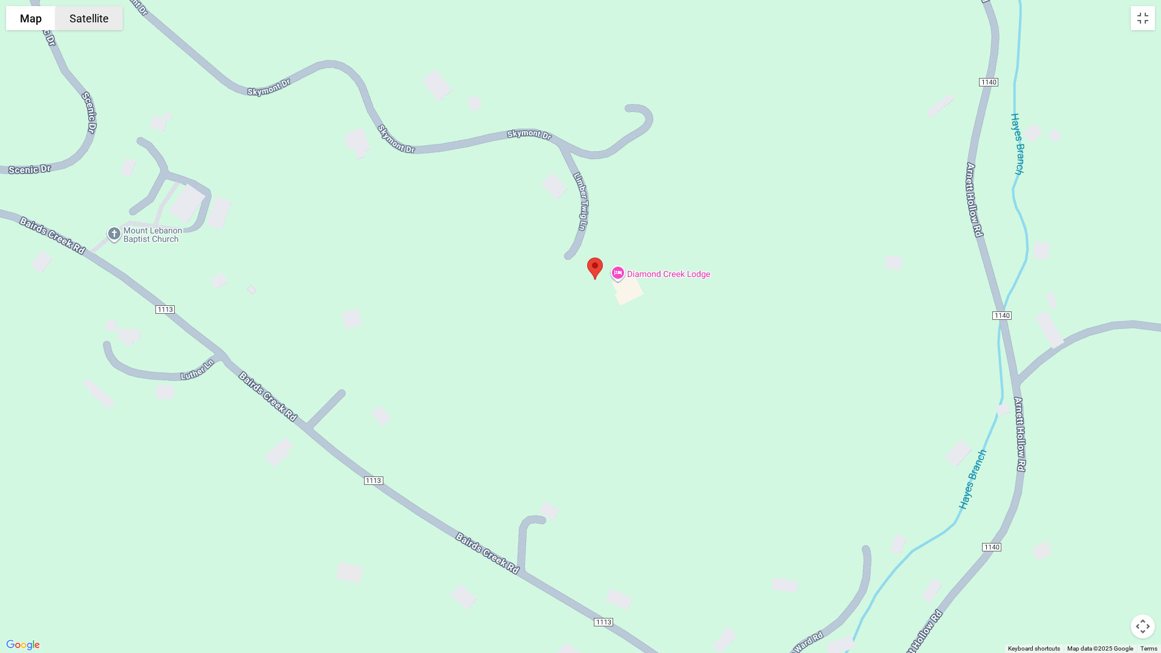
click at [92, 21] on button "Satellite" at bounding box center [89, 18] width 67 height 24
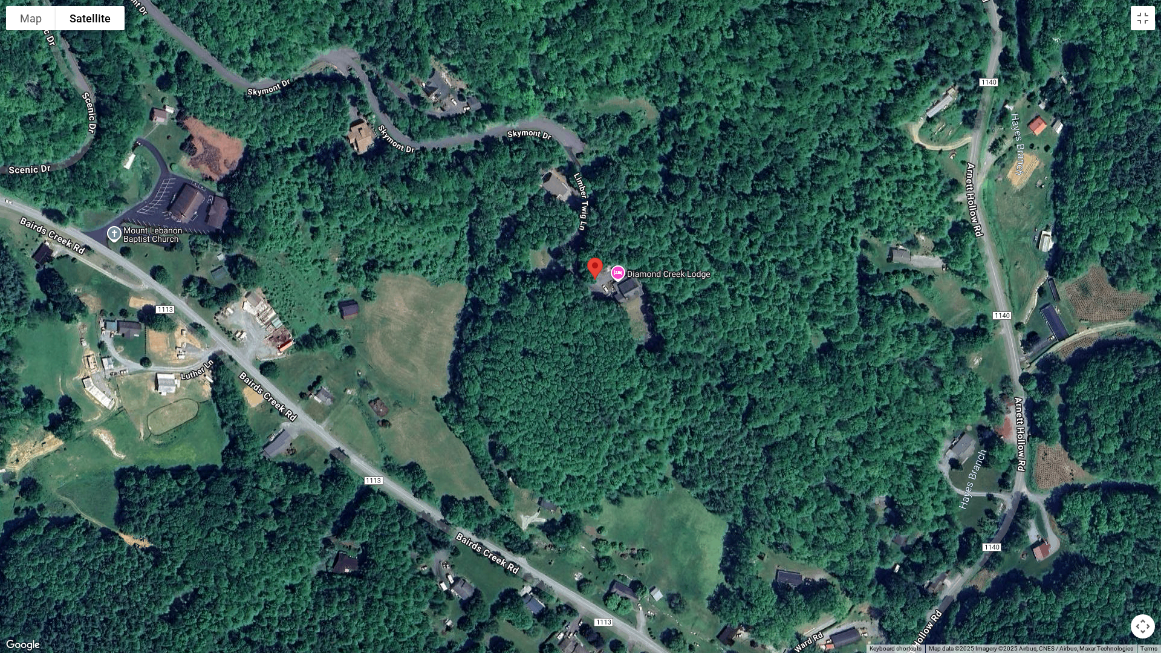
click at [590, 371] on div at bounding box center [580, 326] width 1161 height 653
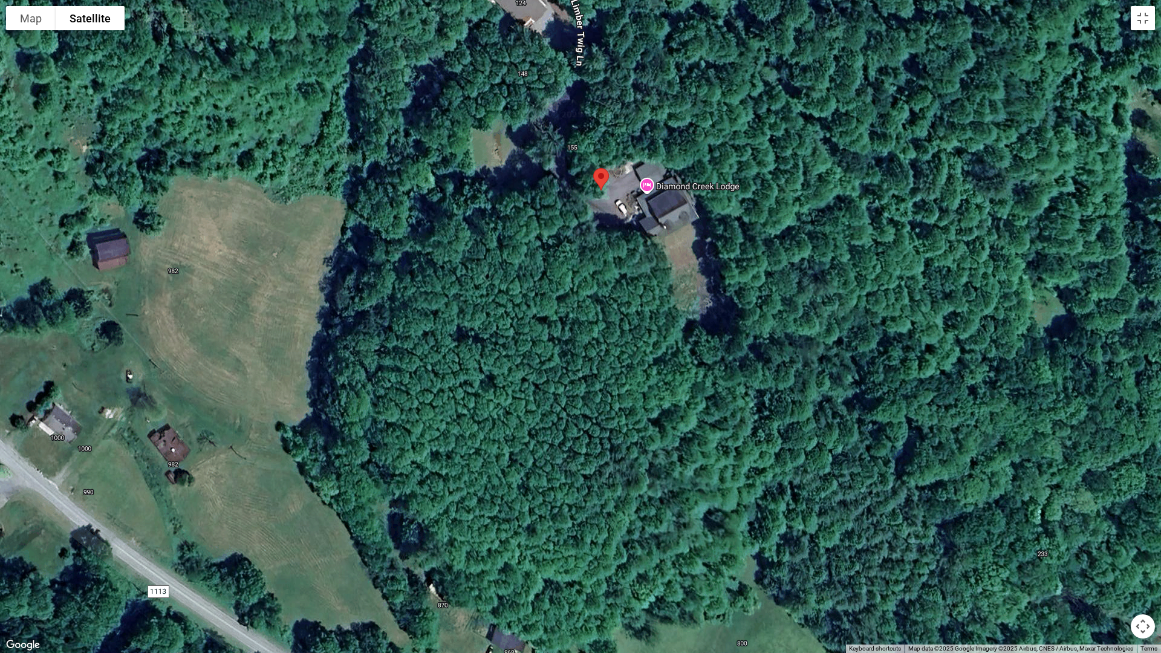
click at [590, 321] on div at bounding box center [580, 326] width 1161 height 653
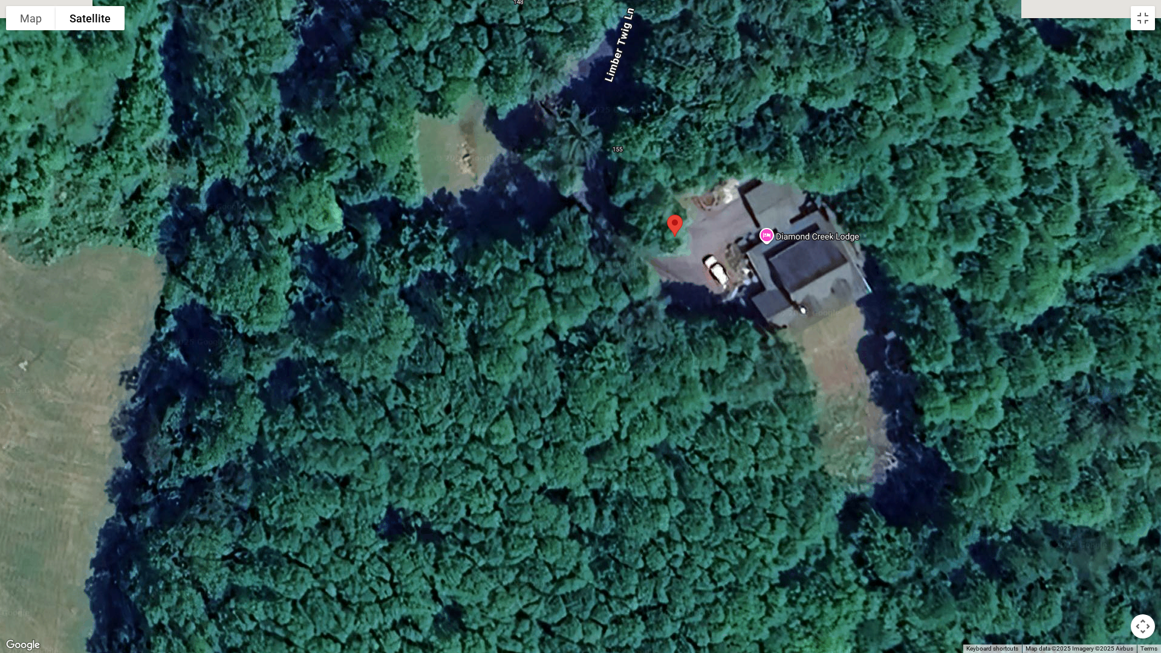
drag, startPoint x: 584, startPoint y: 316, endPoint x: 648, endPoint y: 495, distance: 190.7
click at [648, 495] on div at bounding box center [580, 326] width 1161 height 653
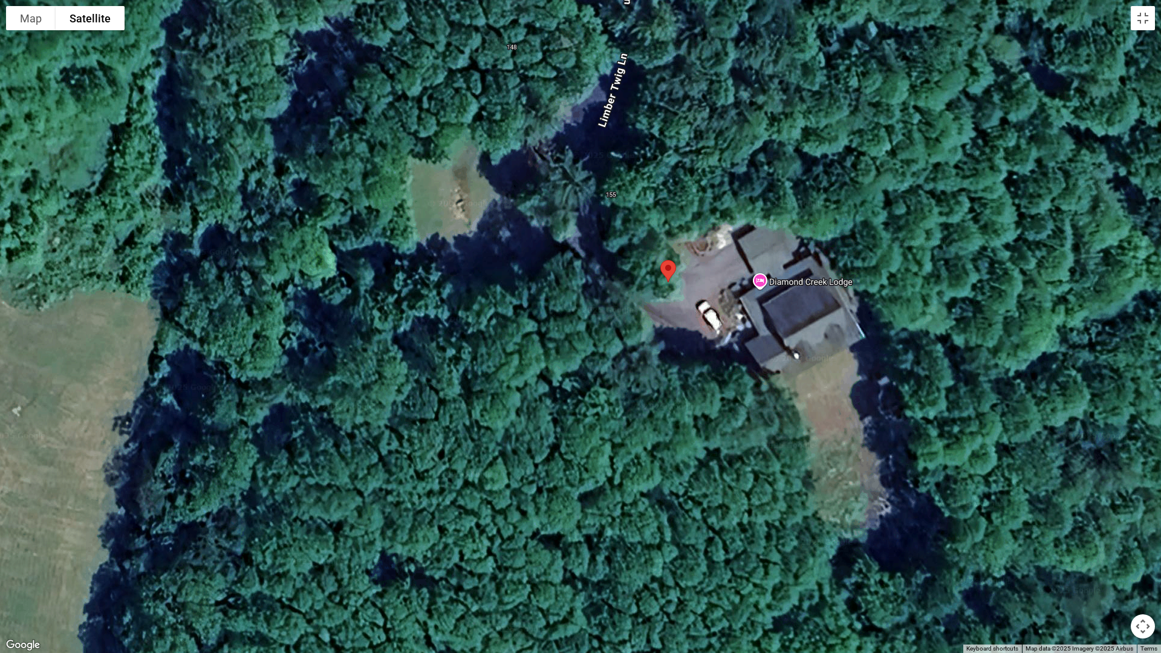
drag, startPoint x: 634, startPoint y: 404, endPoint x: 627, endPoint y: 450, distance: 47.1
click at [627, 450] on div at bounding box center [580, 326] width 1161 height 653
click at [589, 422] on div at bounding box center [580, 326] width 1161 height 653
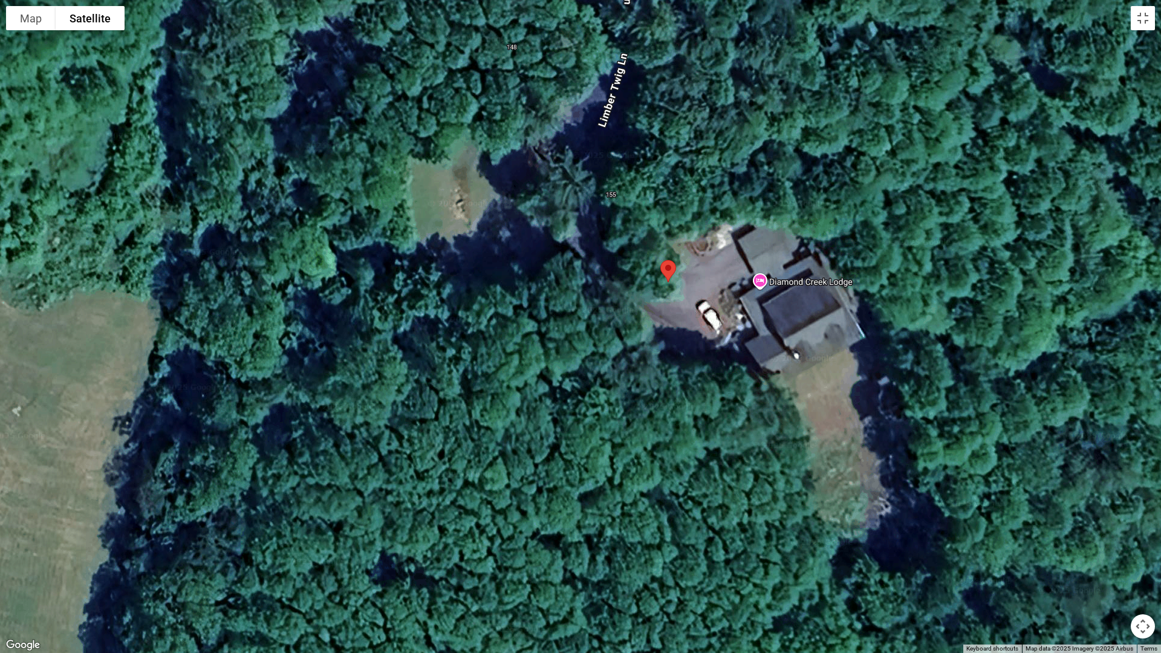
click at [589, 422] on div at bounding box center [580, 326] width 1161 height 653
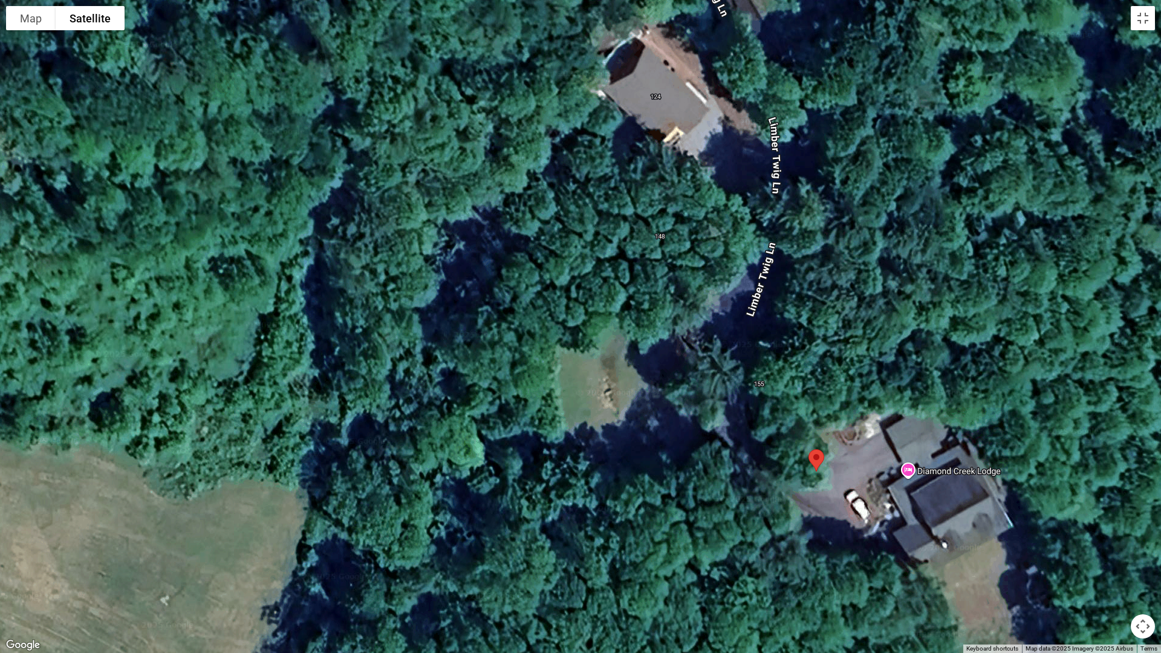
drag, startPoint x: 589, startPoint y: 422, endPoint x: 738, endPoint y: 611, distance: 241.1
click at [738, 555] on div at bounding box center [580, 326] width 1161 height 653
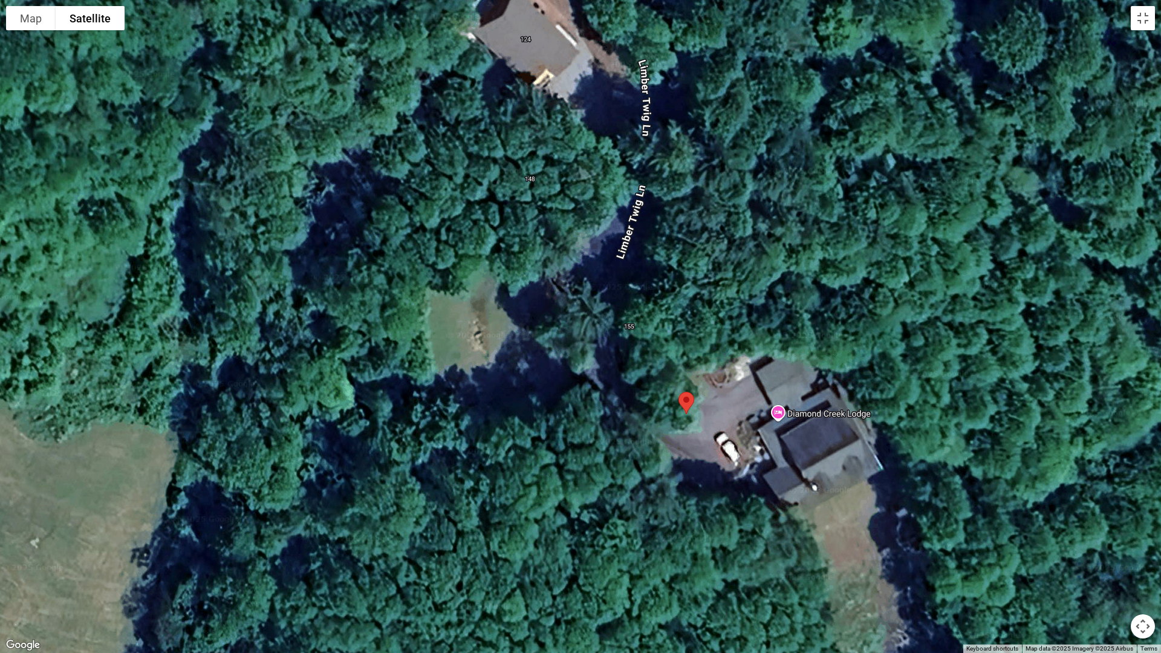
drag, startPoint x: 700, startPoint y: 433, endPoint x: 569, endPoint y: 376, distance: 143.0
click at [569, 376] on div at bounding box center [580, 326] width 1161 height 653
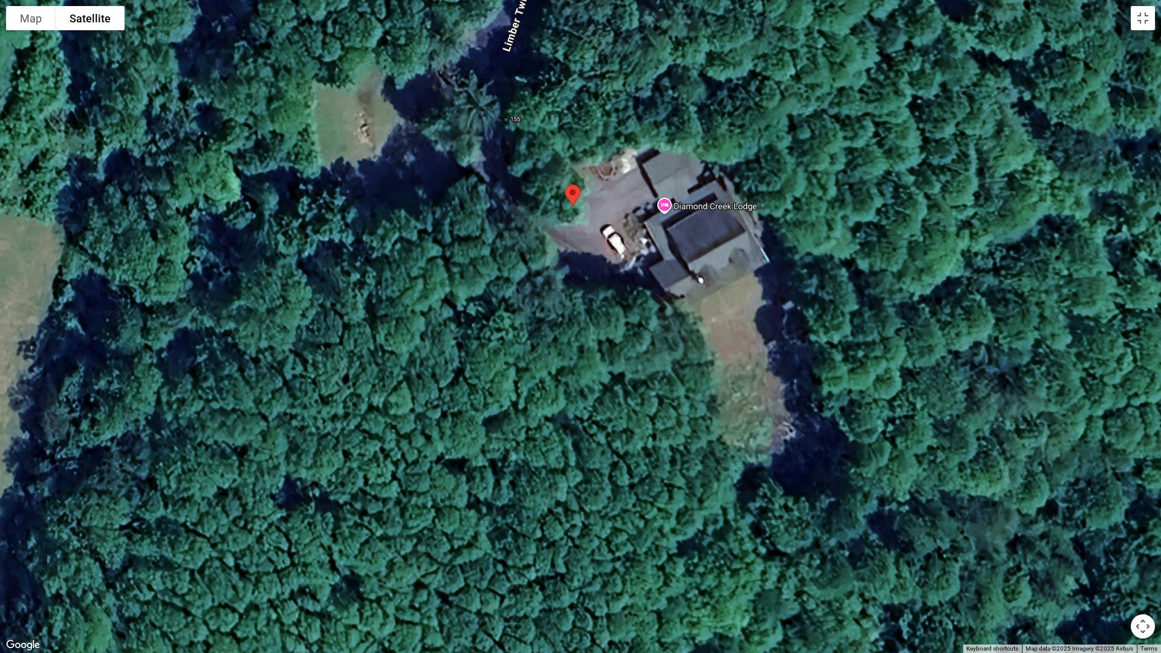
drag, startPoint x: 674, startPoint y: 491, endPoint x: 559, endPoint y: 281, distance: 238.9
click at [559, 281] on div at bounding box center [580, 326] width 1161 height 653
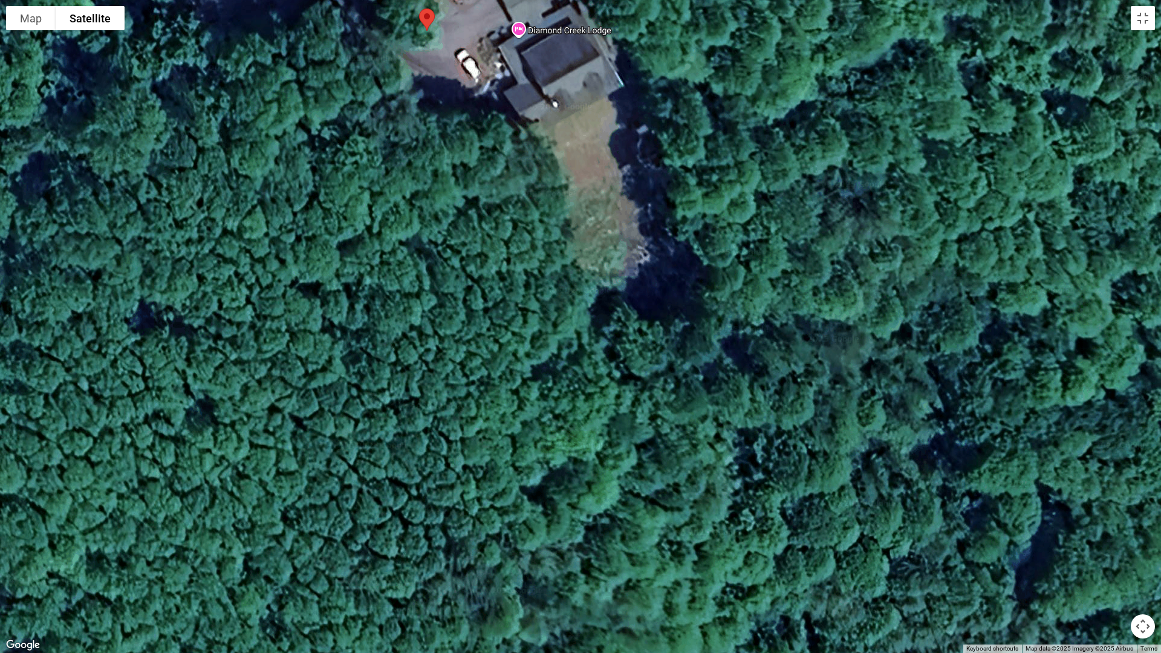
drag, startPoint x: 657, startPoint y: 412, endPoint x: 509, endPoint y: 234, distance: 231.9
click at [509, 234] on div at bounding box center [580, 326] width 1161 height 653
click at [699, 423] on div at bounding box center [580, 326] width 1161 height 653
click at [649, 388] on div at bounding box center [580, 326] width 1161 height 653
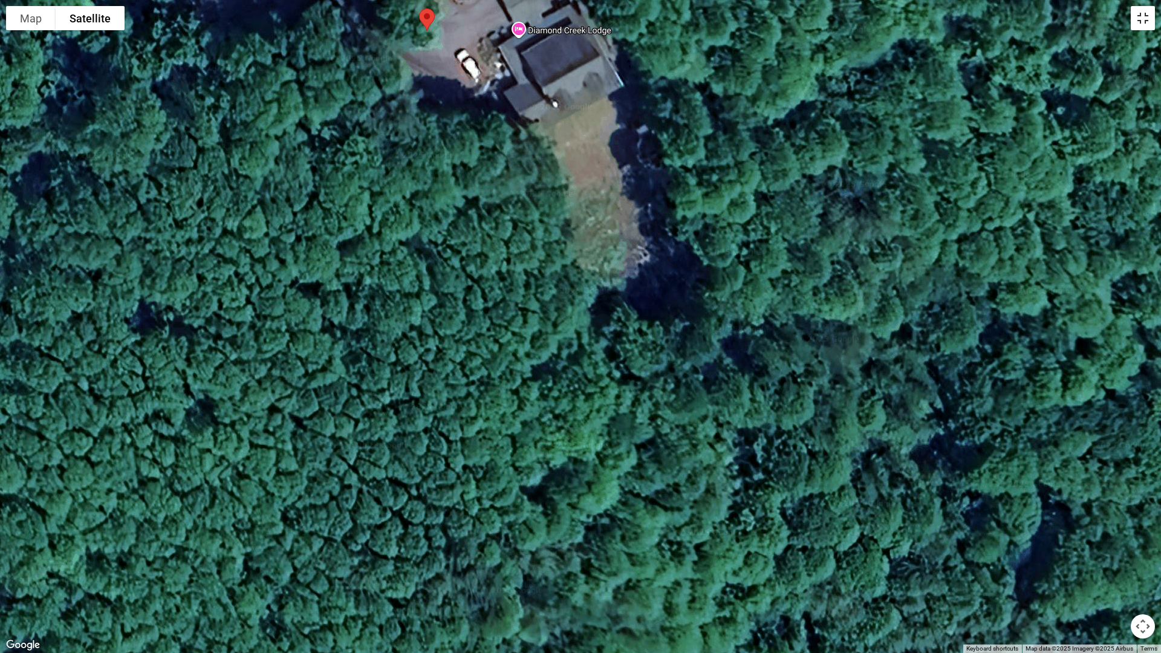
click at [1140, 25] on button "Toggle fullscreen view" at bounding box center [1143, 18] width 24 height 24
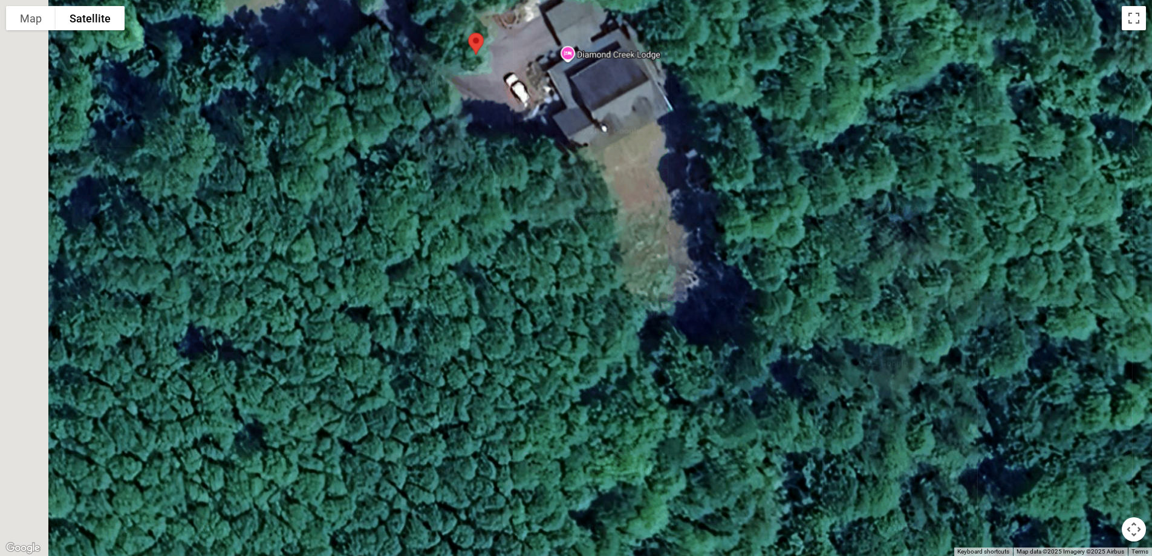
drag, startPoint x: 497, startPoint y: 344, endPoint x: 561, endPoint y: 438, distance: 113.2
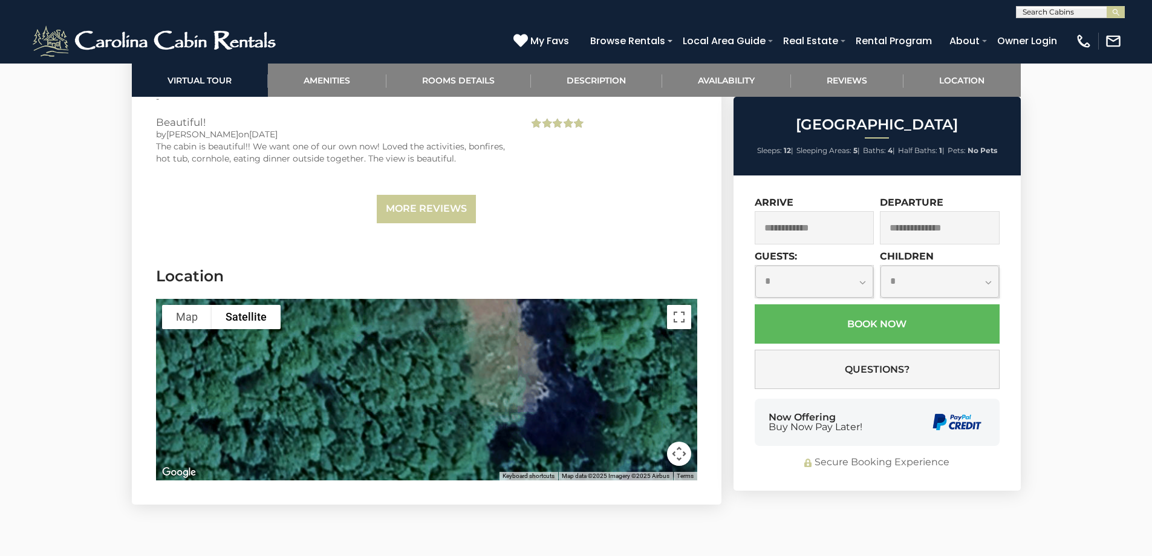
click at [561, 438] on div at bounding box center [426, 389] width 541 height 181
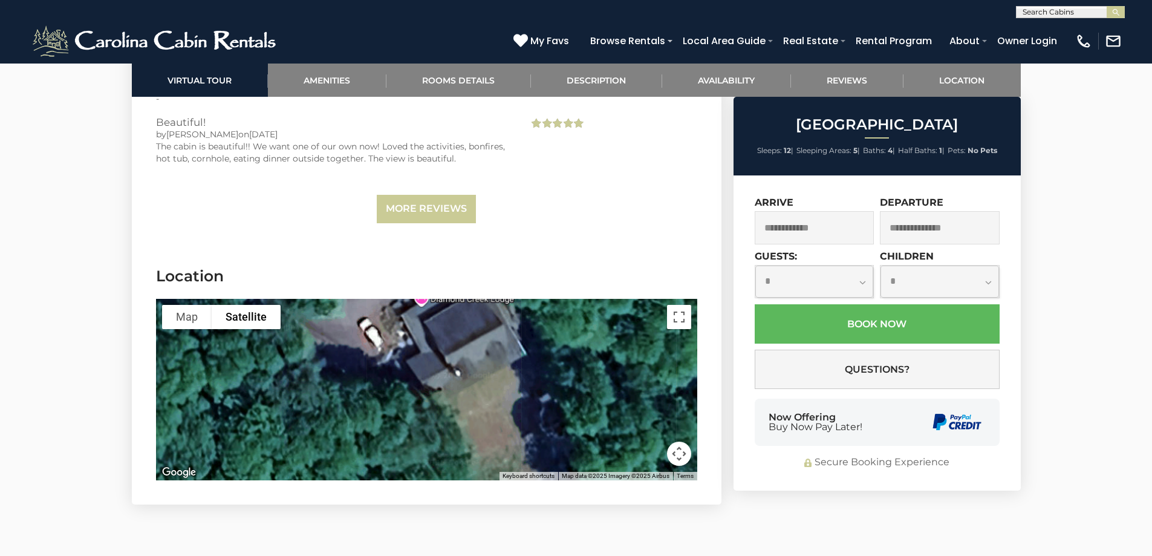
drag, startPoint x: 464, startPoint y: 332, endPoint x: 450, endPoint y: 436, distance: 104.9
click at [450, 436] on div at bounding box center [426, 389] width 541 height 181
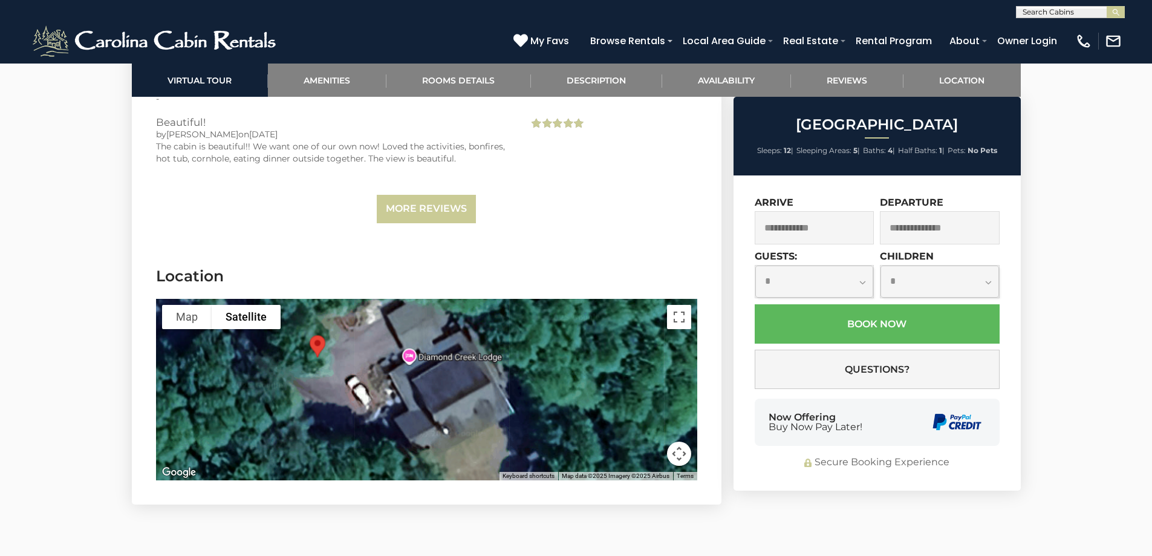
drag, startPoint x: 456, startPoint y: 356, endPoint x: 441, endPoint y: 412, distance: 57.5
click at [441, 412] on div at bounding box center [426, 389] width 541 height 181
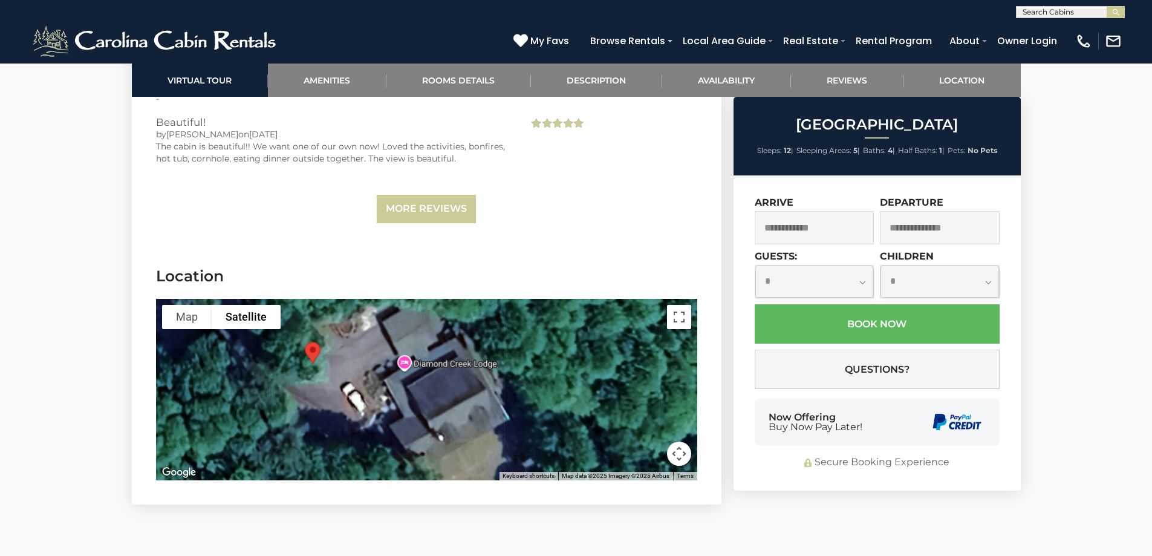
drag, startPoint x: 412, startPoint y: 374, endPoint x: 407, endPoint y: 382, distance: 9.2
click at [407, 382] on div at bounding box center [426, 389] width 541 height 181
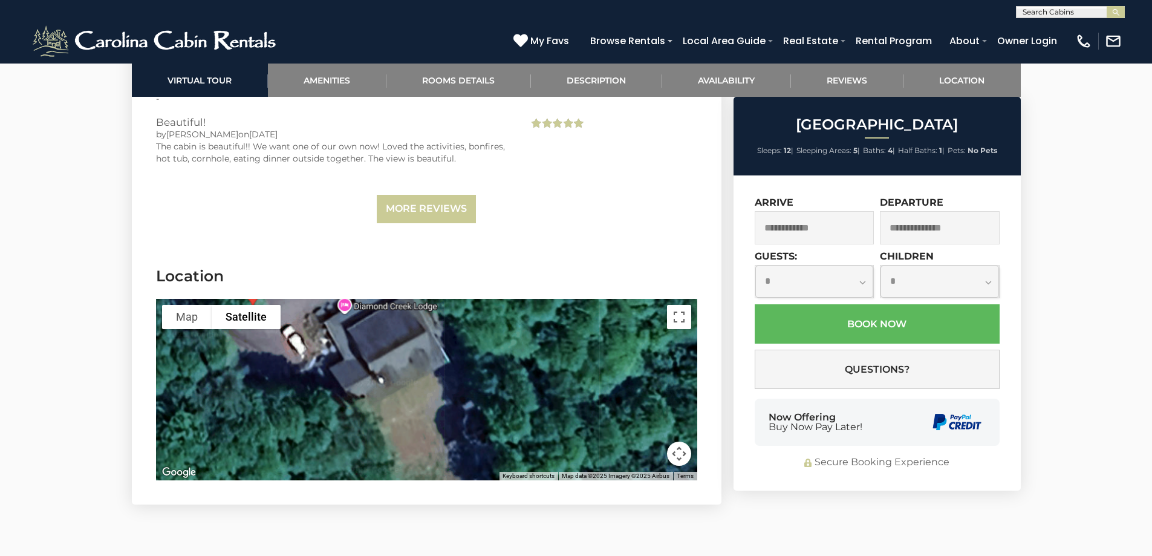
drag, startPoint x: 445, startPoint y: 390, endPoint x: 385, endPoint y: 332, distance: 83.8
click at [385, 332] on div at bounding box center [426, 389] width 541 height 181
click at [864, 282] on select "**********" at bounding box center [814, 281] width 119 height 32
select select "*"
click at [755, 265] on select "**********" at bounding box center [814, 281] width 119 height 32
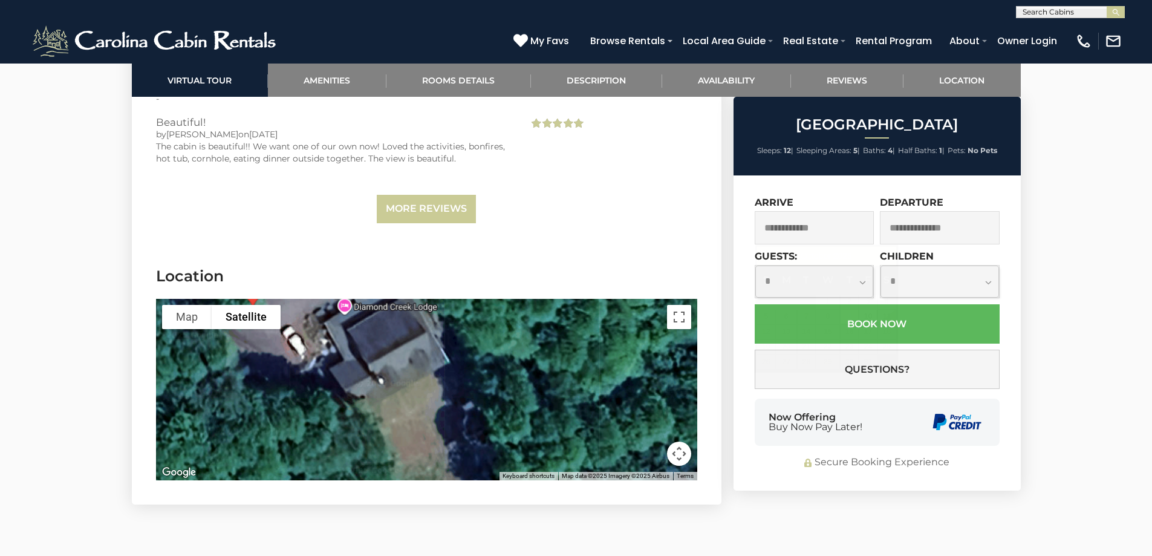
click at [851, 230] on input "text" at bounding box center [815, 227] width 120 height 33
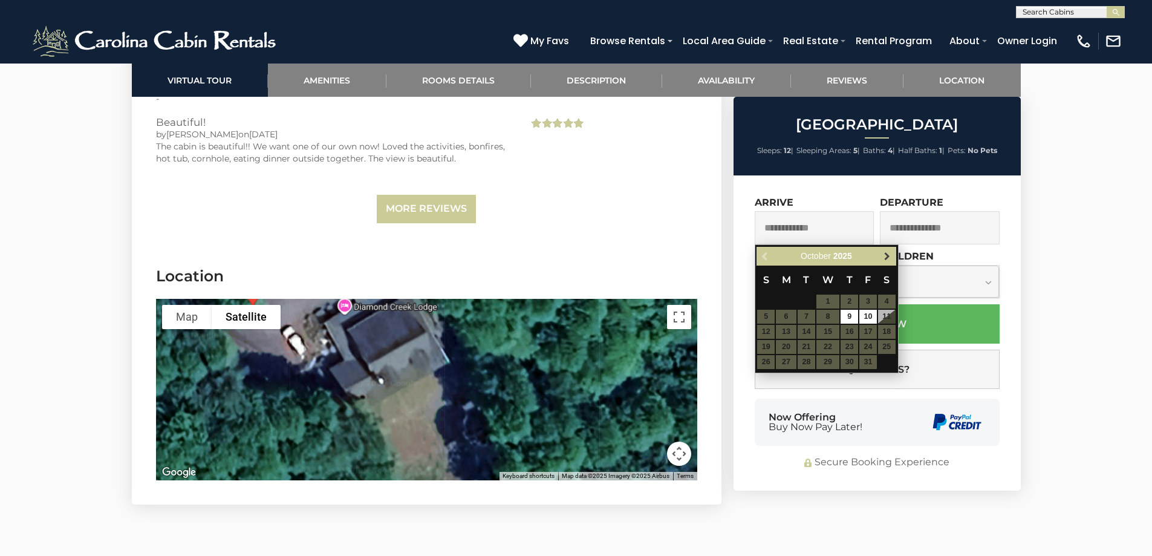
click at [886, 254] on span "Next" at bounding box center [887, 257] width 10 height 10
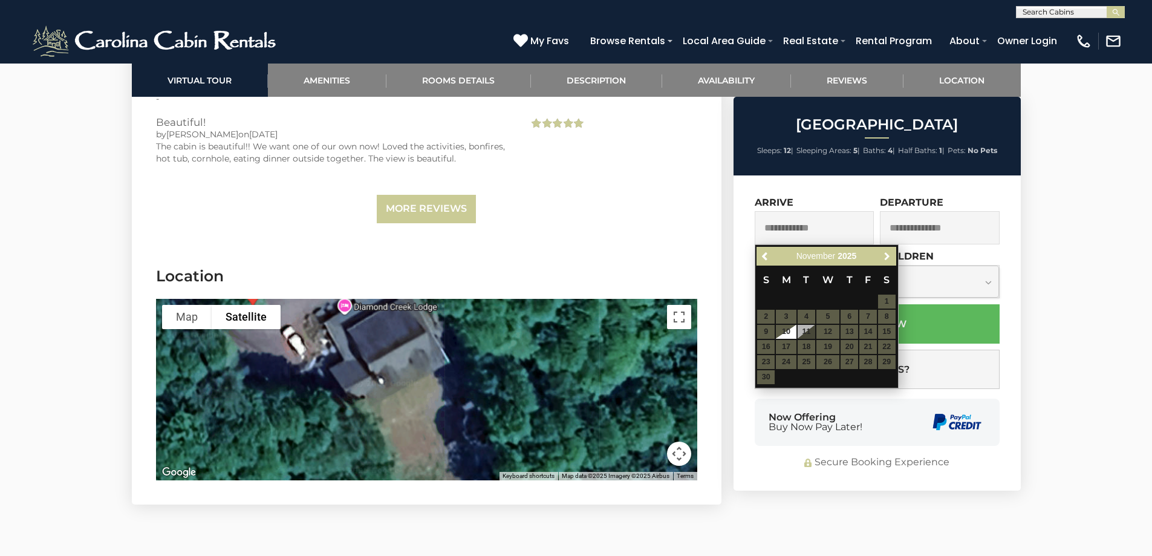
click at [886, 254] on span "Next" at bounding box center [887, 257] width 10 height 10
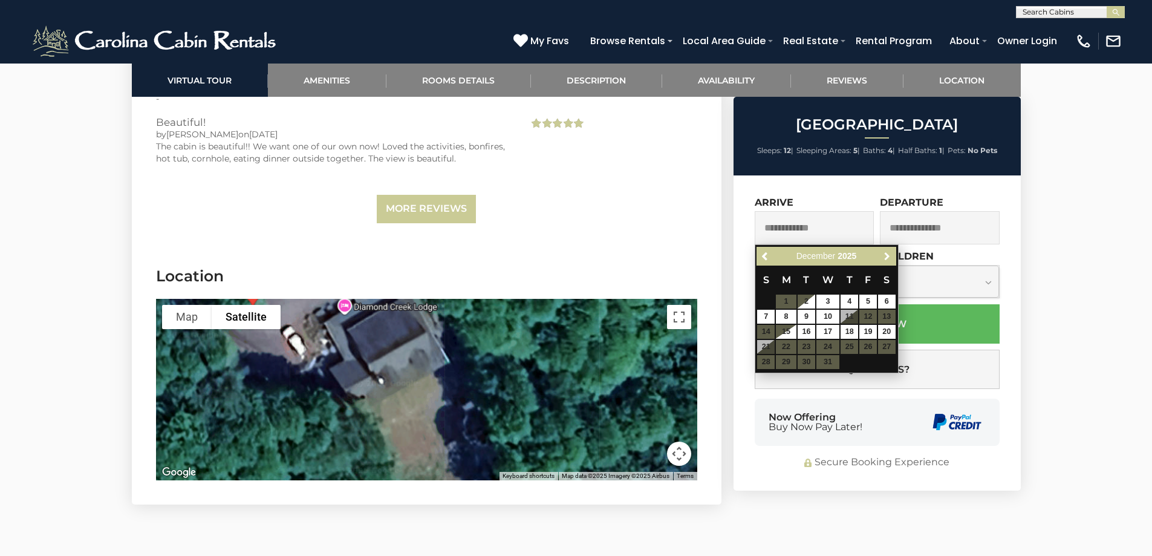
click at [886, 254] on span "Next" at bounding box center [887, 257] width 10 height 10
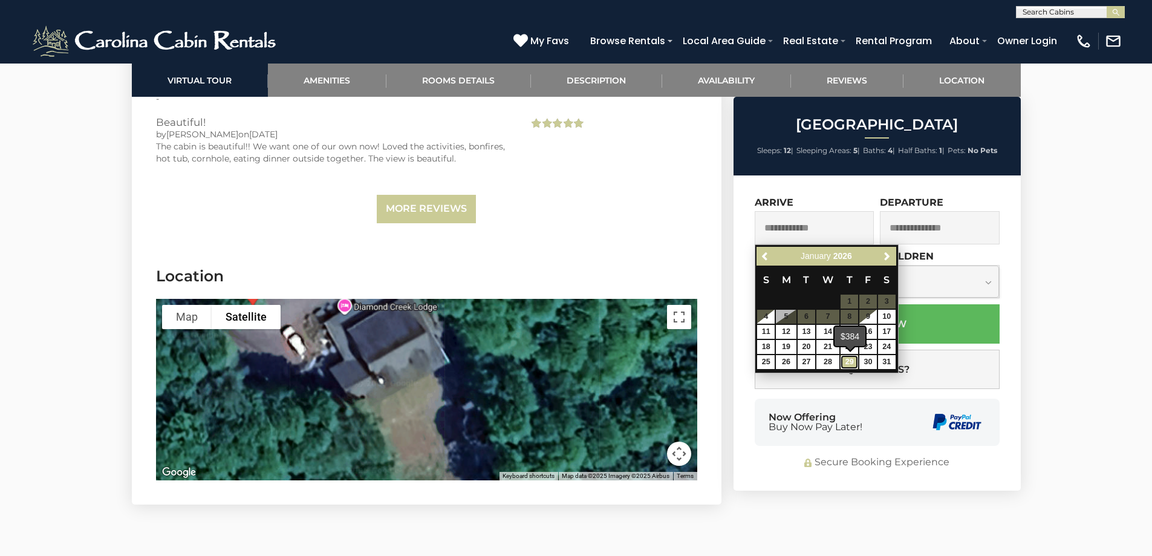
click at [847, 362] on link "29" at bounding box center [850, 362] width 18 height 14
type input "**********"
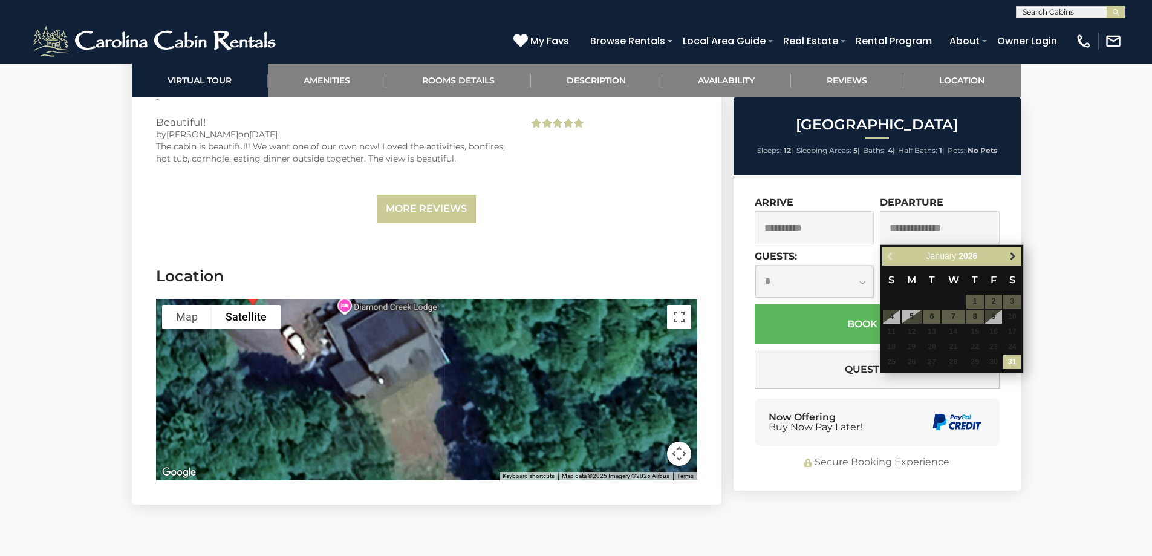
click at [1009, 255] on span "Next" at bounding box center [1013, 257] width 10 height 10
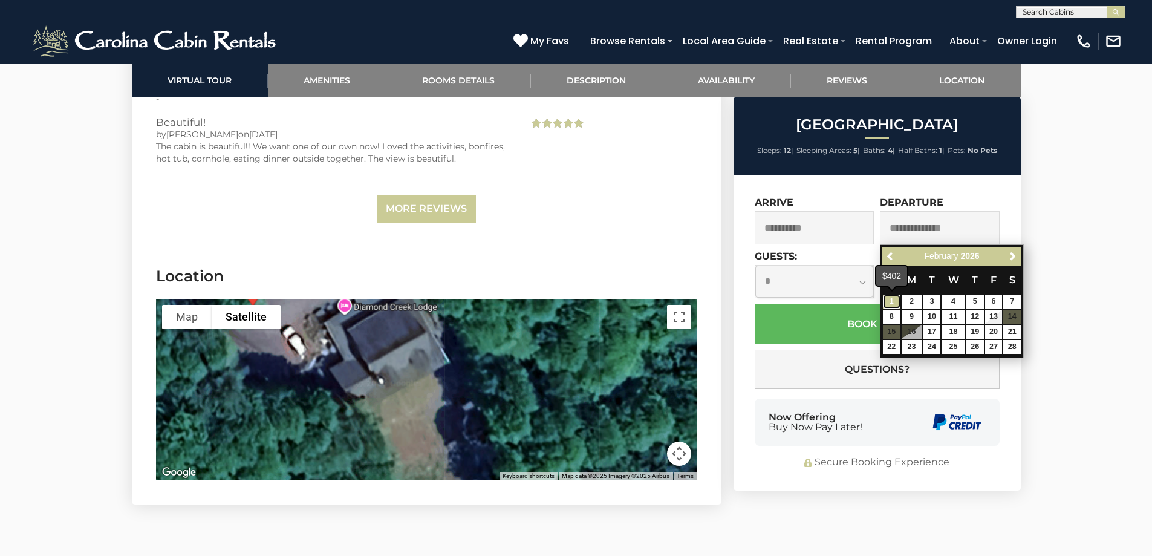
click at [883, 300] on link "1" at bounding box center [892, 301] width 18 height 14
type input "**********"
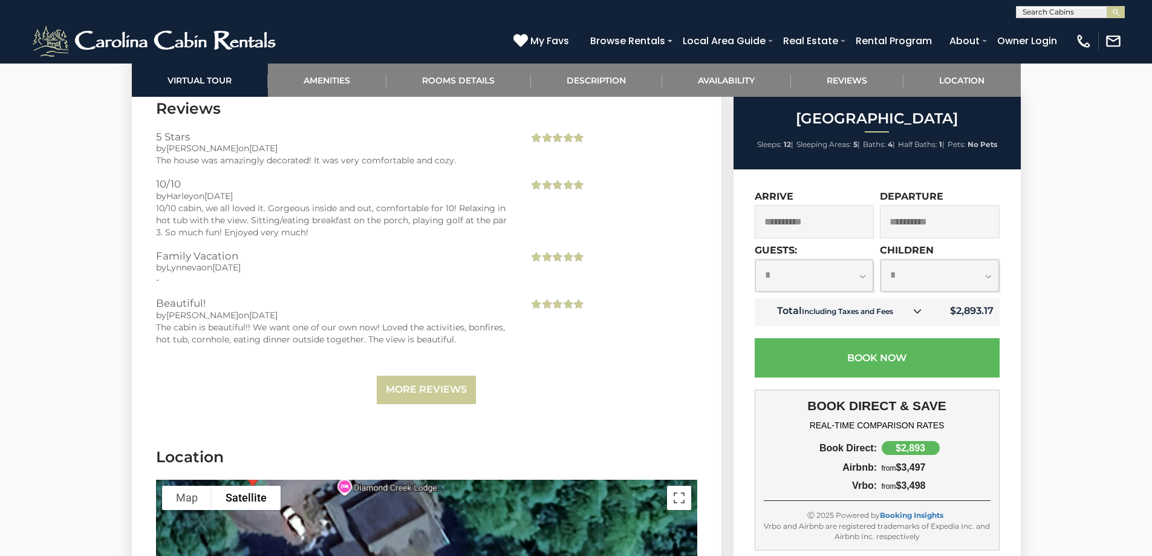
scroll to position [3144, 0]
click at [916, 307] on icon at bounding box center [917, 311] width 8 height 8
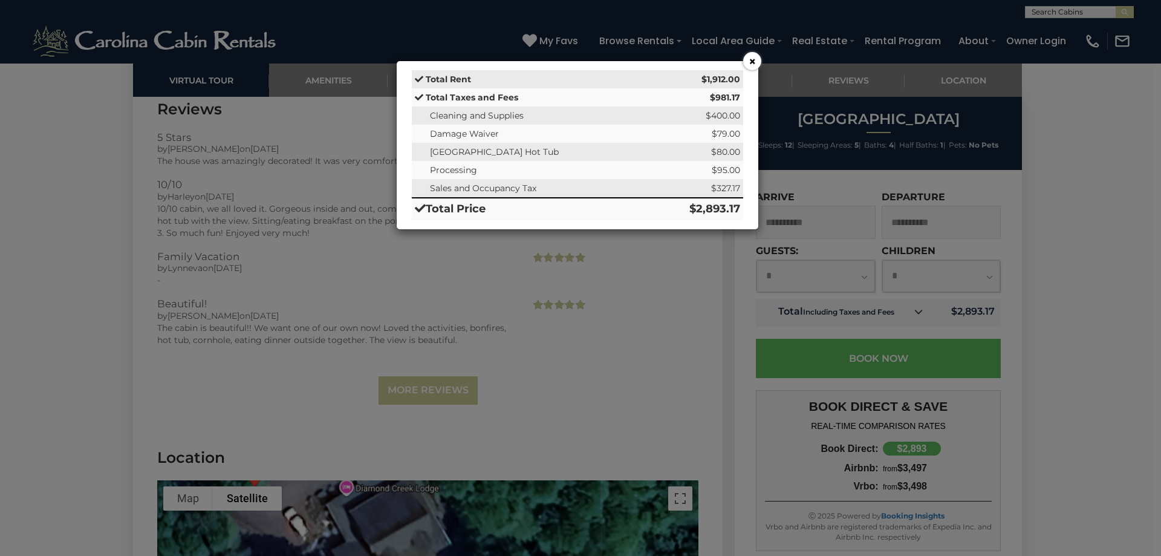
click at [752, 62] on button "×" at bounding box center [752, 61] width 18 height 18
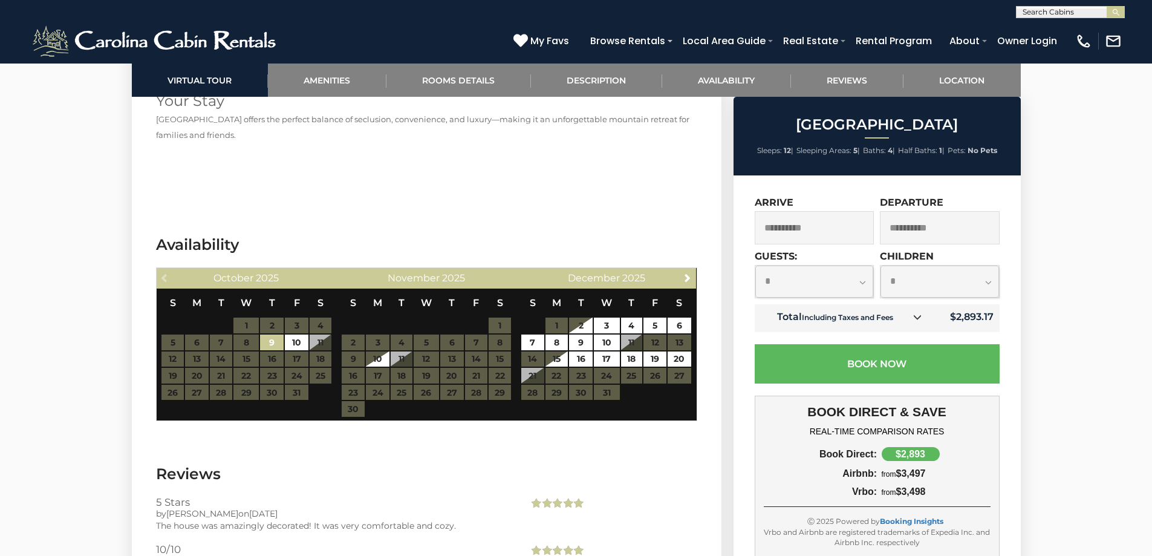
scroll to position [2782, 0]
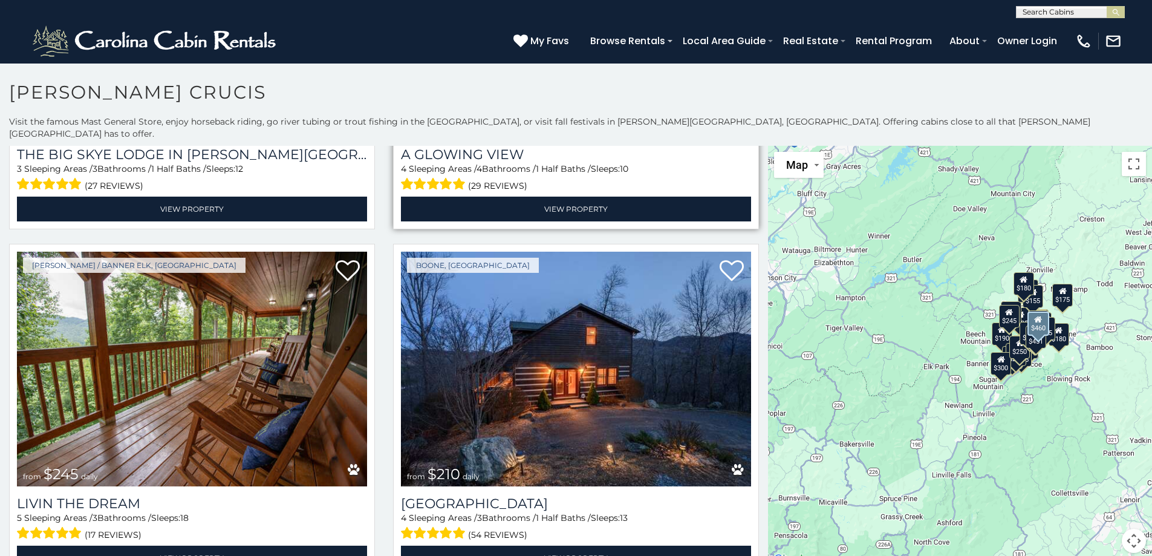
scroll to position [1391, 0]
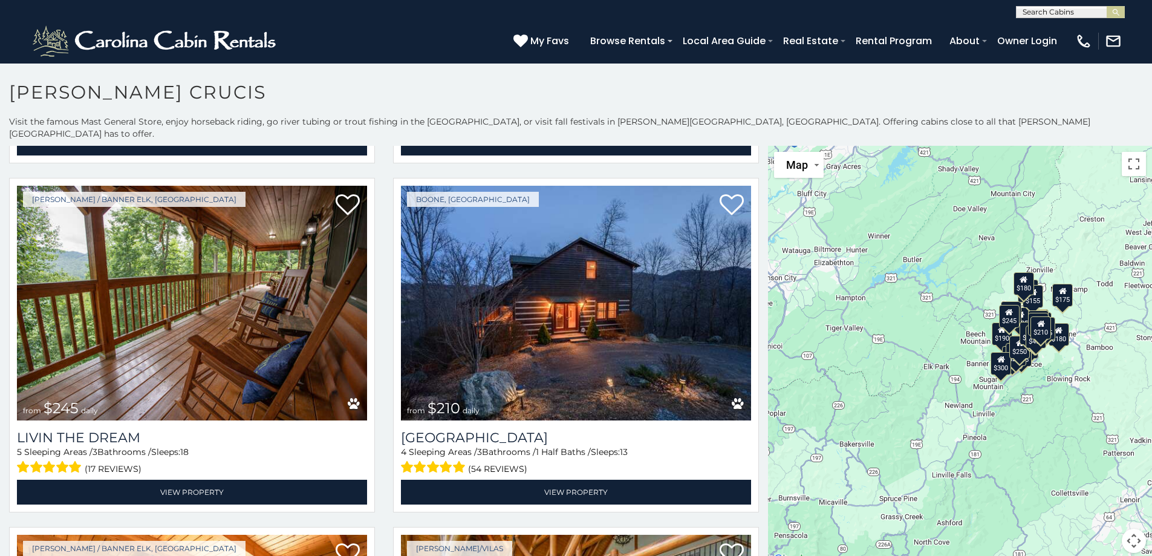
click at [963, 334] on div "$349 $425 $565 $410 $635 $451 $400 $460 $245 $210 $395 $305 $360 $190 $185 $275…" at bounding box center [960, 356] width 384 height 421
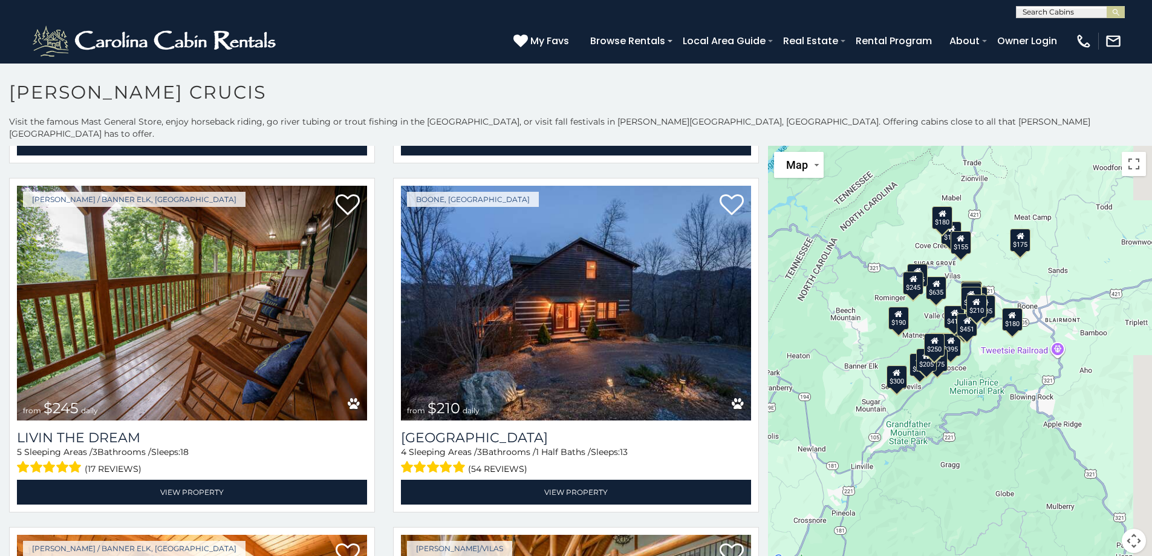
drag, startPoint x: 989, startPoint y: 350, endPoint x: 848, endPoint y: 336, distance: 141.0
click at [848, 336] on div "$349 $425 $565 $410 $635 $451 $400 $460 $245 $210 $395 $305 $360 $190 $185 $275…" at bounding box center [960, 356] width 384 height 421
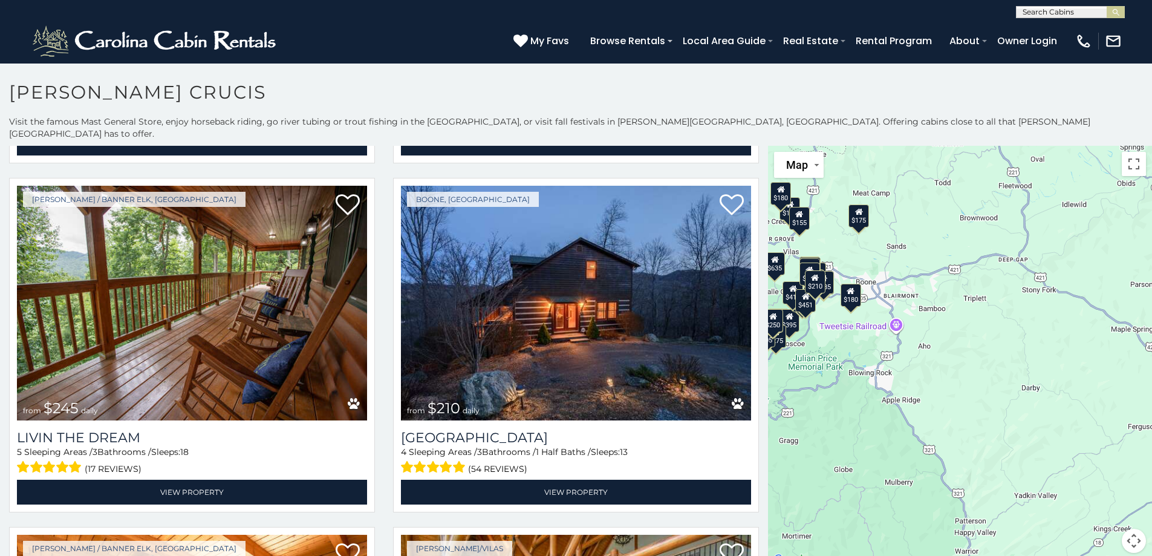
drag, startPoint x: 973, startPoint y: 388, endPoint x: 828, endPoint y: 366, distance: 146.7
click at [828, 366] on div "$349 $425 $565 $410 $635 $451 $400 $460 $245 $210 $395 $305 $360 $190 $185 $275…" at bounding box center [960, 356] width 384 height 421
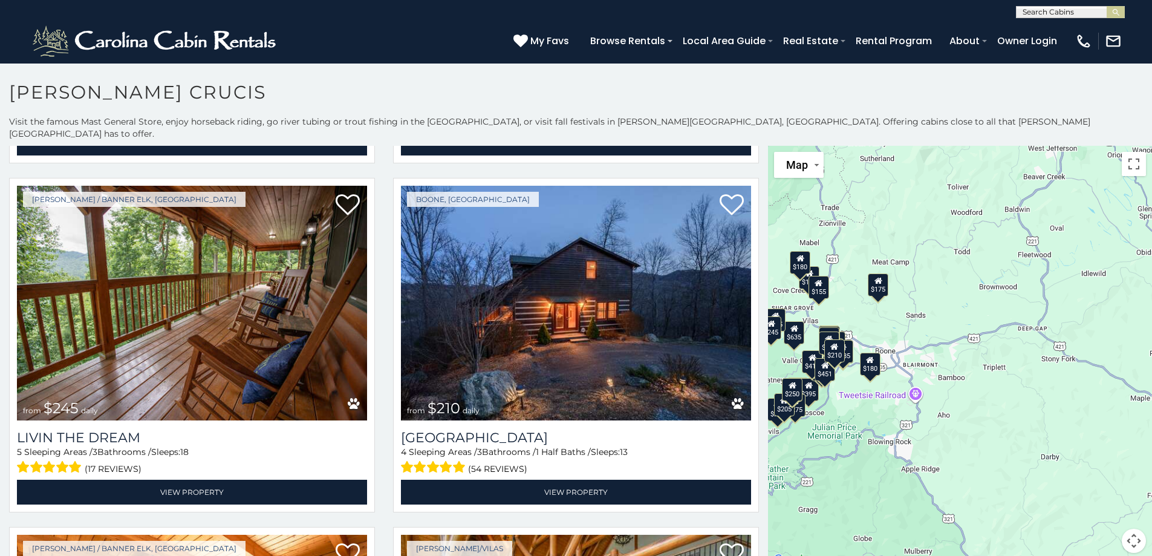
drag, startPoint x: 932, startPoint y: 365, endPoint x: 955, endPoint y: 442, distance: 80.2
click at [955, 442] on div "$349 $425 $565 $410 $635 $451 $400 $460 $245 $210 $395 $305 $360 $190 $185 $275…" at bounding box center [960, 356] width 384 height 421
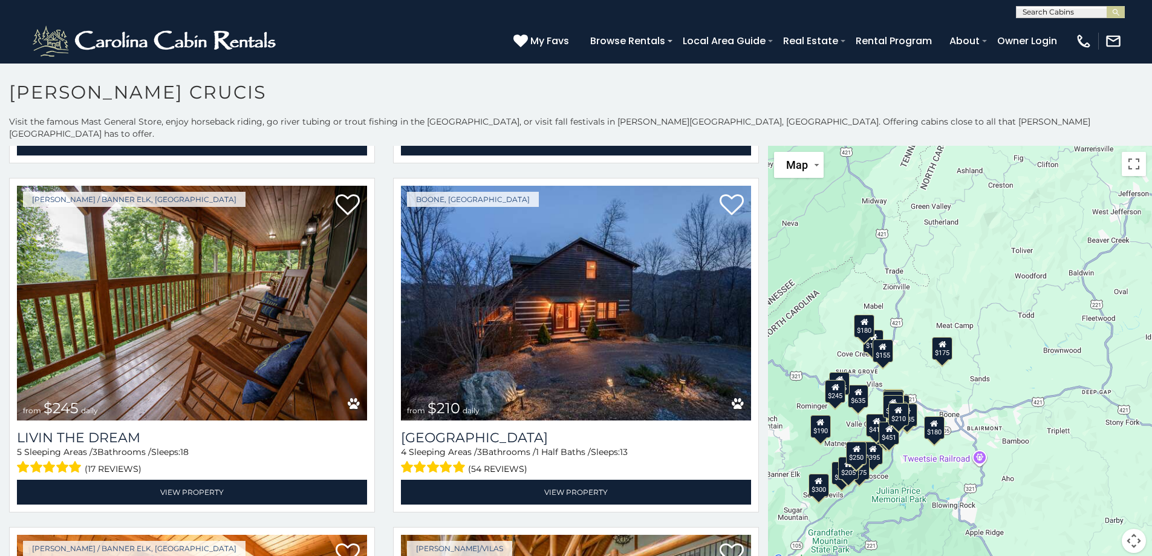
drag, startPoint x: 878, startPoint y: 422, endPoint x: 920, endPoint y: 455, distance: 53.5
click at [920, 455] on div "$349 $425 $565 $410 $635 $451 $400 $460 $245 $210 $395 $305 $360 $190 $185 $275…" at bounding box center [960, 356] width 384 height 421
click at [914, 457] on div "$349 $425 $565 $410 $635 $451 $400 $460 $245 $210 $395 $305 $360 $190 $185 $275…" at bounding box center [960, 356] width 384 height 421
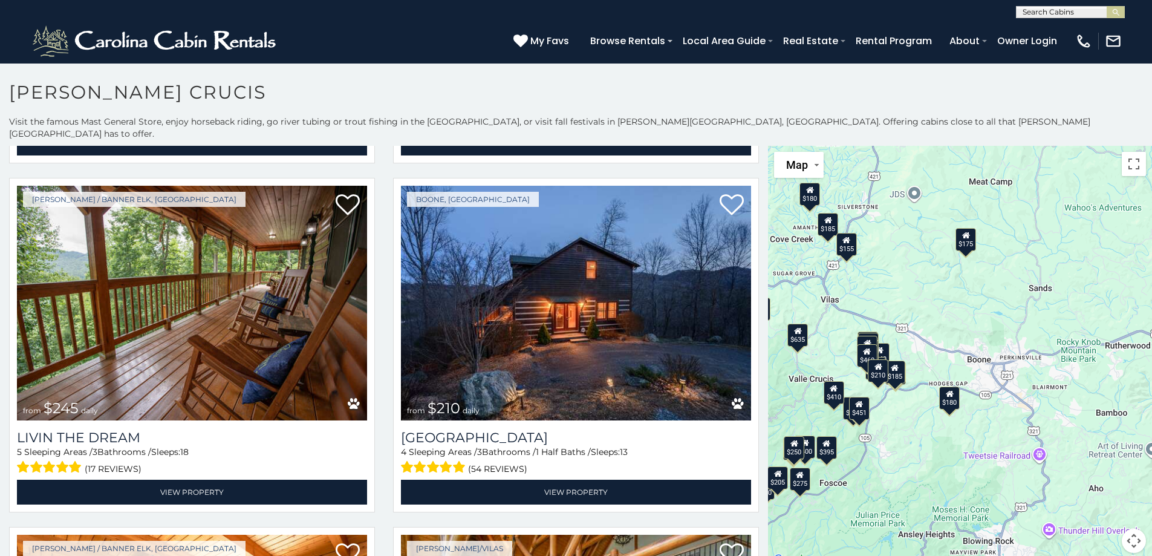
click at [922, 430] on div "$349 $425 $565 $410 $635 $451 $400 $460 $245 $210 $395 $305 $360 $190 $185 $275…" at bounding box center [960, 356] width 384 height 421
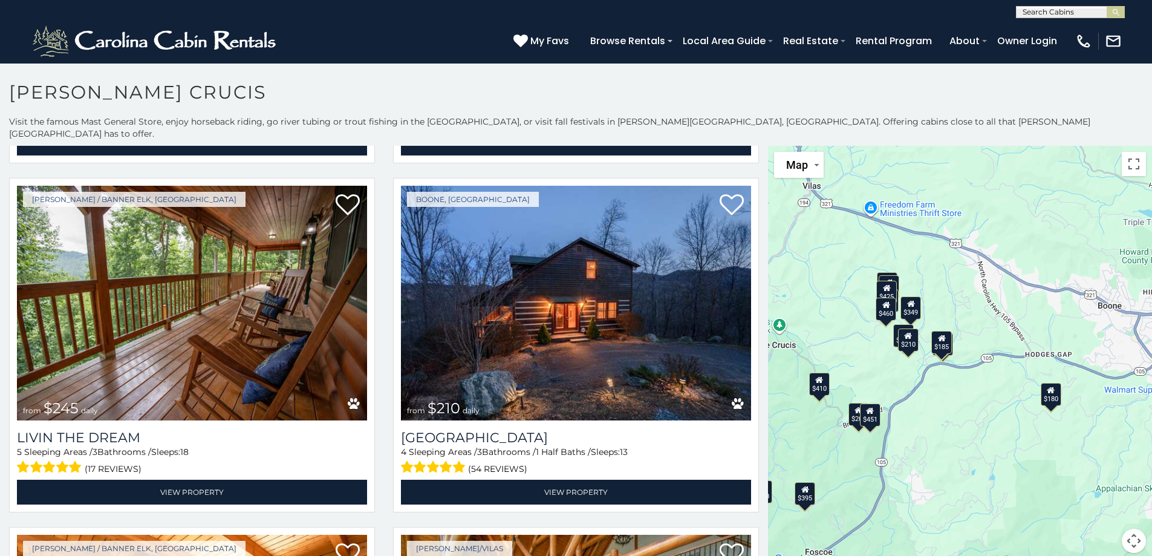
drag, startPoint x: 890, startPoint y: 395, endPoint x: 990, endPoint y: 435, distance: 107.7
click at [990, 435] on div "$349 $425 $565 $410 $635 $451 $400 $460 $245 $210 $395 $305 $360 $190 $185 $275…" at bounding box center [960, 356] width 384 height 421
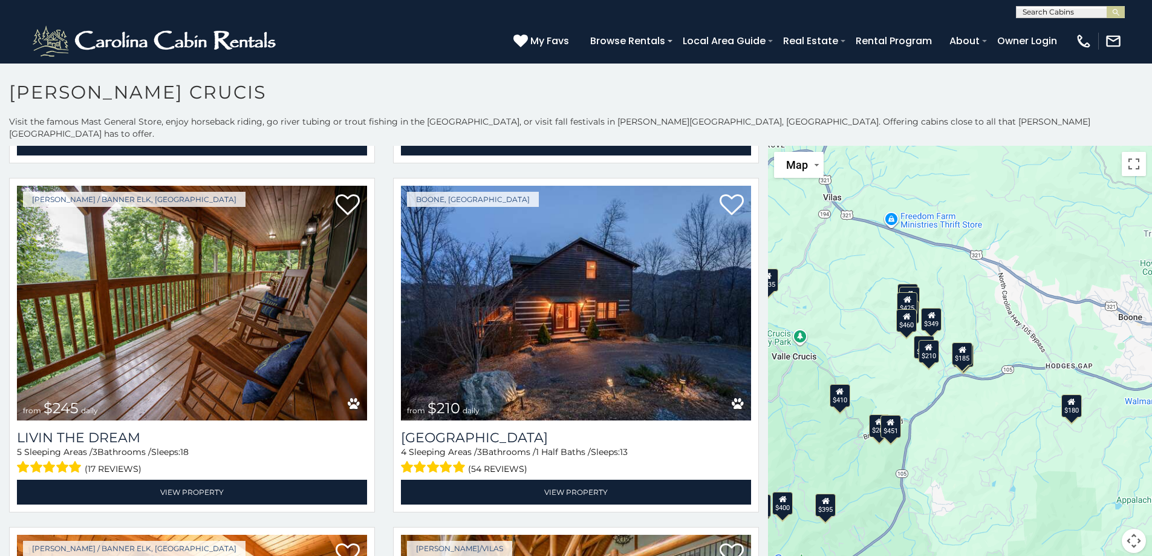
click at [931, 414] on div "$349 $425 $565 $410 $635 $451 $400 $460 $245 $210 $395 $305 $360 $190 $185 $275…" at bounding box center [960, 356] width 384 height 421
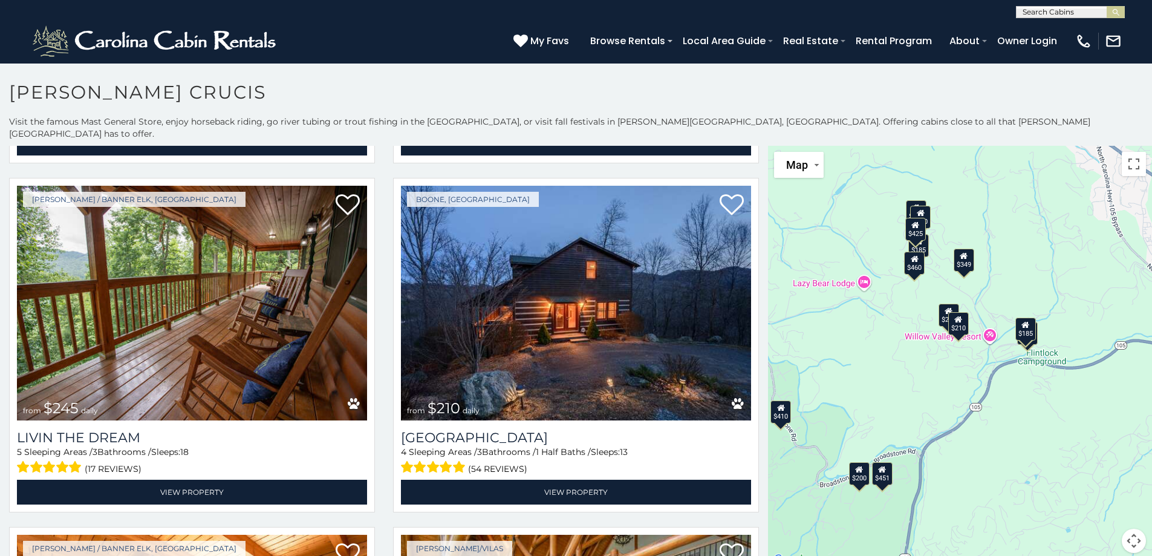
drag, startPoint x: 888, startPoint y: 363, endPoint x: 925, endPoint y: 401, distance: 53.0
click at [925, 401] on div "$349 $425 $565 $410 $635 $451 $400 $460 $245 $210 $395 $305 $360 $190 $185 $275…" at bounding box center [960, 356] width 384 height 421
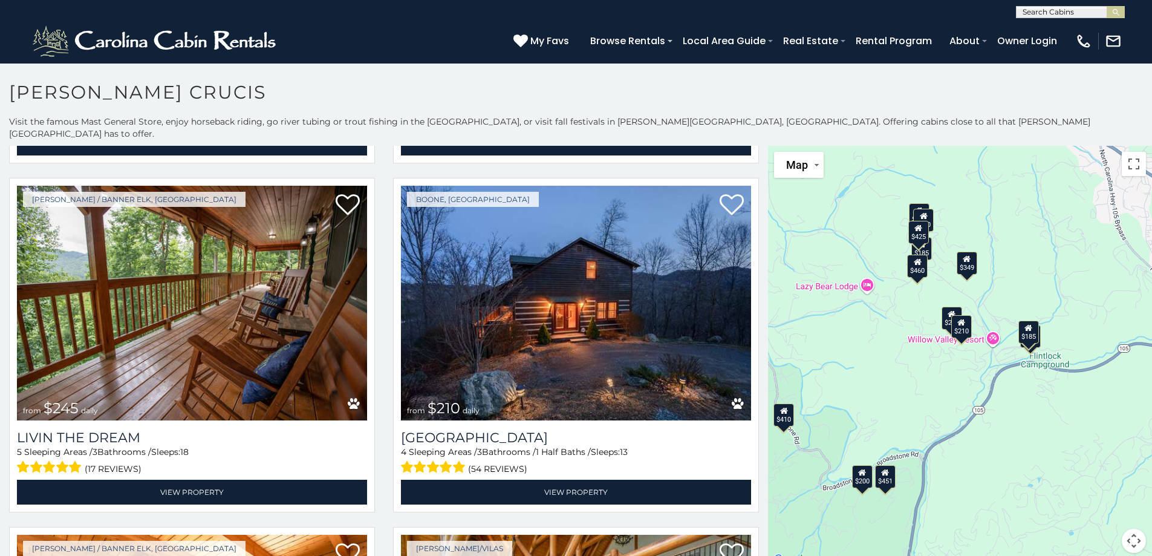
click at [925, 400] on div "$349 $425 $565 $410 $635 $451 $400 $460 $245 $210 $395 $305 $360 $190 $185 $275…" at bounding box center [960, 356] width 384 height 421
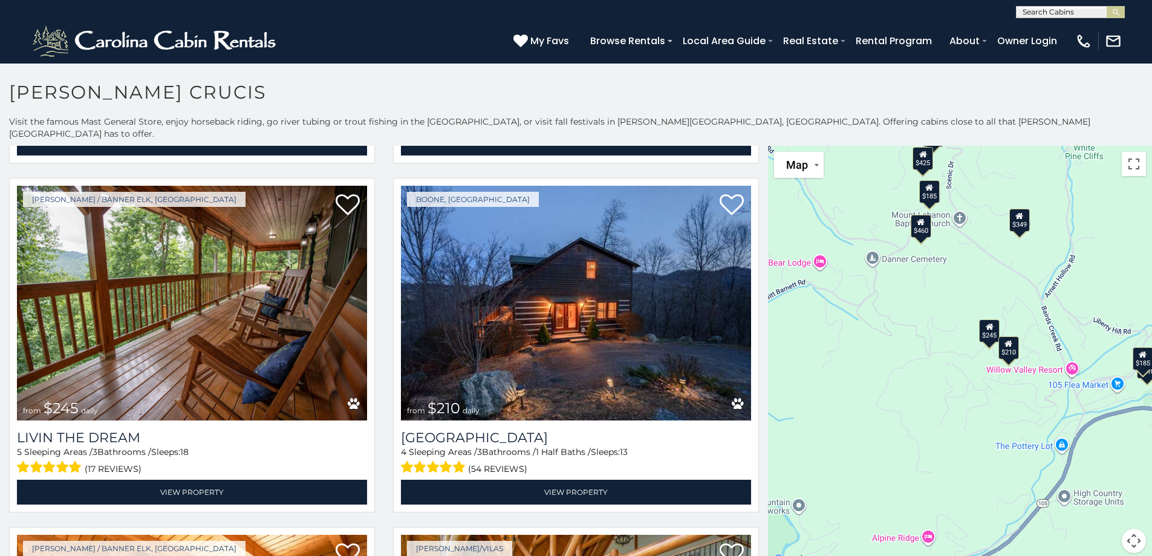
drag, startPoint x: 879, startPoint y: 348, endPoint x: 895, endPoint y: 444, distance: 97.4
click at [895, 444] on div "$349 $425 $565 $410 $635 $451 $400 $460 $245 $210 $395 $305 $360 $190 $185 $275…" at bounding box center [960, 356] width 384 height 421
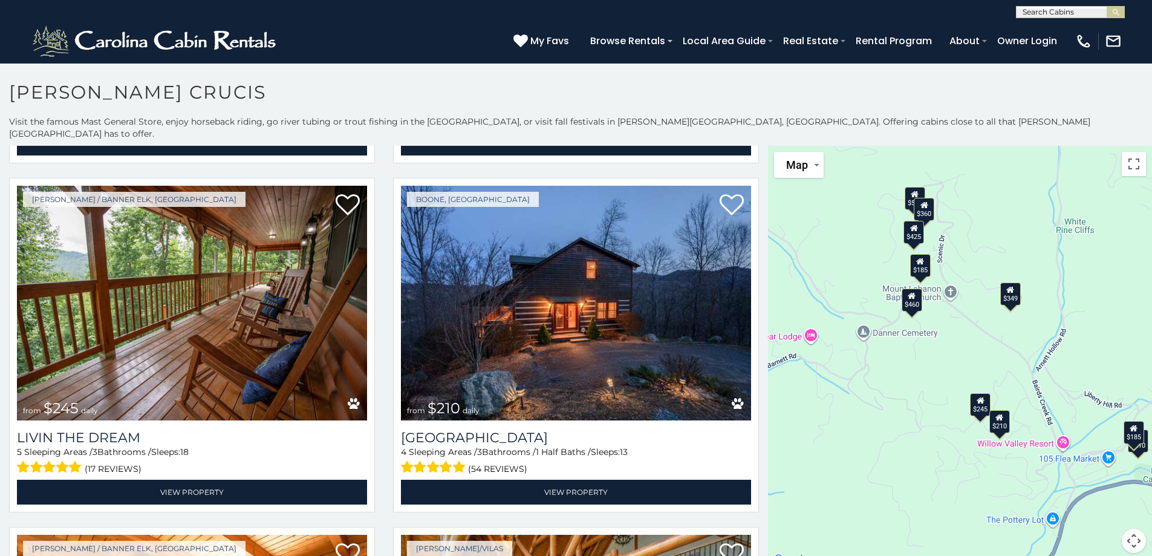
drag, startPoint x: 894, startPoint y: 353, endPoint x: 885, endPoint y: 428, distance: 75.5
click at [885, 428] on div "$349 $425 $565 $410 $635 $451 $400 $460 $245 $210 $395 $305 $360 $190 $185 $275…" at bounding box center [960, 356] width 384 height 421
click at [908, 293] on div "$460" at bounding box center [912, 299] width 21 height 23
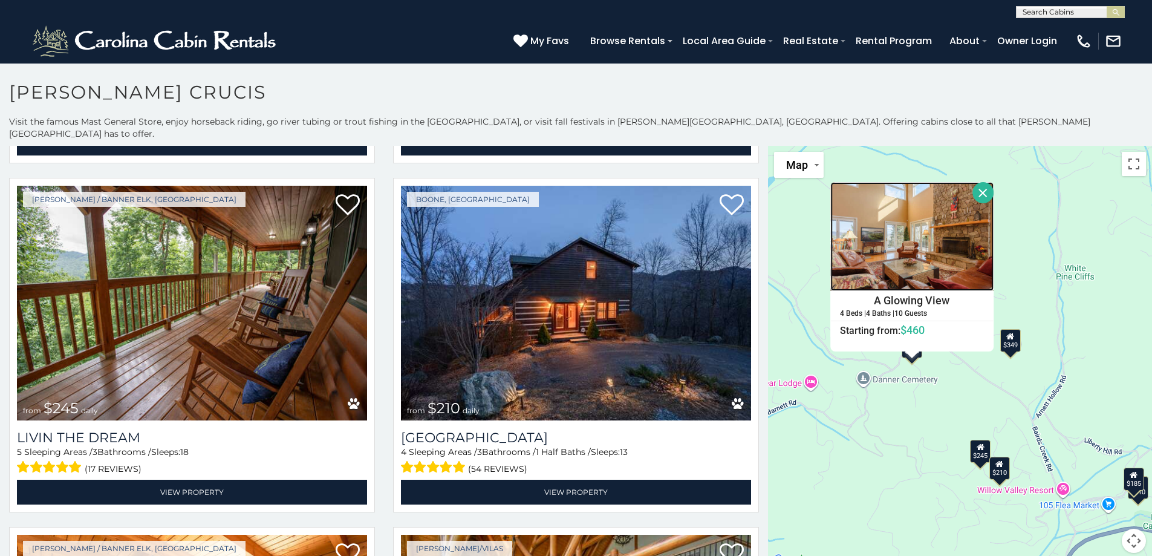
click at [899, 274] on img at bounding box center [912, 236] width 163 height 109
click at [912, 393] on div "$349 $425 $565 $410 $635 $451 $400 $460 $245 $210 $395 $305 $360 $190 $185 $275…" at bounding box center [960, 356] width 384 height 421
click at [906, 408] on div "$349 $425 $565 $410 $635 $451 $400 $460 $245 $210 $395 $305 $360 $190 $185 $275…" at bounding box center [960, 356] width 384 height 421
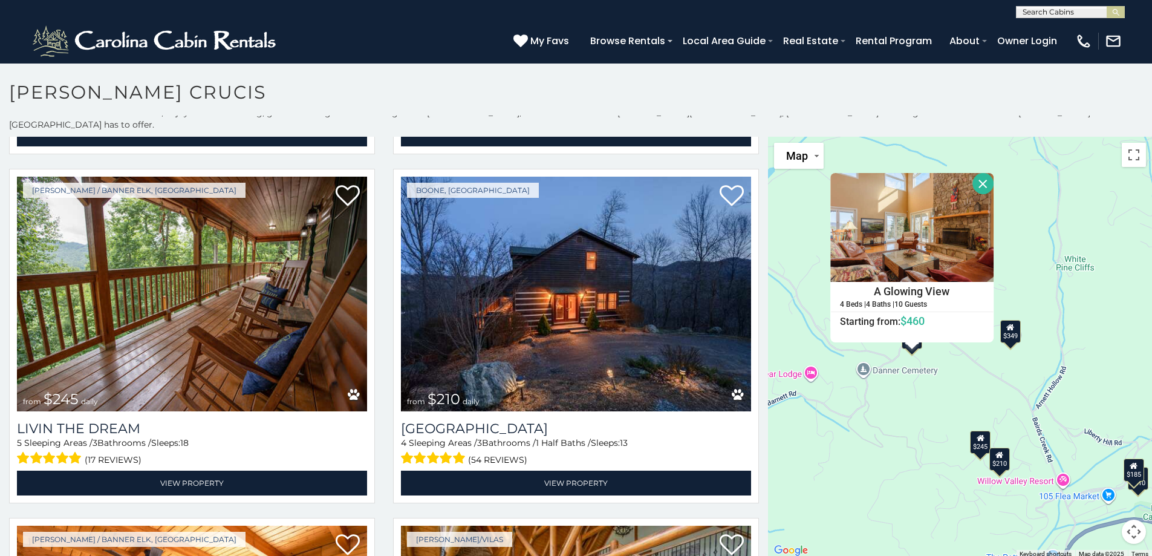
scroll to position [11, 0]
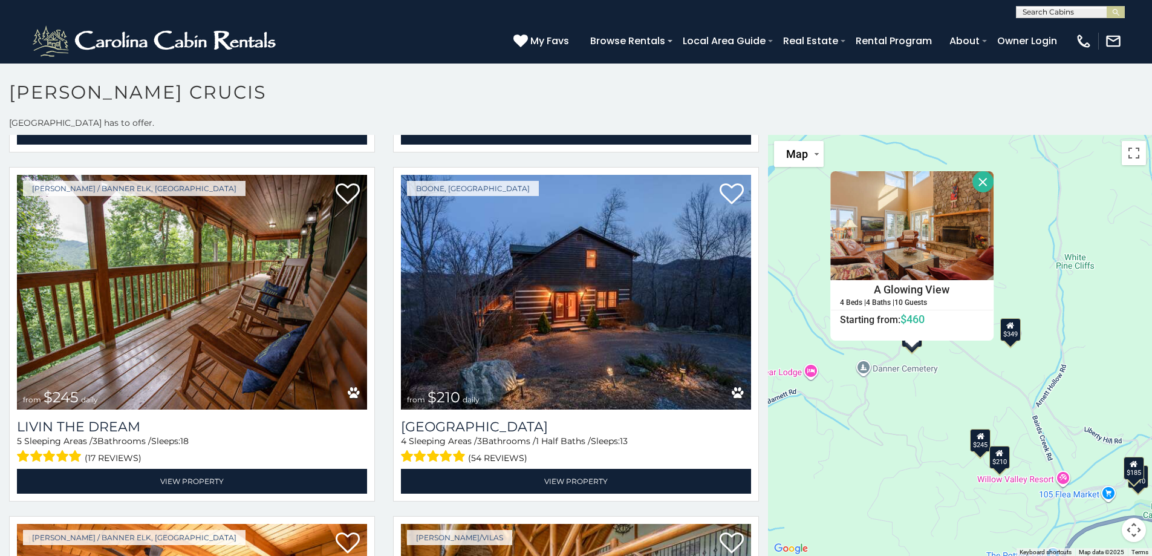
click at [906, 408] on div "$349 $425 $565 $410 $635 $451 $400 $460 $245 $210 $395 $305 $360 $190 $185 $275…" at bounding box center [960, 345] width 384 height 421
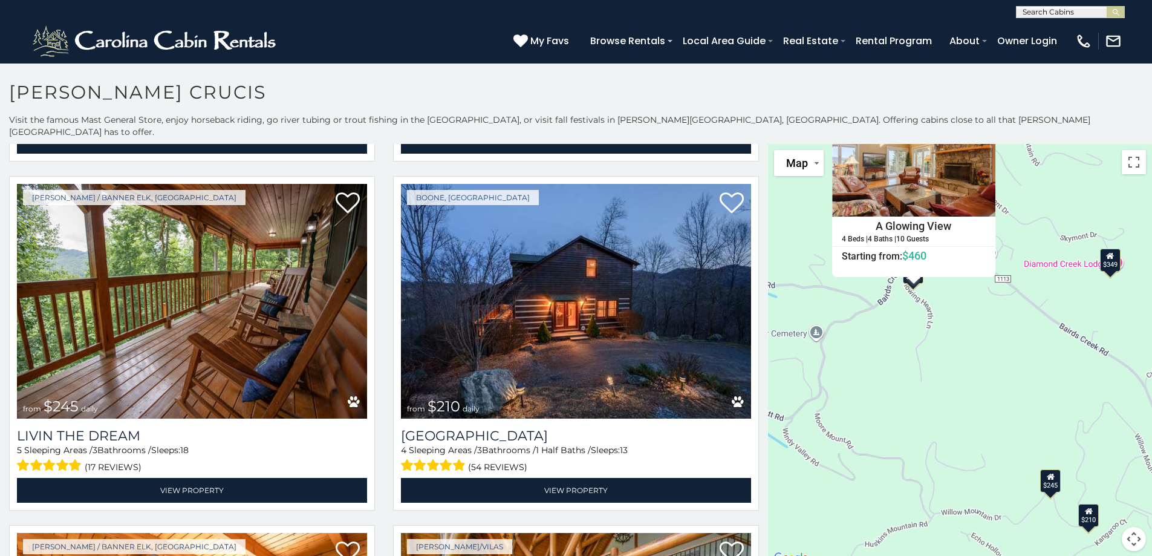
scroll to position [0, 0]
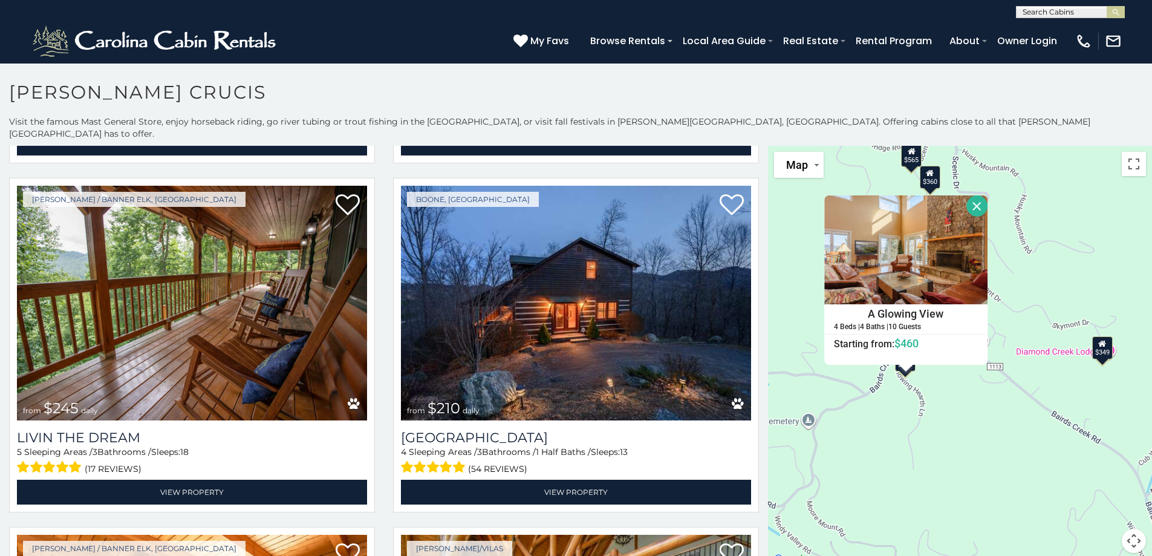
drag, startPoint x: 957, startPoint y: 365, endPoint x: 952, endPoint y: 498, distance: 133.7
click at [952, 498] on div "$349 $425 $565 $410 $635 $451 $400 $460 $245 $210 $395 $305 $360 $190 $185 $275…" at bounding box center [960, 356] width 384 height 421
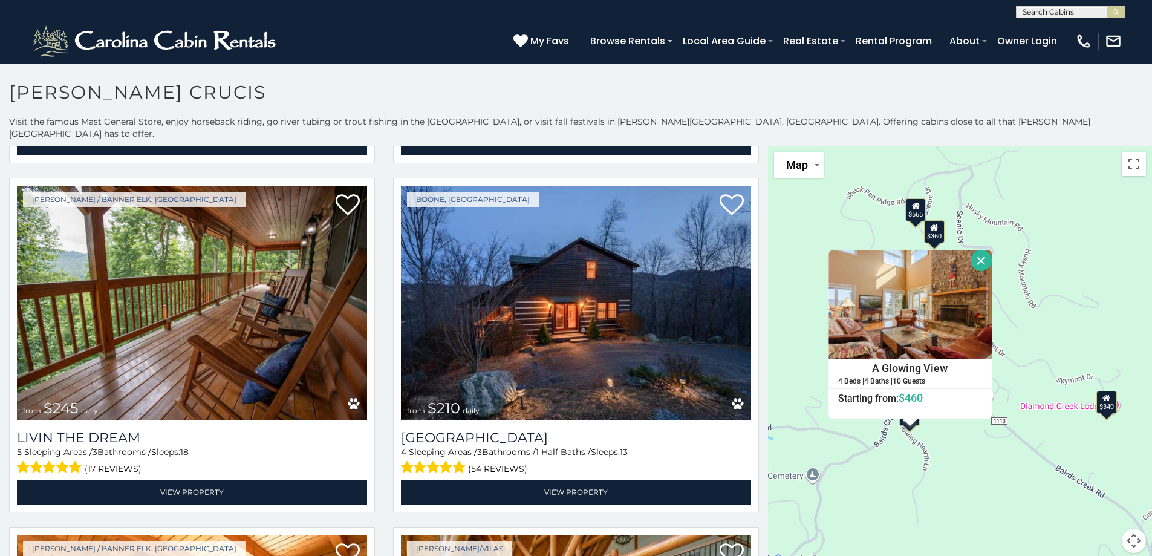
click at [974, 250] on button "Close" at bounding box center [981, 260] width 21 height 21
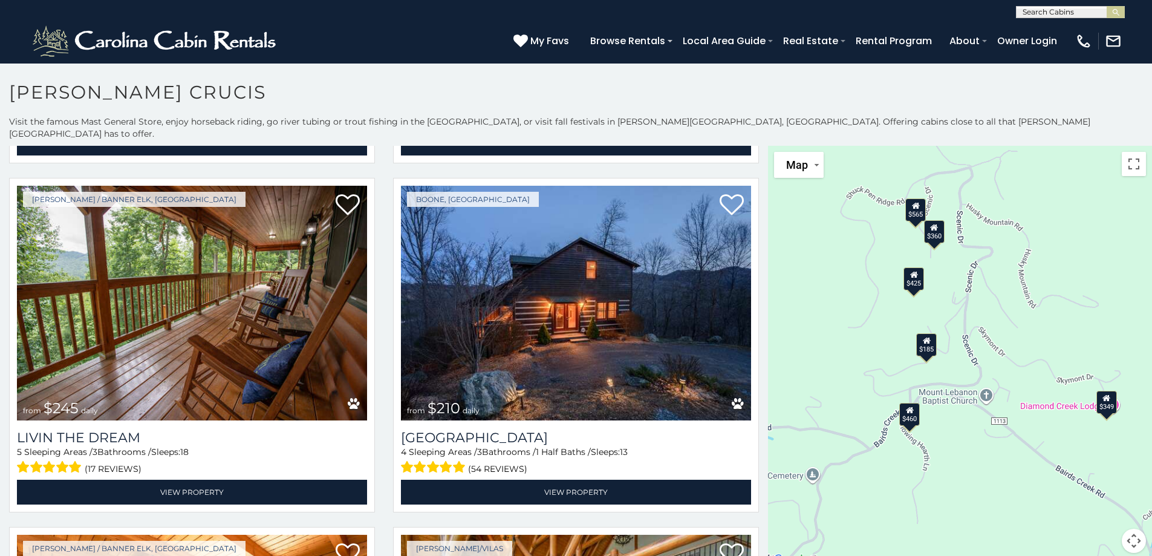
click at [911, 203] on div "$565" at bounding box center [916, 209] width 21 height 23
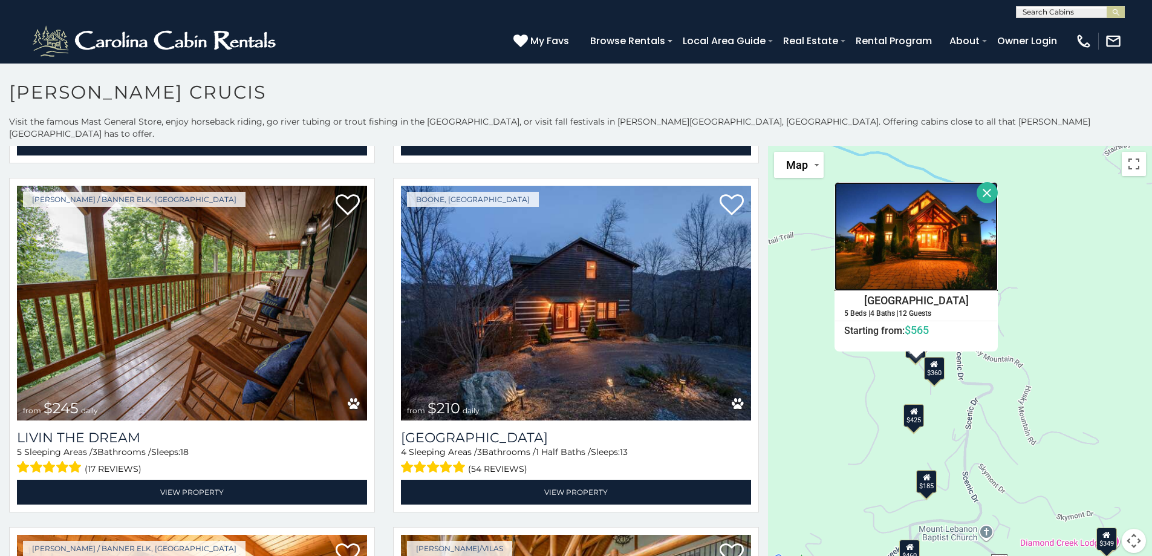
click at [913, 256] on img at bounding box center [915, 236] width 163 height 109
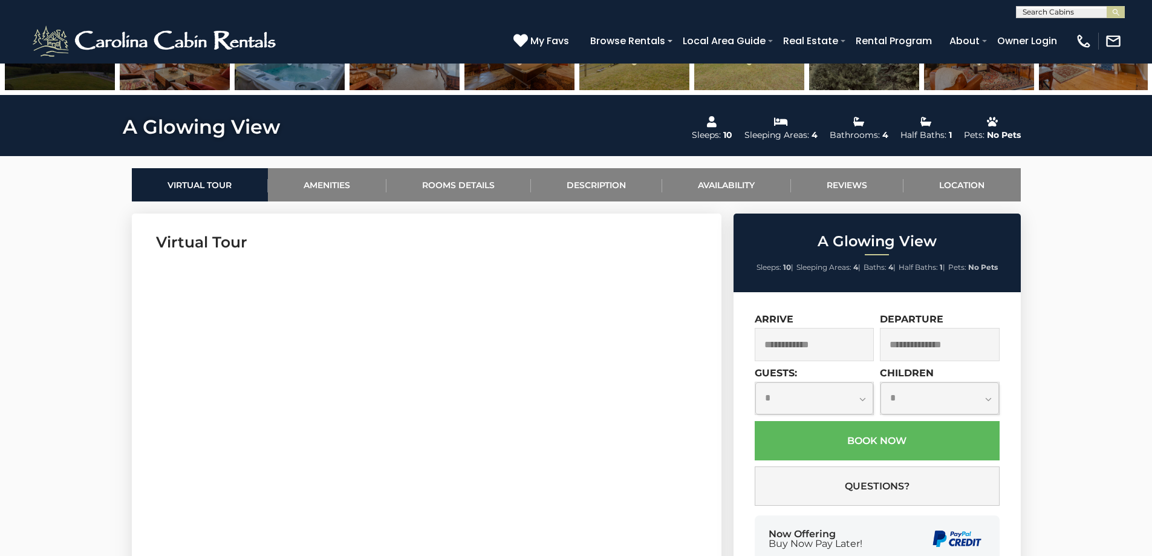
scroll to position [544, 0]
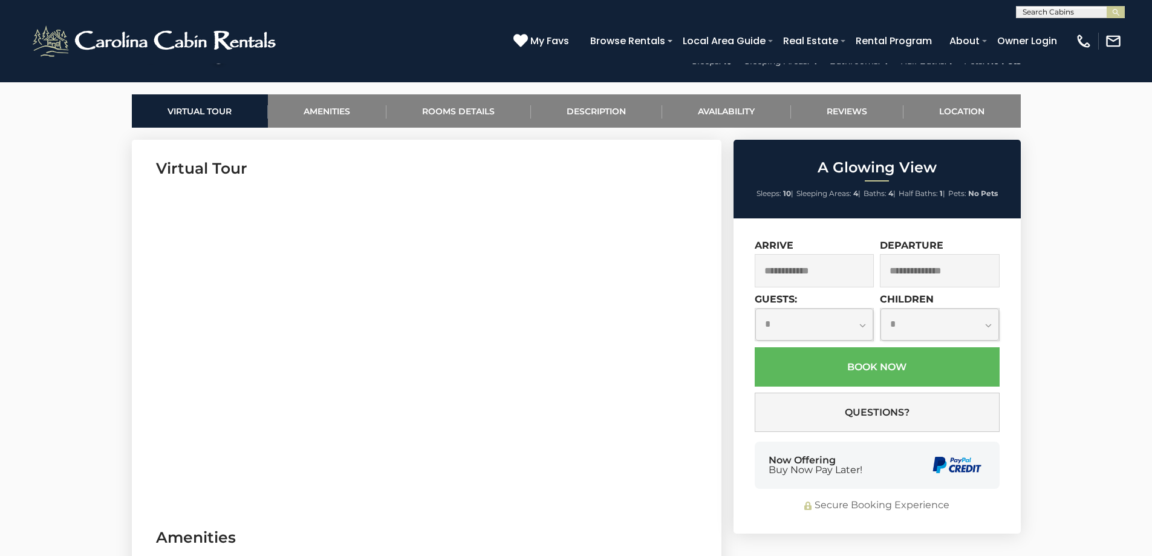
click at [860, 272] on input "text" at bounding box center [815, 270] width 120 height 33
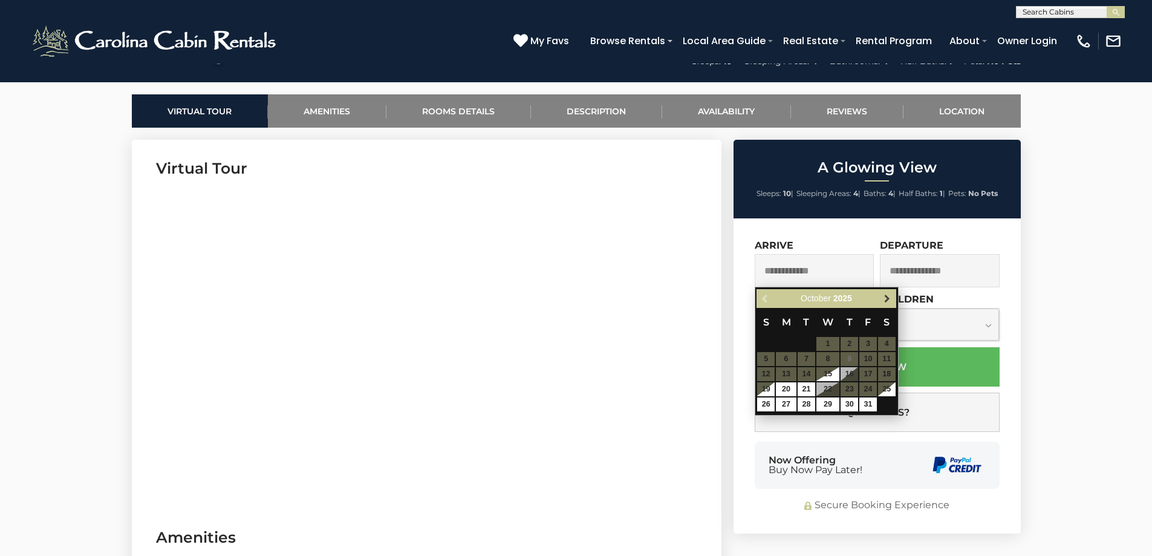
click at [888, 300] on span "Next" at bounding box center [887, 299] width 10 height 10
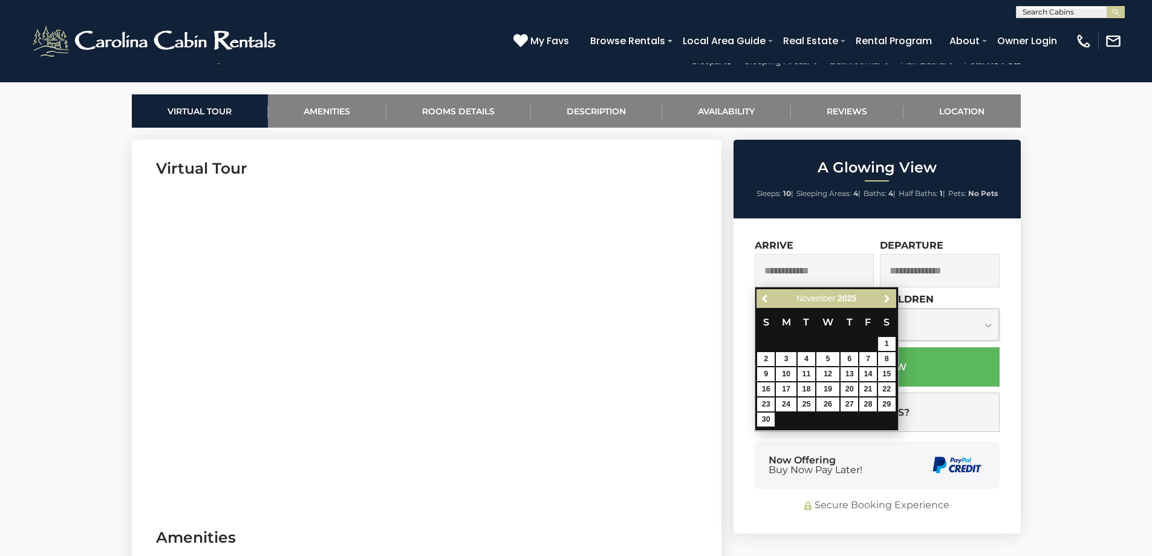
click at [888, 300] on span "Next" at bounding box center [887, 299] width 10 height 10
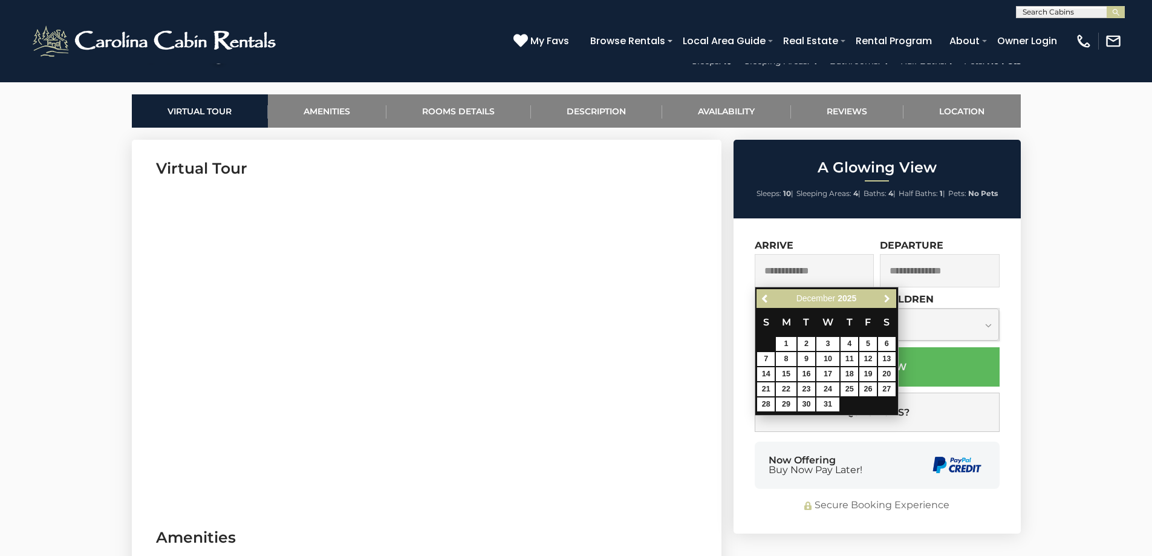
click at [888, 300] on span "Next" at bounding box center [887, 299] width 10 height 10
click at [846, 405] on link "29" at bounding box center [850, 404] width 18 height 14
type input "**********"
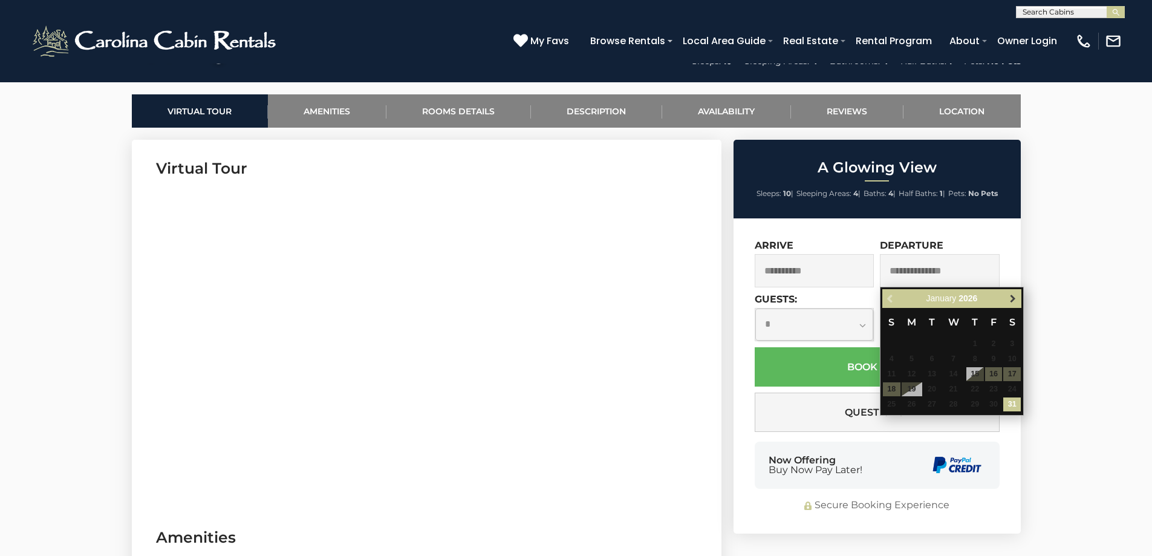
click at [1012, 298] on span "Next" at bounding box center [1013, 299] width 10 height 10
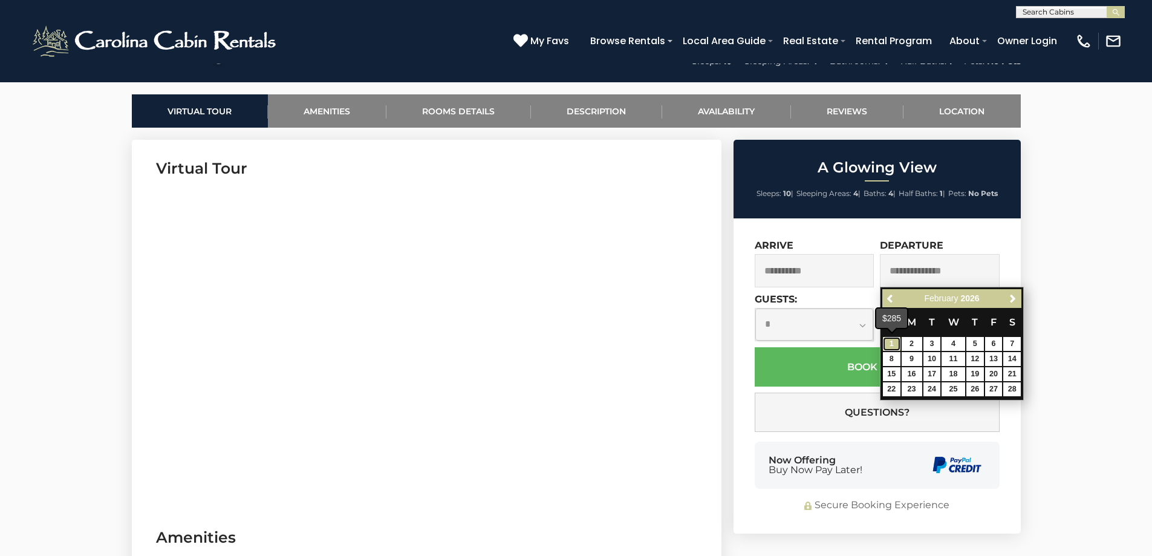
click at [891, 343] on link "1" at bounding box center [892, 344] width 18 height 14
type input "**********"
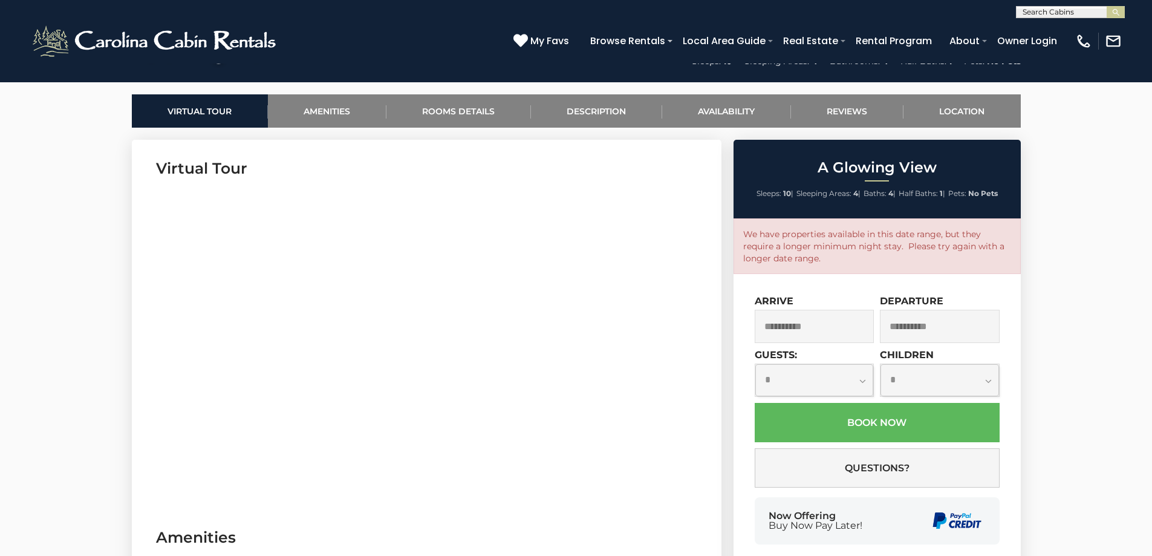
click at [853, 327] on input "**********" at bounding box center [815, 326] width 120 height 33
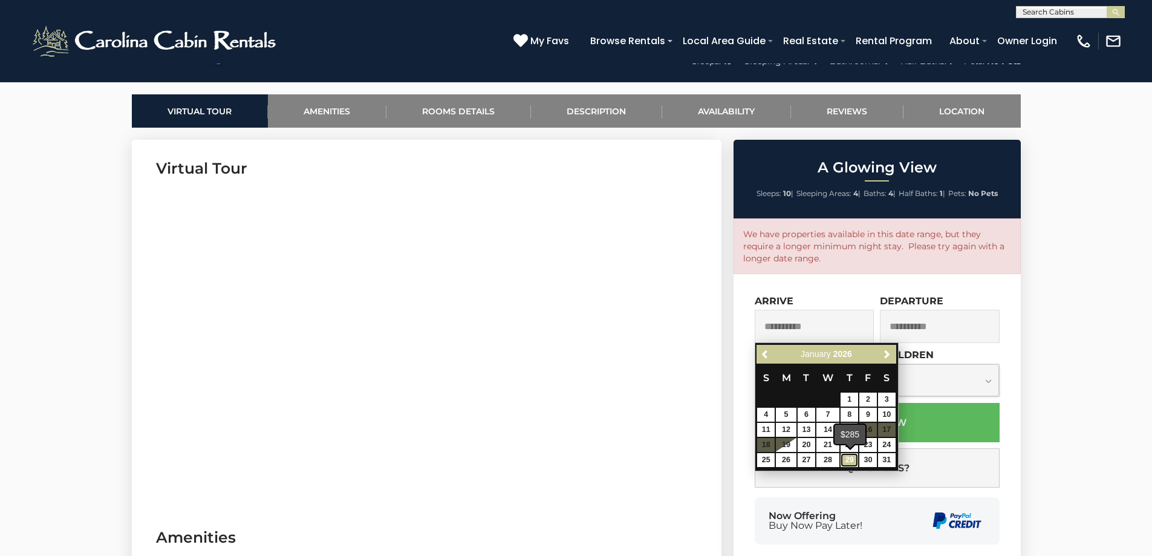
click at [848, 459] on link "29" at bounding box center [850, 460] width 18 height 14
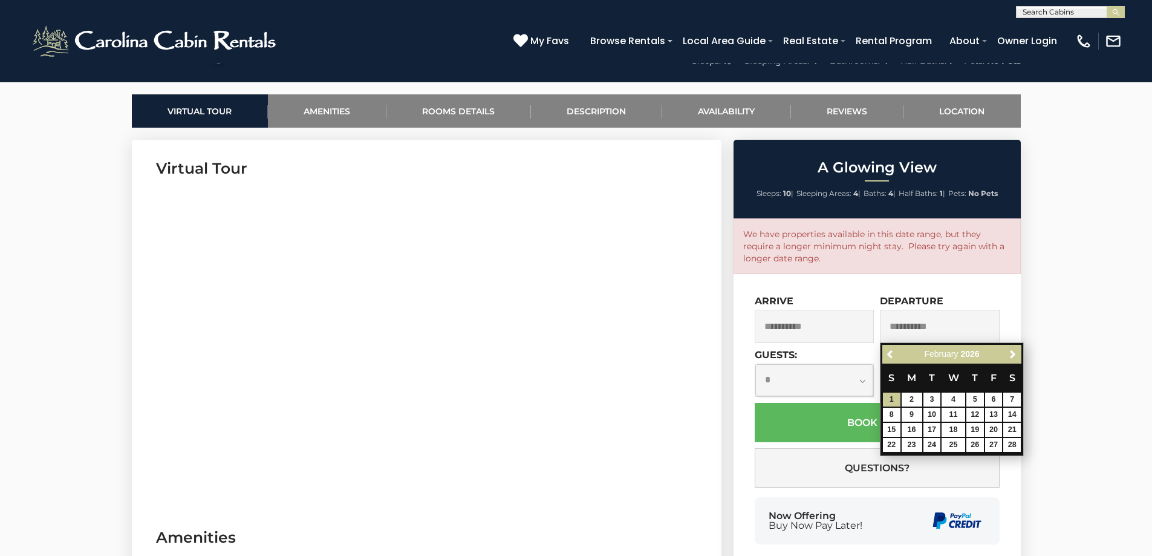
click at [923, 322] on input "**********" at bounding box center [940, 326] width 120 height 33
click at [829, 328] on input "**********" at bounding box center [815, 326] width 120 height 33
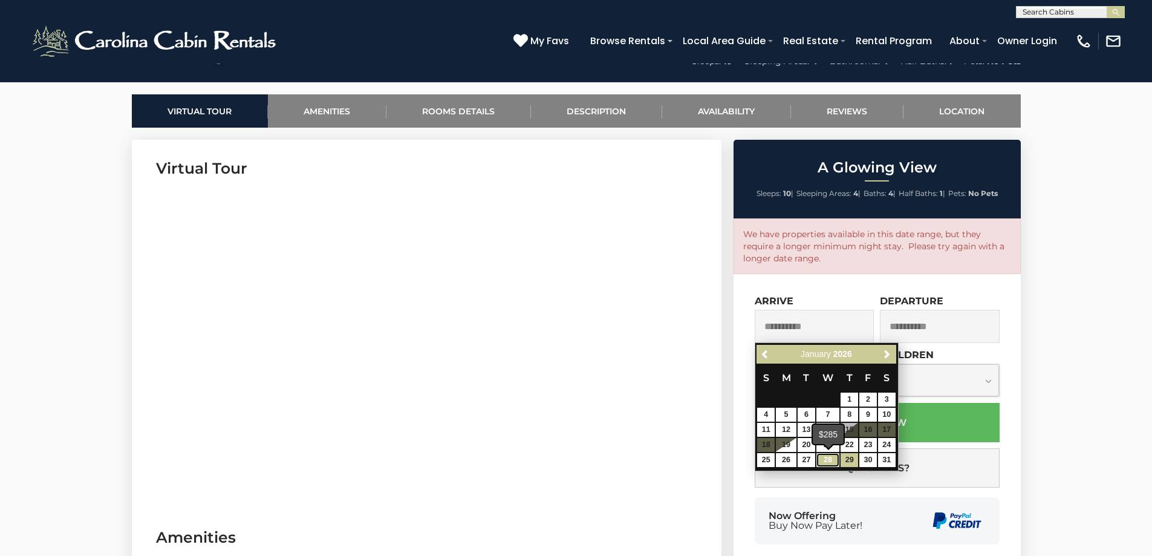
click at [828, 457] on link "28" at bounding box center [827, 460] width 23 height 14
type input "**********"
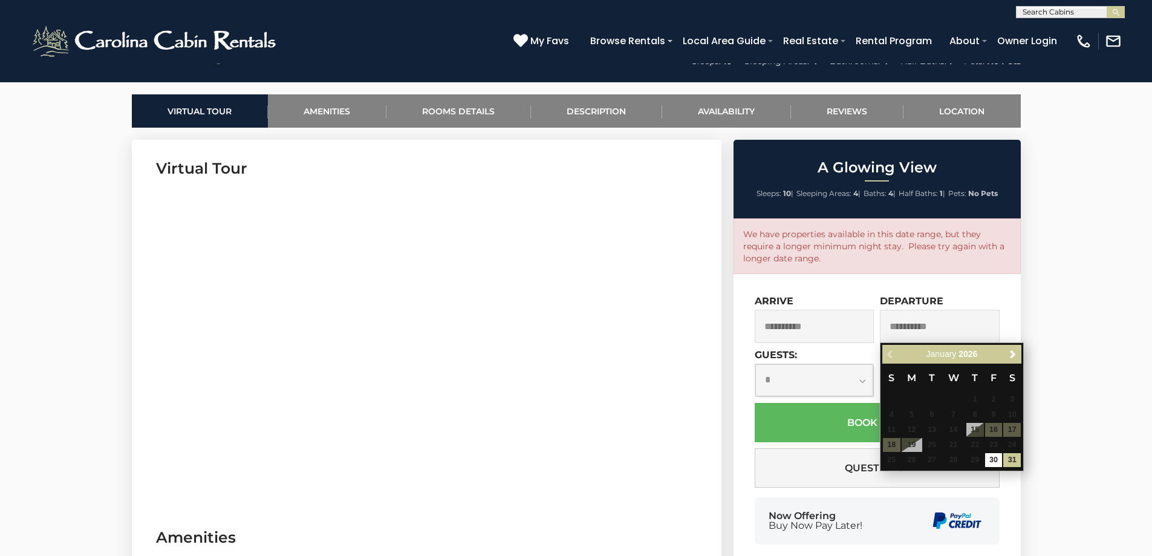
click at [907, 326] on input "**********" at bounding box center [940, 326] width 120 height 33
click at [1012, 351] on span "Next" at bounding box center [1013, 355] width 10 height 10
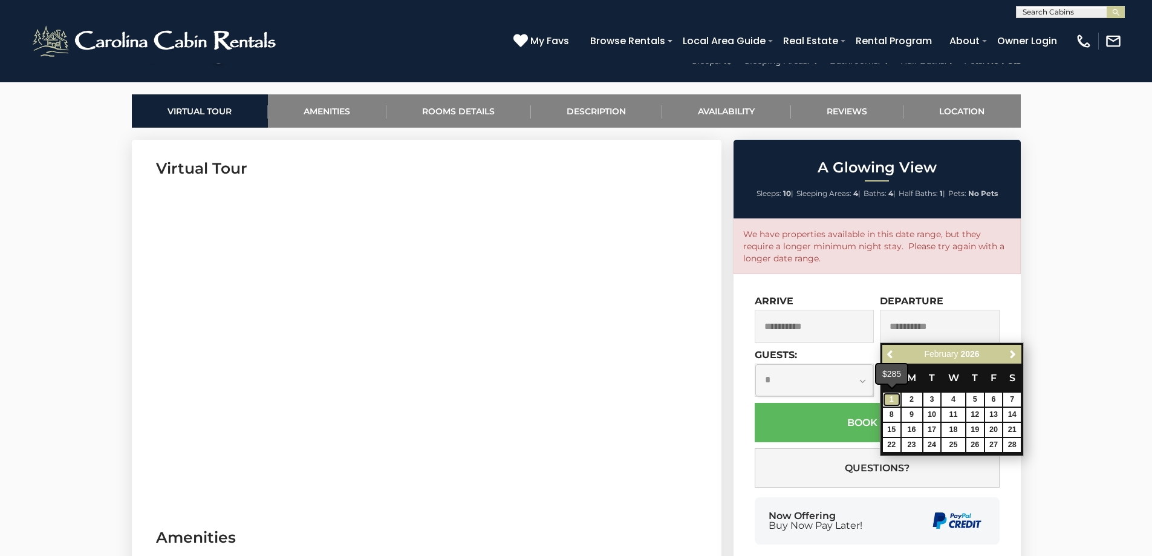
click at [889, 402] on link "1" at bounding box center [892, 399] width 18 height 14
type input "**********"
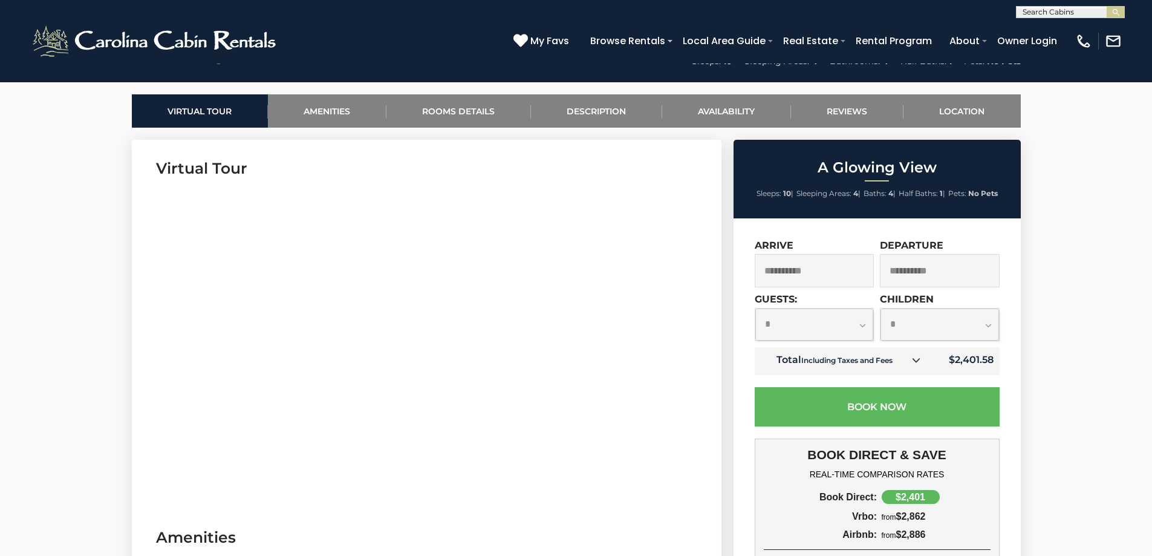
click at [916, 360] on icon at bounding box center [916, 360] width 8 height 8
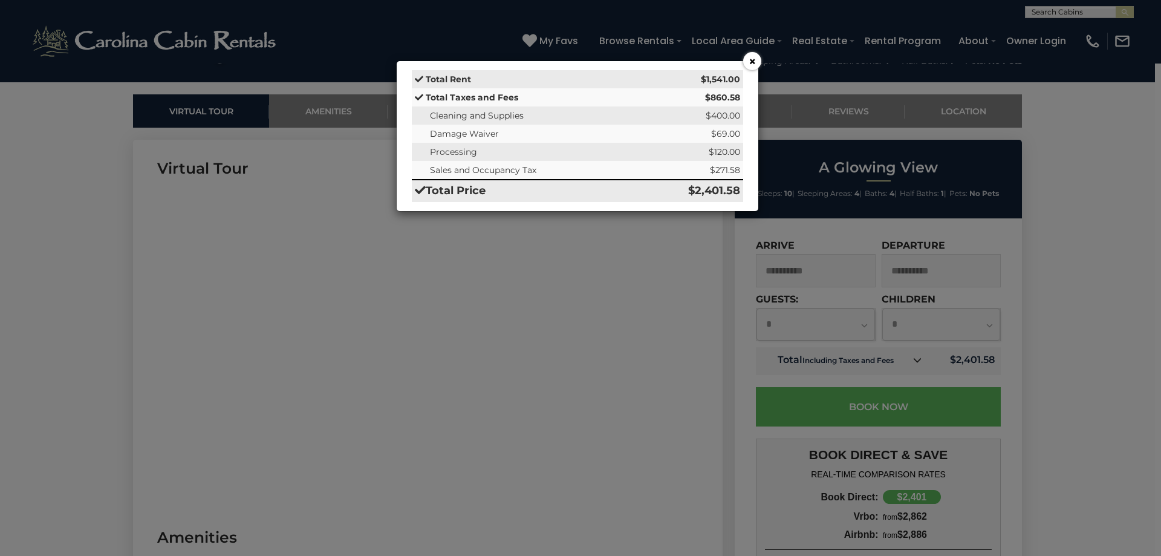
click at [751, 64] on button "×" at bounding box center [752, 61] width 18 height 18
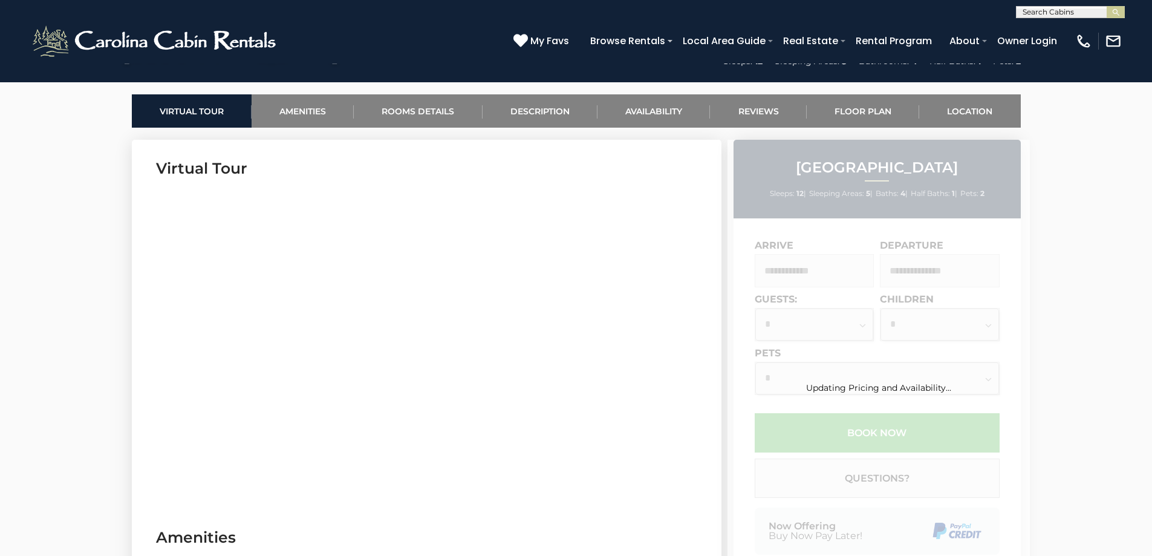
scroll to position [605, 0]
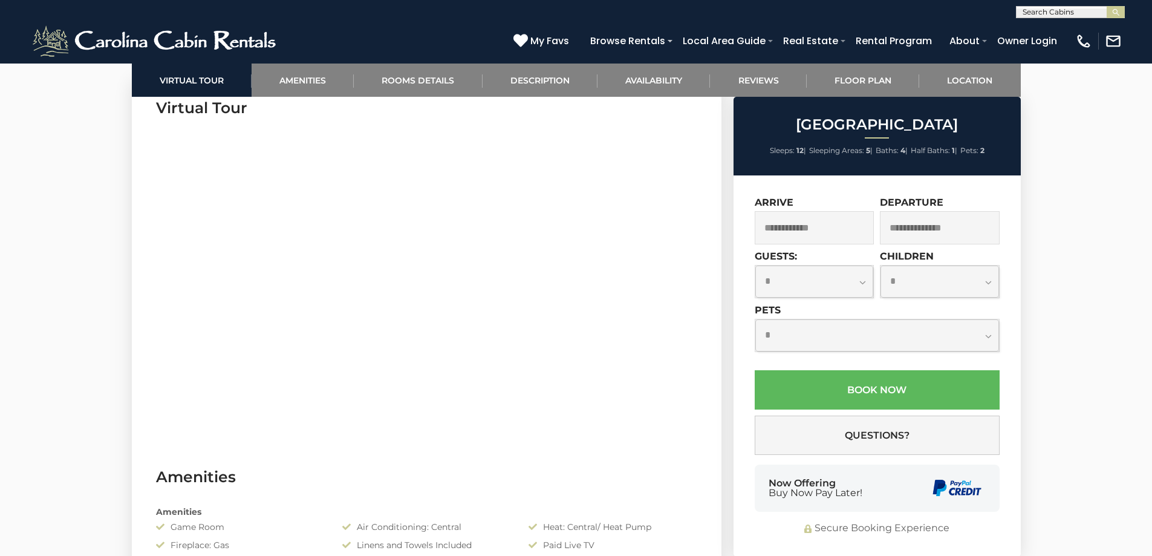
click at [813, 227] on input "text" at bounding box center [815, 227] width 120 height 33
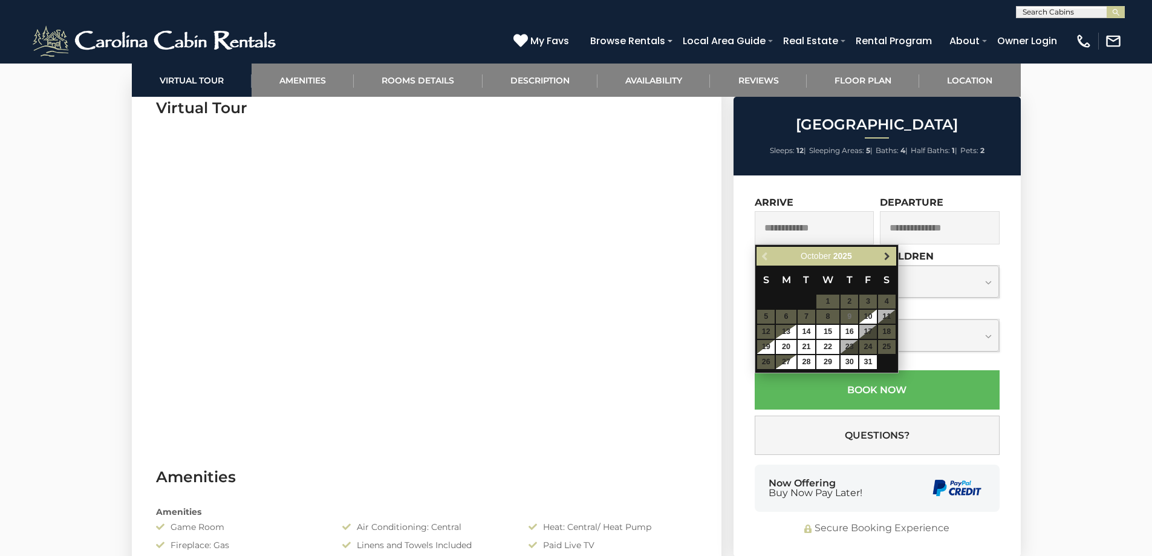
click at [890, 252] on span "Next" at bounding box center [887, 257] width 10 height 10
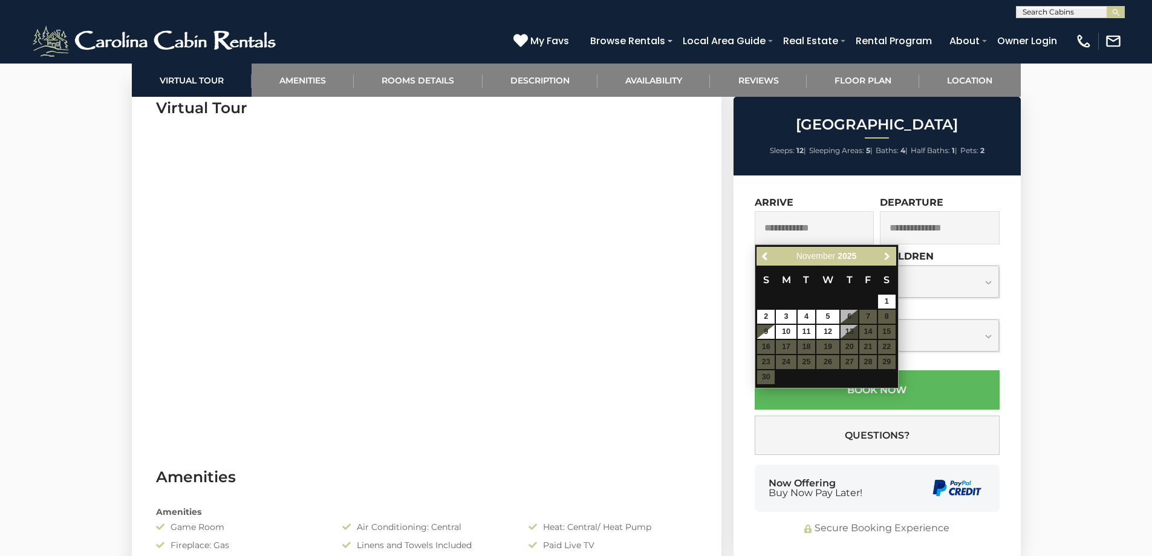
click at [890, 252] on span "Next" at bounding box center [887, 257] width 10 height 10
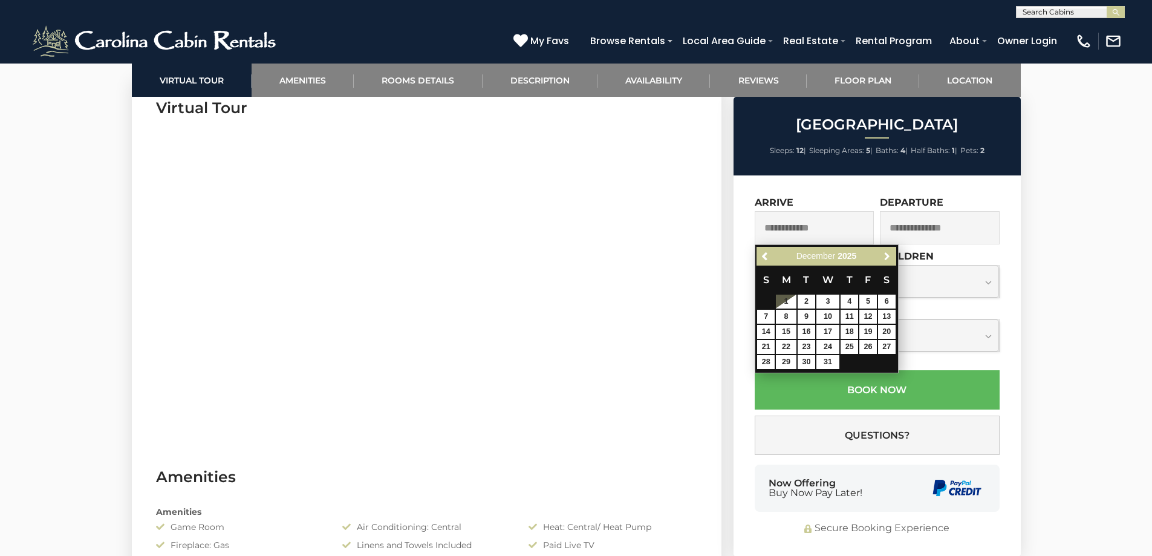
click at [890, 252] on span "Next" at bounding box center [887, 257] width 10 height 10
click at [827, 360] on link "28" at bounding box center [827, 362] width 23 height 14
type input "**********"
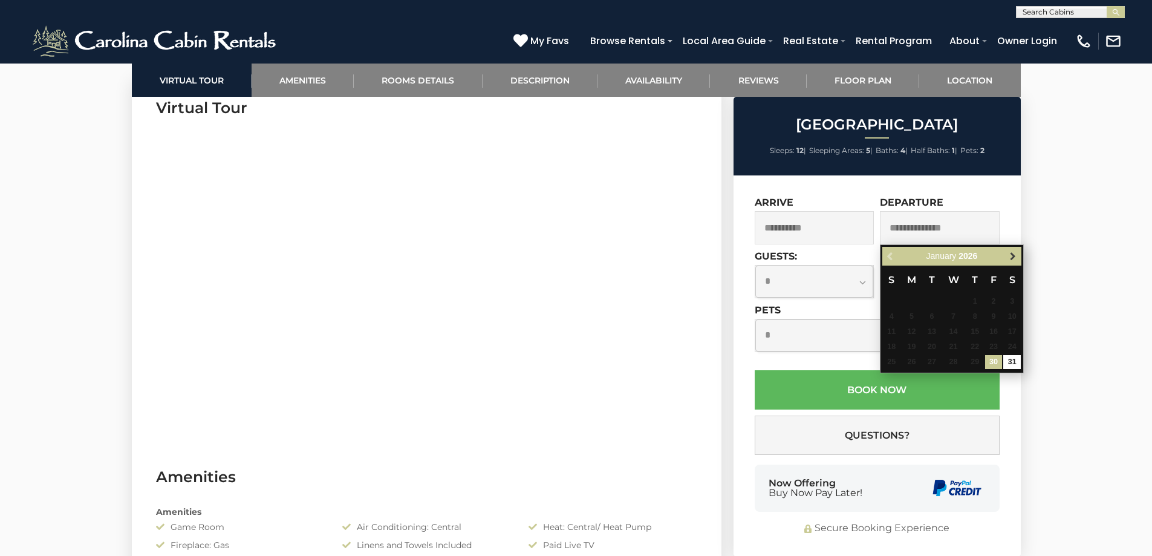
click at [1013, 257] on span "Next" at bounding box center [1013, 257] width 10 height 10
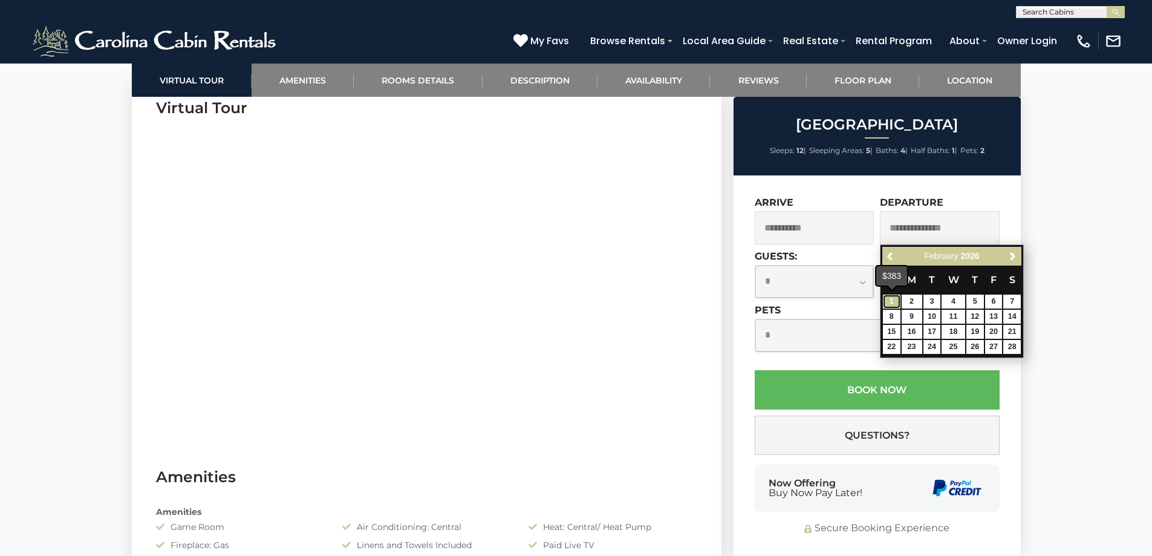
click at [892, 302] on link "1" at bounding box center [892, 301] width 18 height 14
type input "**********"
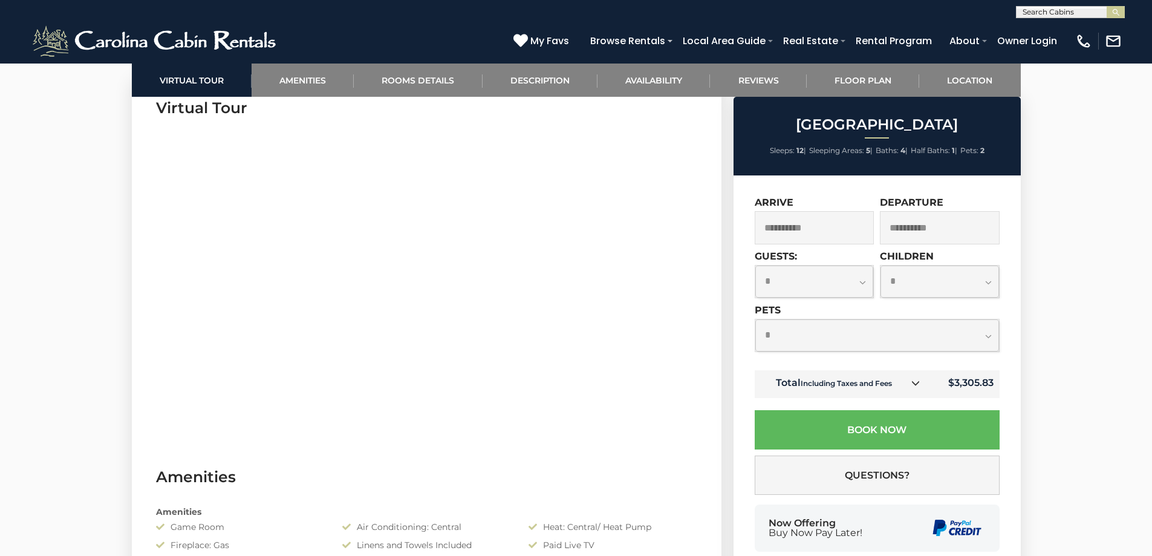
click at [859, 282] on select "**********" at bounding box center [814, 281] width 119 height 32
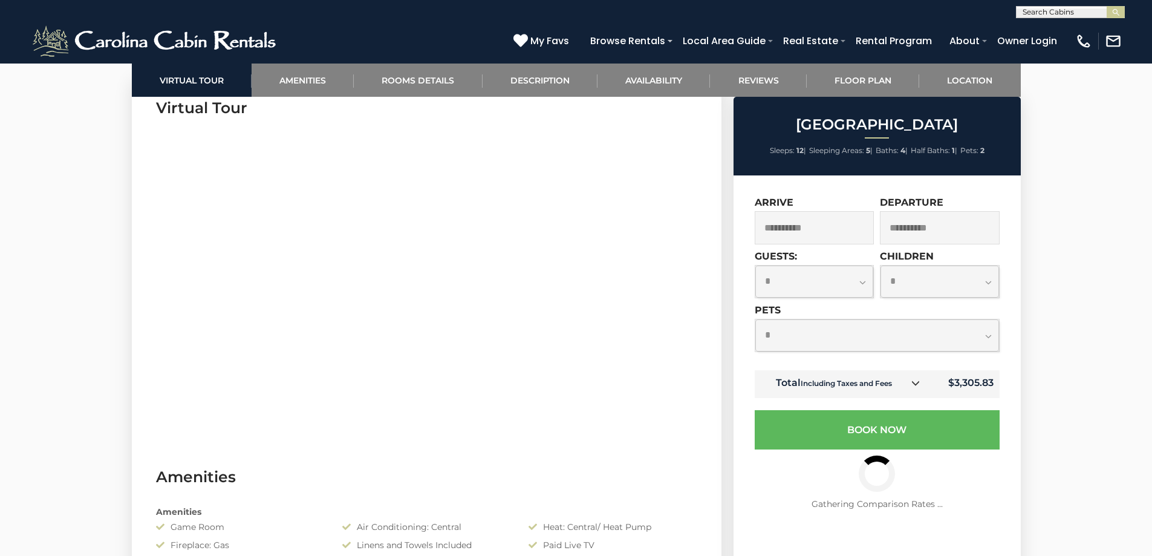
select select "*"
click at [755, 265] on select "**********" at bounding box center [814, 281] width 119 height 32
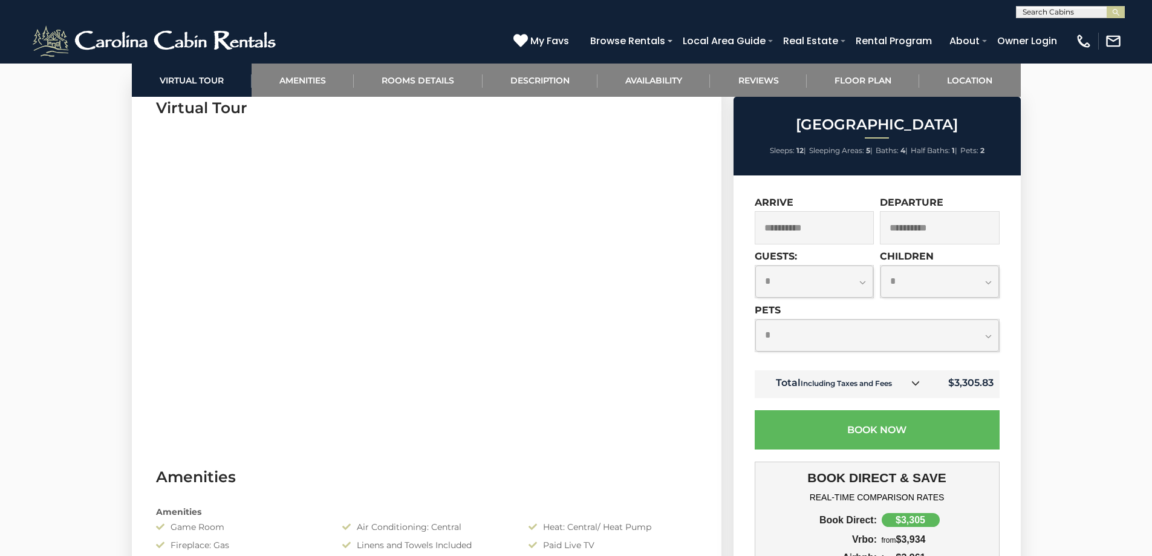
click at [915, 385] on icon at bounding box center [915, 383] width 8 height 8
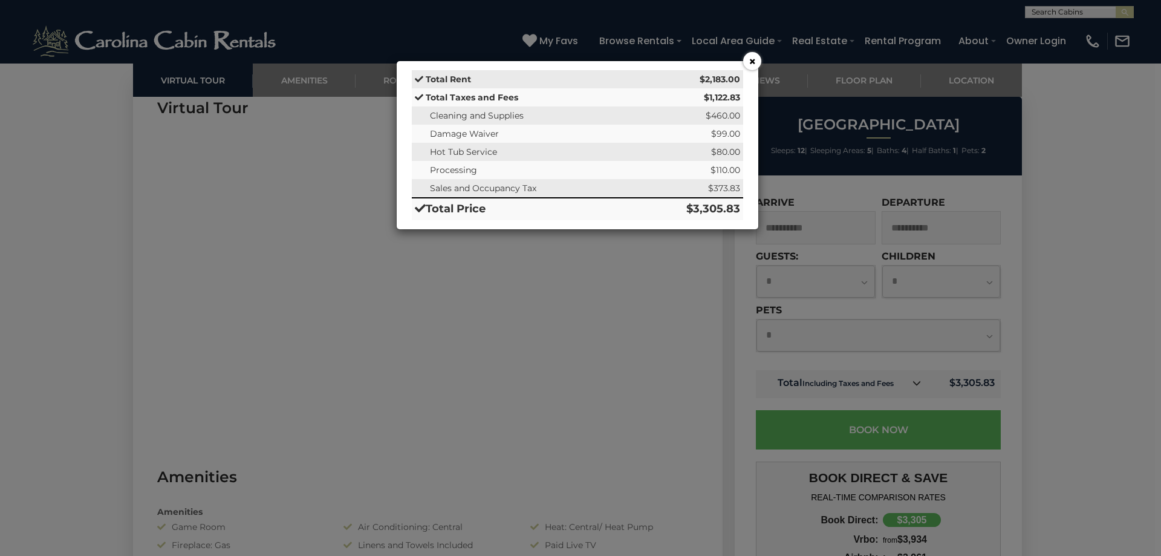
click at [749, 57] on button "×" at bounding box center [752, 61] width 18 height 18
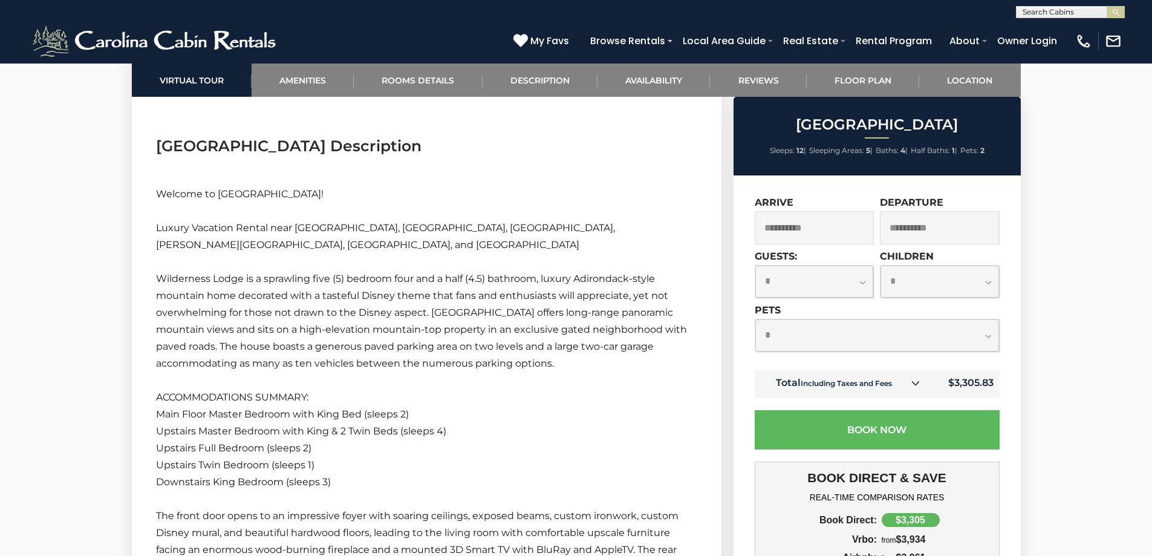
scroll to position [1814, 0]
